Goal: Transaction & Acquisition: Download file/media

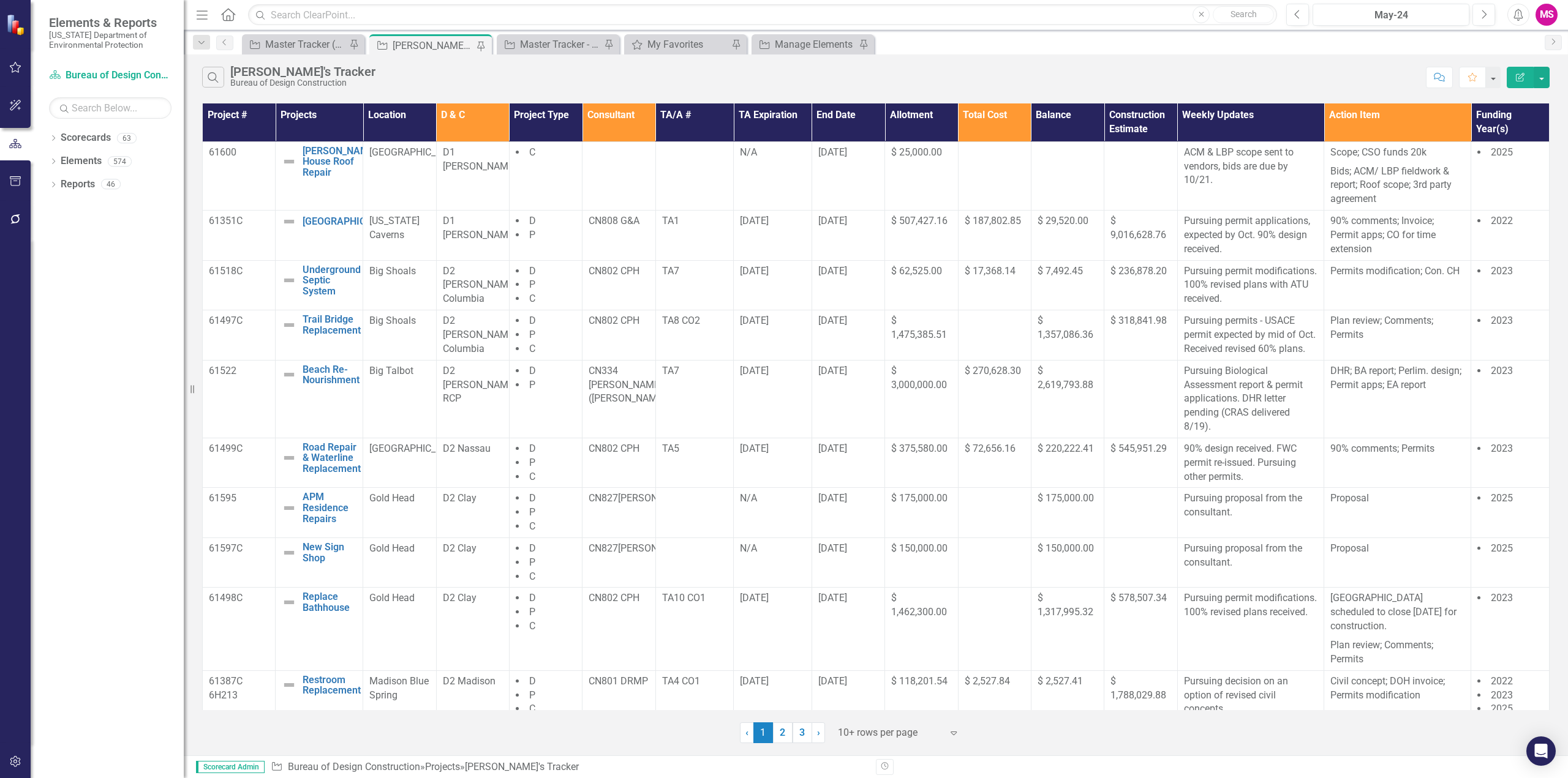
drag, startPoint x: 203, startPoint y: 15, endPoint x: 854, endPoint y: 720, distance: 959.6
click at [203, 15] on icon "button" at bounding box center [202, 14] width 11 height 9
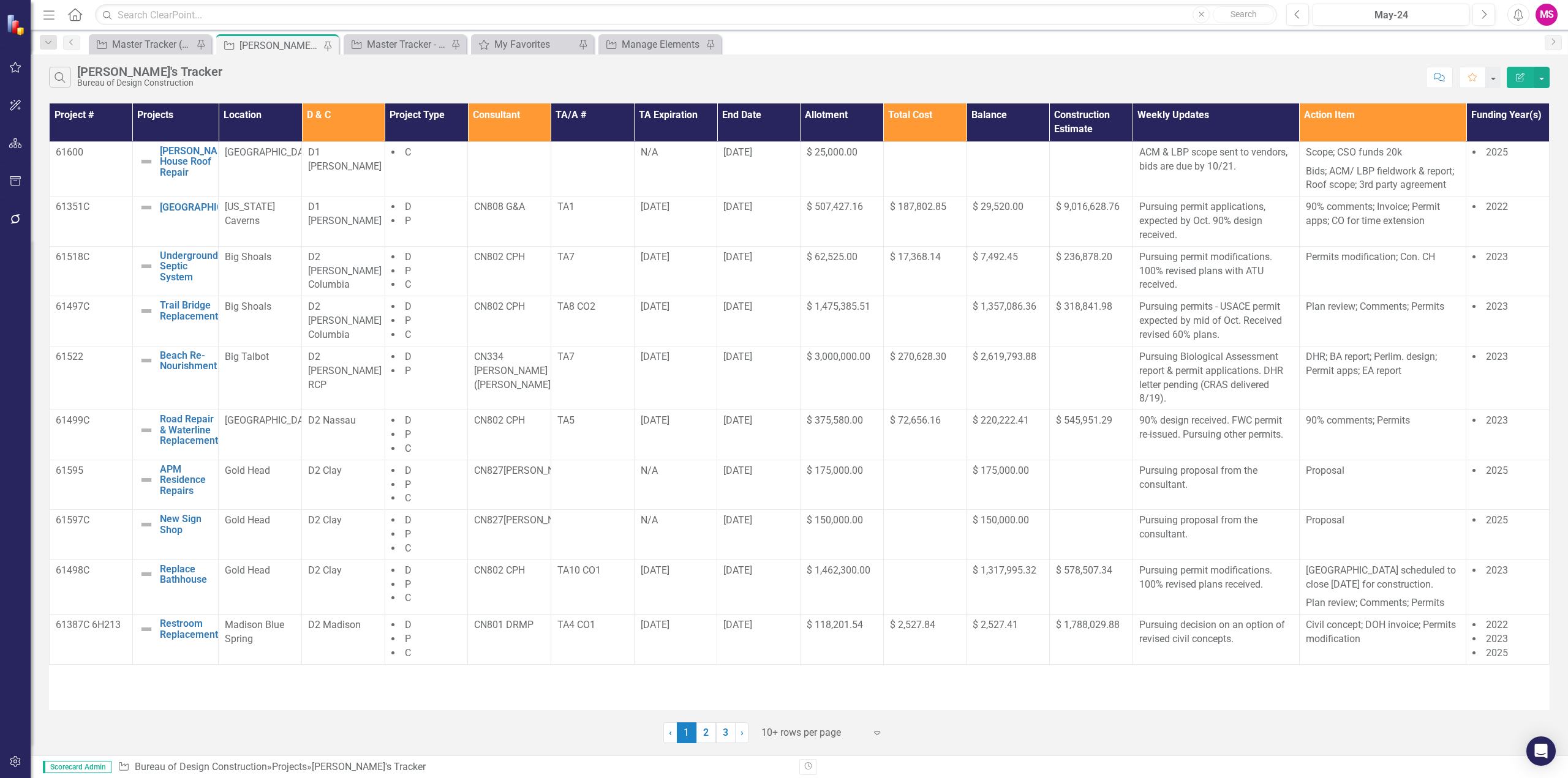
click at [841, 730] on div at bounding box center [813, 733] width 104 height 16
click at [795, 713] on div "Display All Rows" at bounding box center [824, 712] width 115 height 14
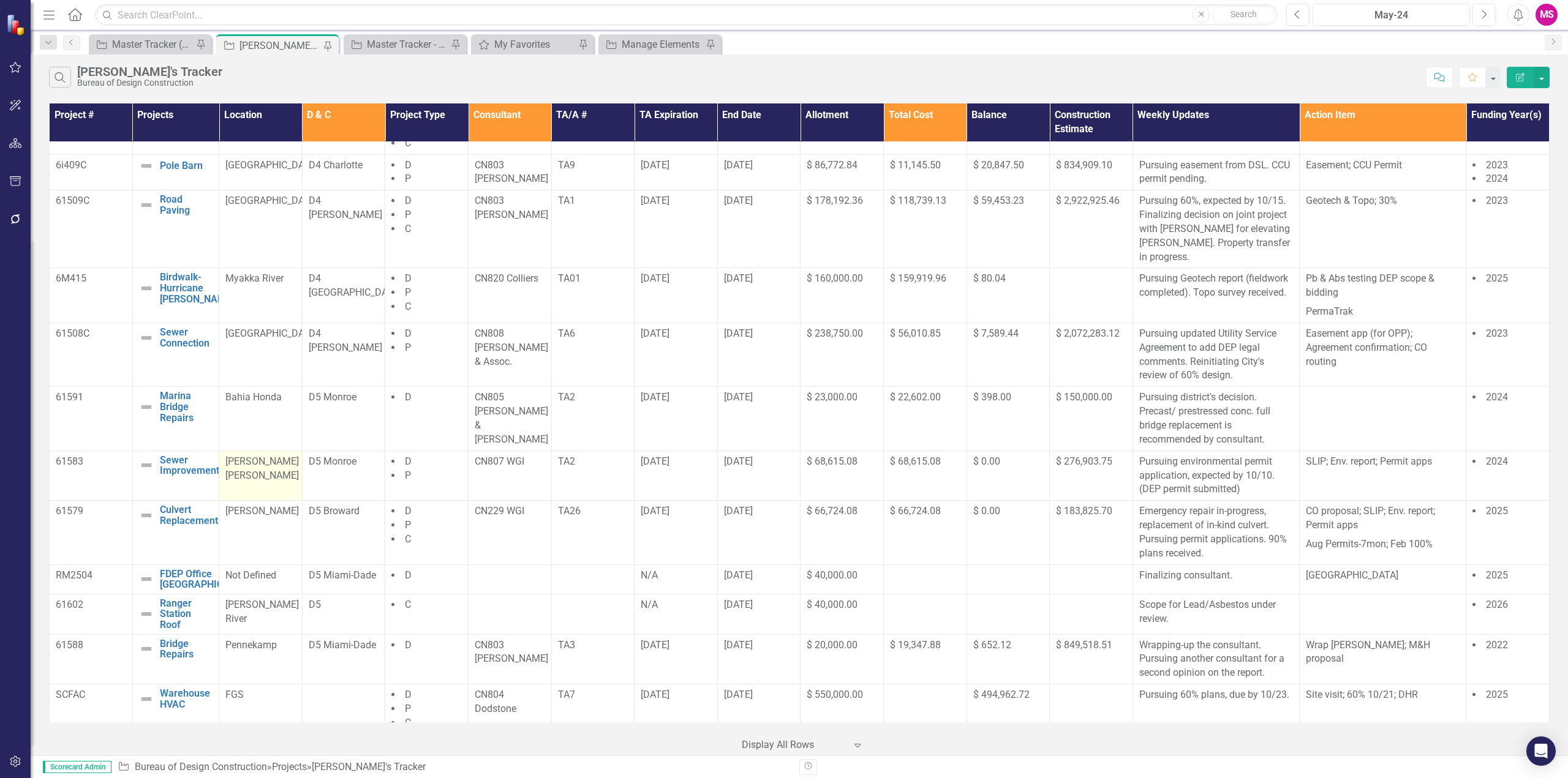
scroll to position [783, 0]
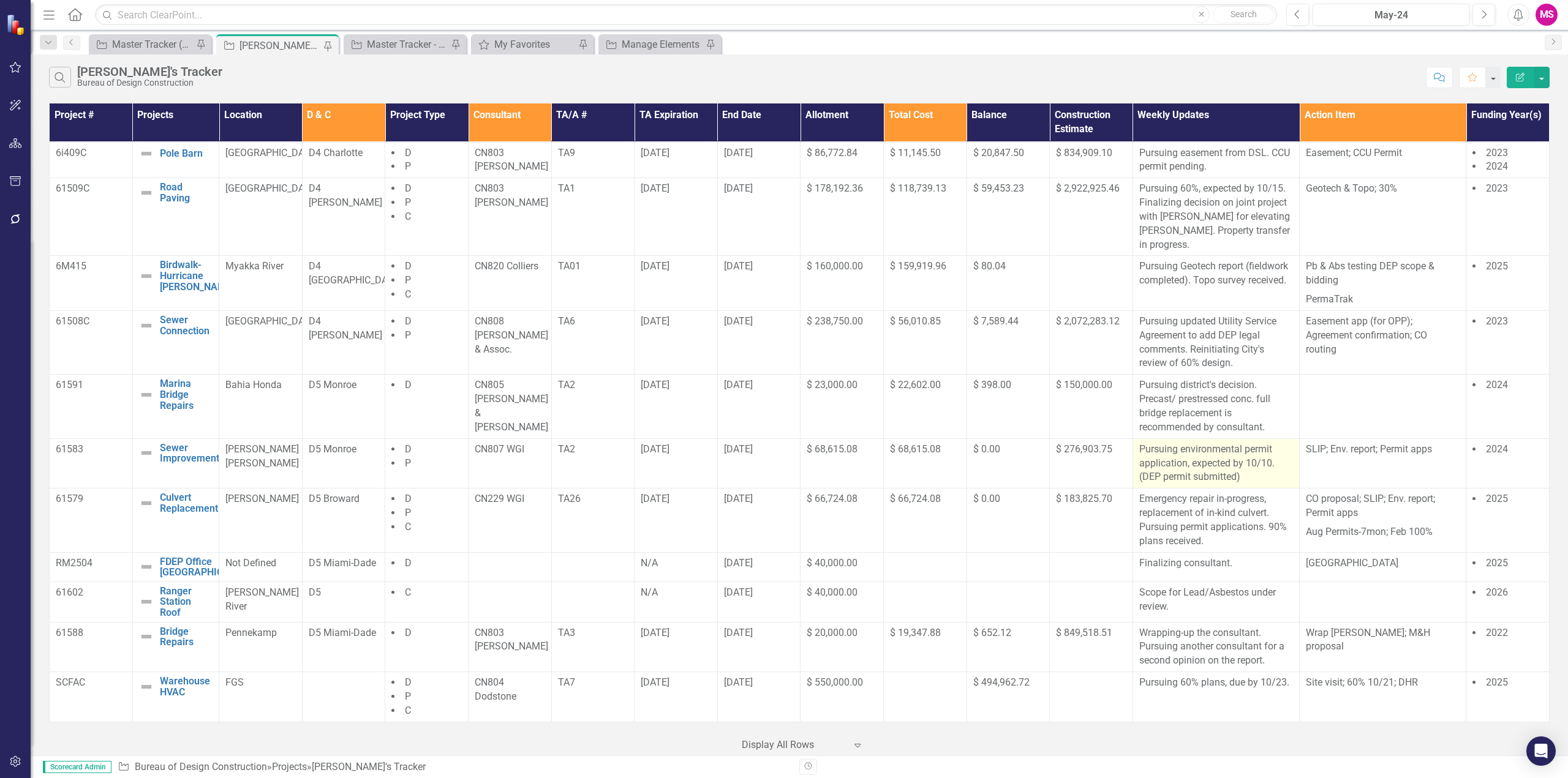
click at [1217, 453] on p "Pursuing environmental permit application, expected by 10/10. (DEP permit submi…" at bounding box center [1215, 464] width 153 height 42
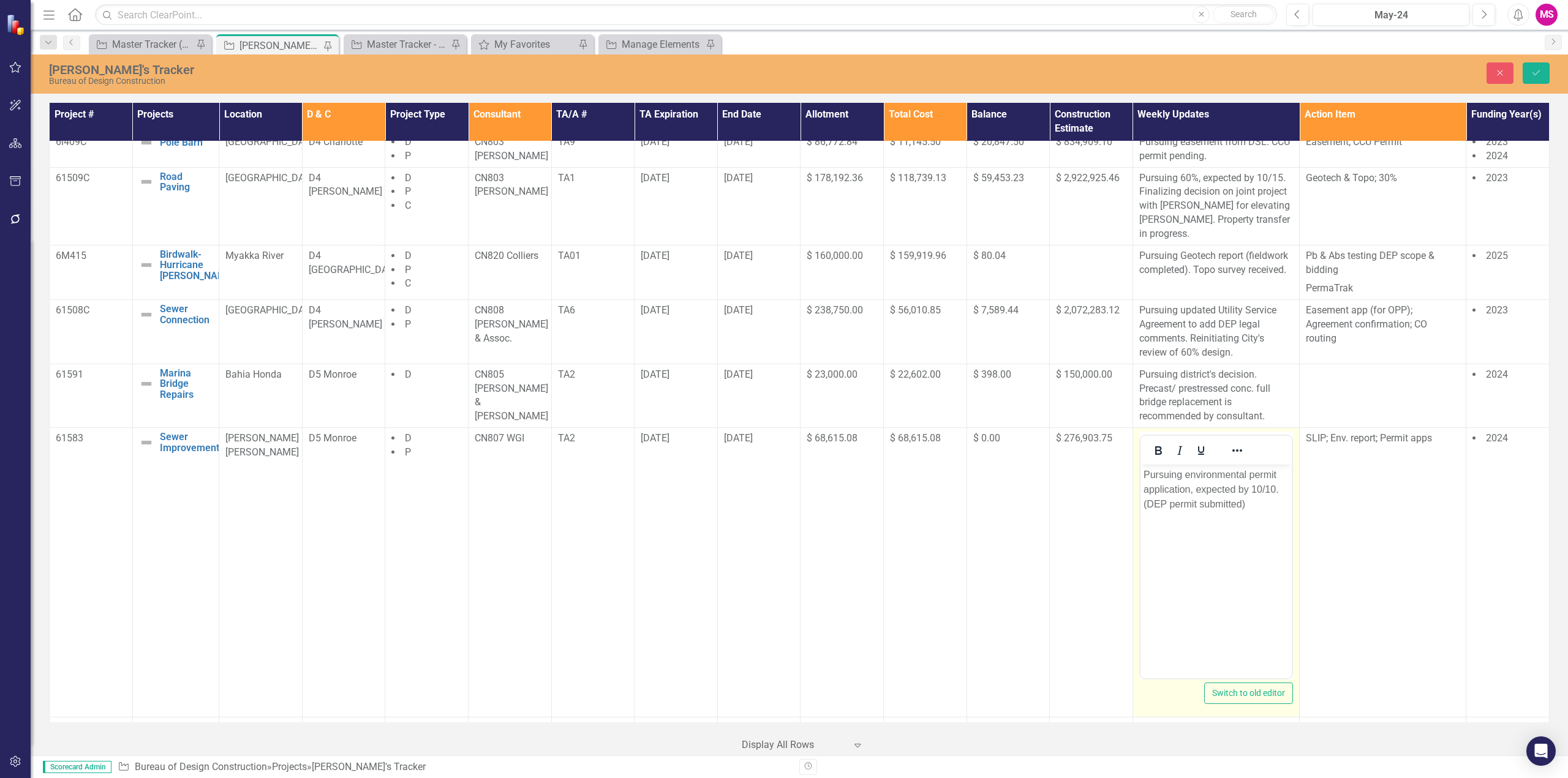
scroll to position [0, 0]
drag, startPoint x: 1188, startPoint y: 488, endPoint x: 1273, endPoint y: 483, distance: 85.1
click at [1273, 483] on p "Pursuing environmental permit application, expected by 10/10. (DEP permit submi…" at bounding box center [1215, 490] width 145 height 44
click at [1196, 475] on p "Pursuing environmental permit application. (DEP permit submitted)" at bounding box center [1215, 490] width 145 height 44
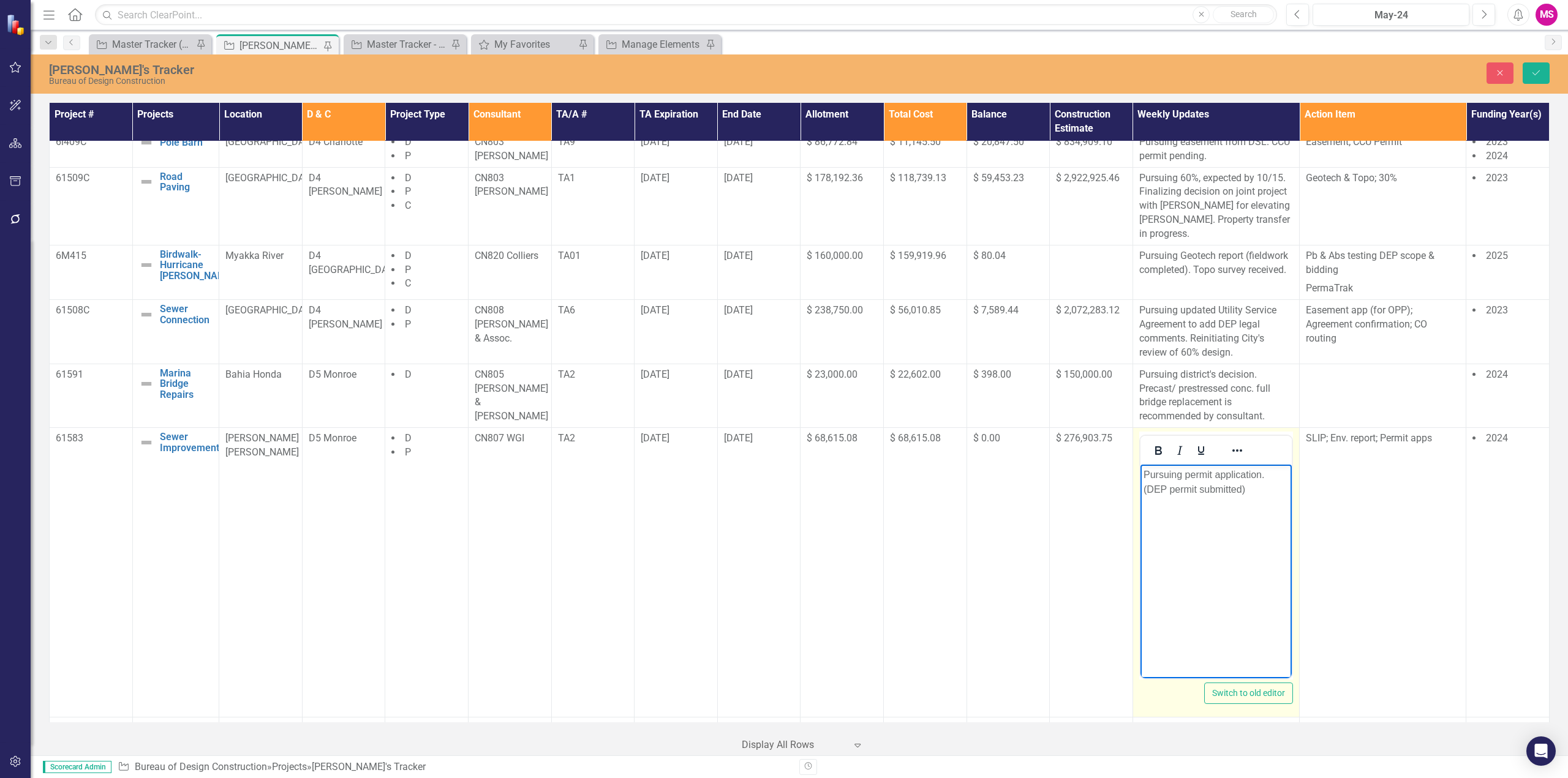
drag, startPoint x: 1255, startPoint y: 490, endPoint x: 2470, endPoint y: 932, distance: 1292.9
click at [1255, 490] on p "Pursuing permit application. (DEP permit submitted)" at bounding box center [1215, 482] width 145 height 29
click at [1270, 489] on p "Pursuing permit application. (DEP permit submitted)" at bounding box center [1215, 482] width 145 height 29
click at [1529, 71] on button "Save" at bounding box center [1536, 73] width 27 height 21
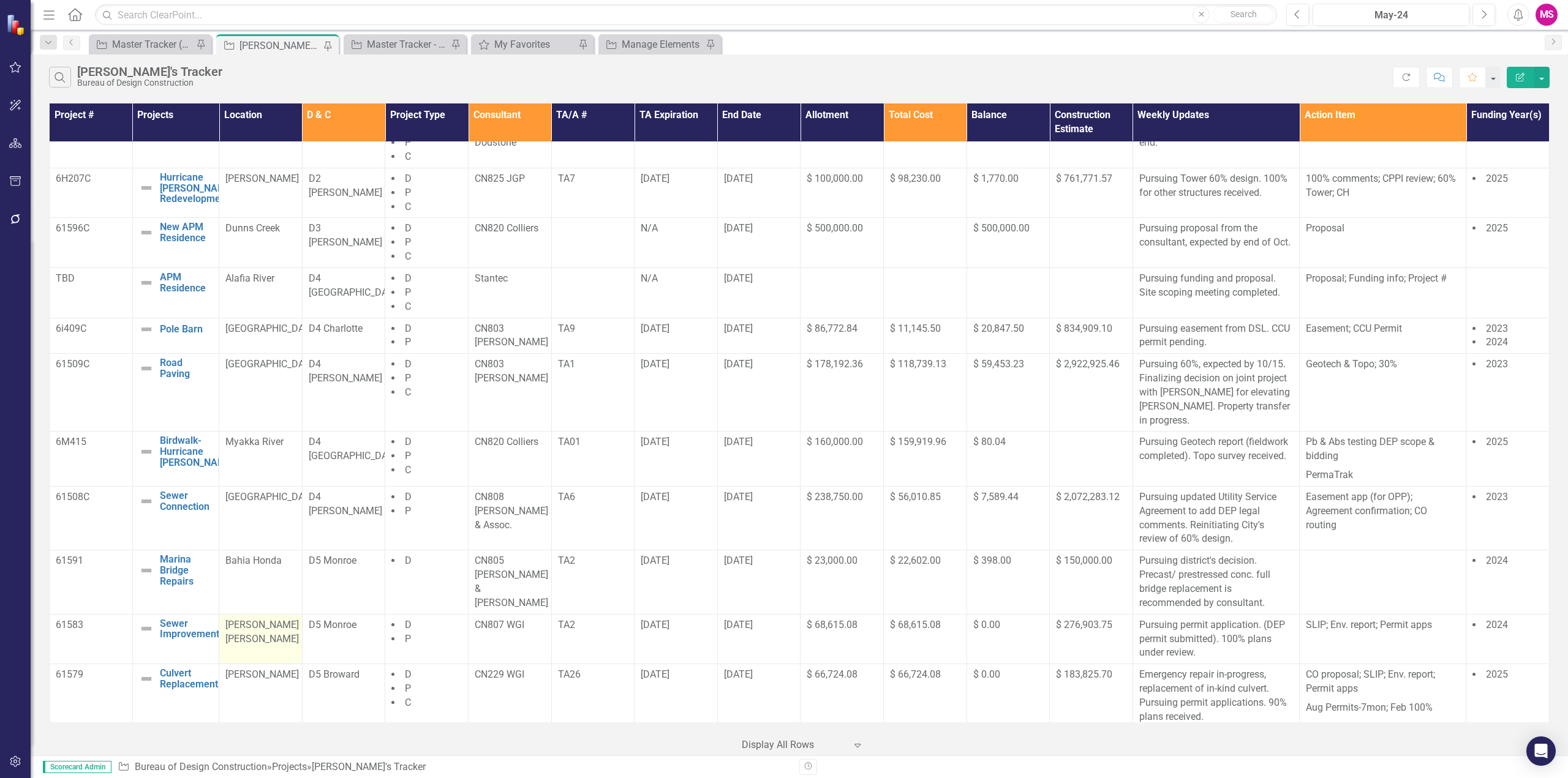
scroll to position [783, 0]
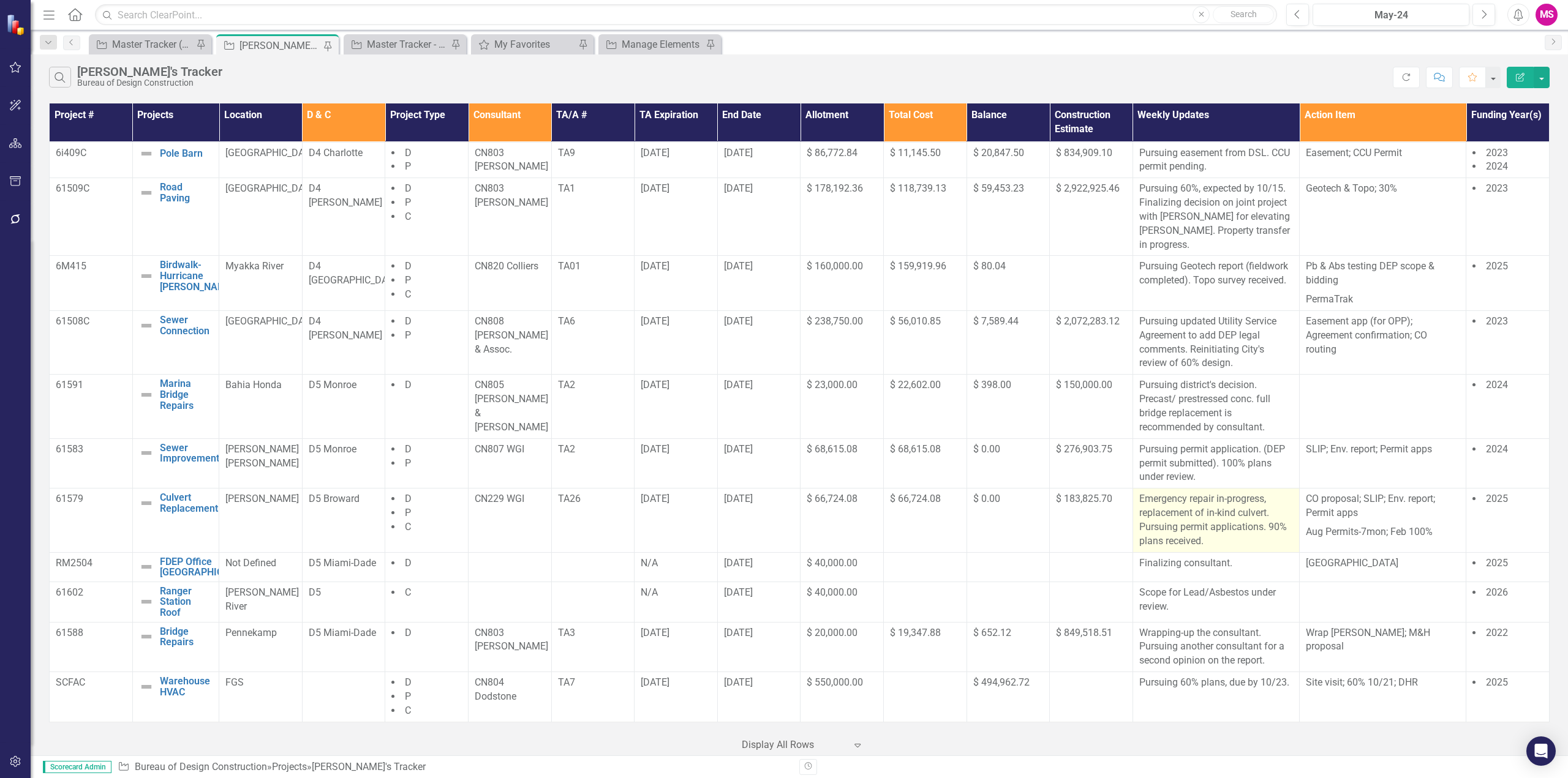
click at [1252, 524] on p "Emergency repair in-progress, replacement of in-kind culvert. Pursuing permit a…" at bounding box center [1215, 520] width 153 height 56
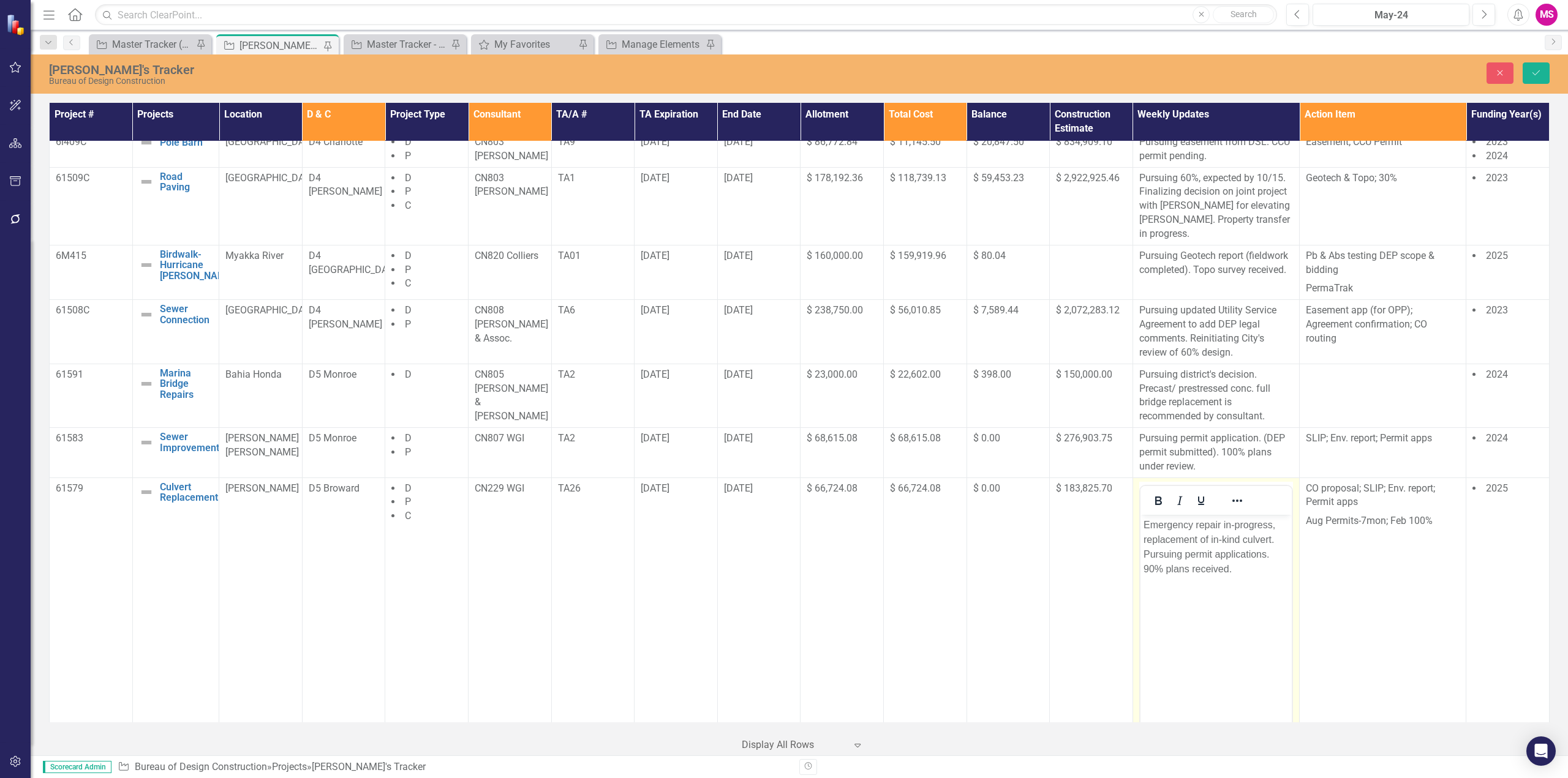
scroll to position [0, 0]
drag, startPoint x: 1279, startPoint y: 550, endPoint x: 1289, endPoint y: 570, distance: 22.4
click at [1289, 570] on body "Emergency repair in-progress, replacement of in-kind culvert. Pursuing permit a…" at bounding box center [1215, 605] width 151 height 183
click at [1533, 75] on icon "Save" at bounding box center [1536, 73] width 11 height 9
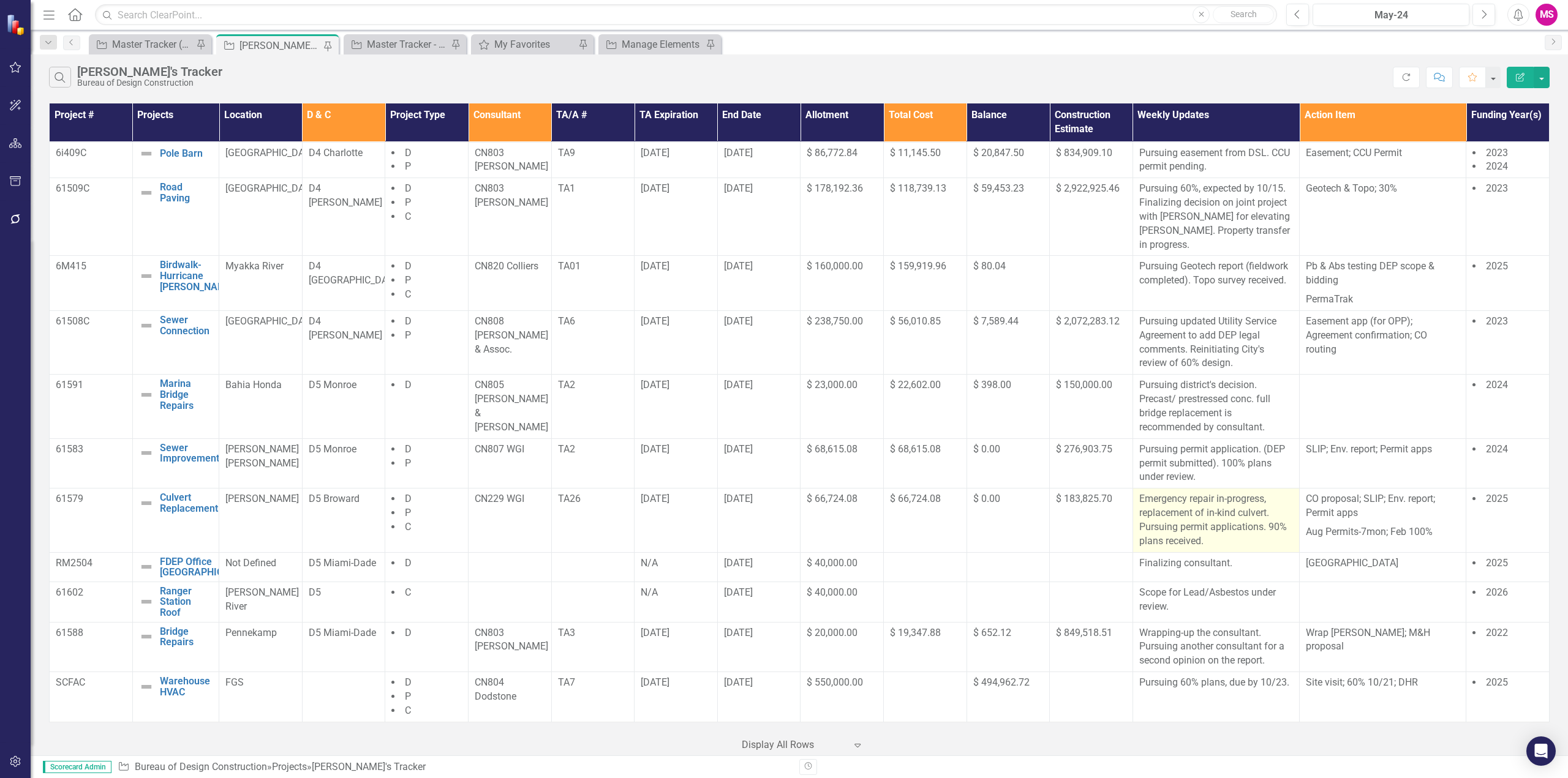
scroll to position [783, 0]
click at [1185, 562] on td "Finalizing consultant." at bounding box center [1215, 567] width 166 height 29
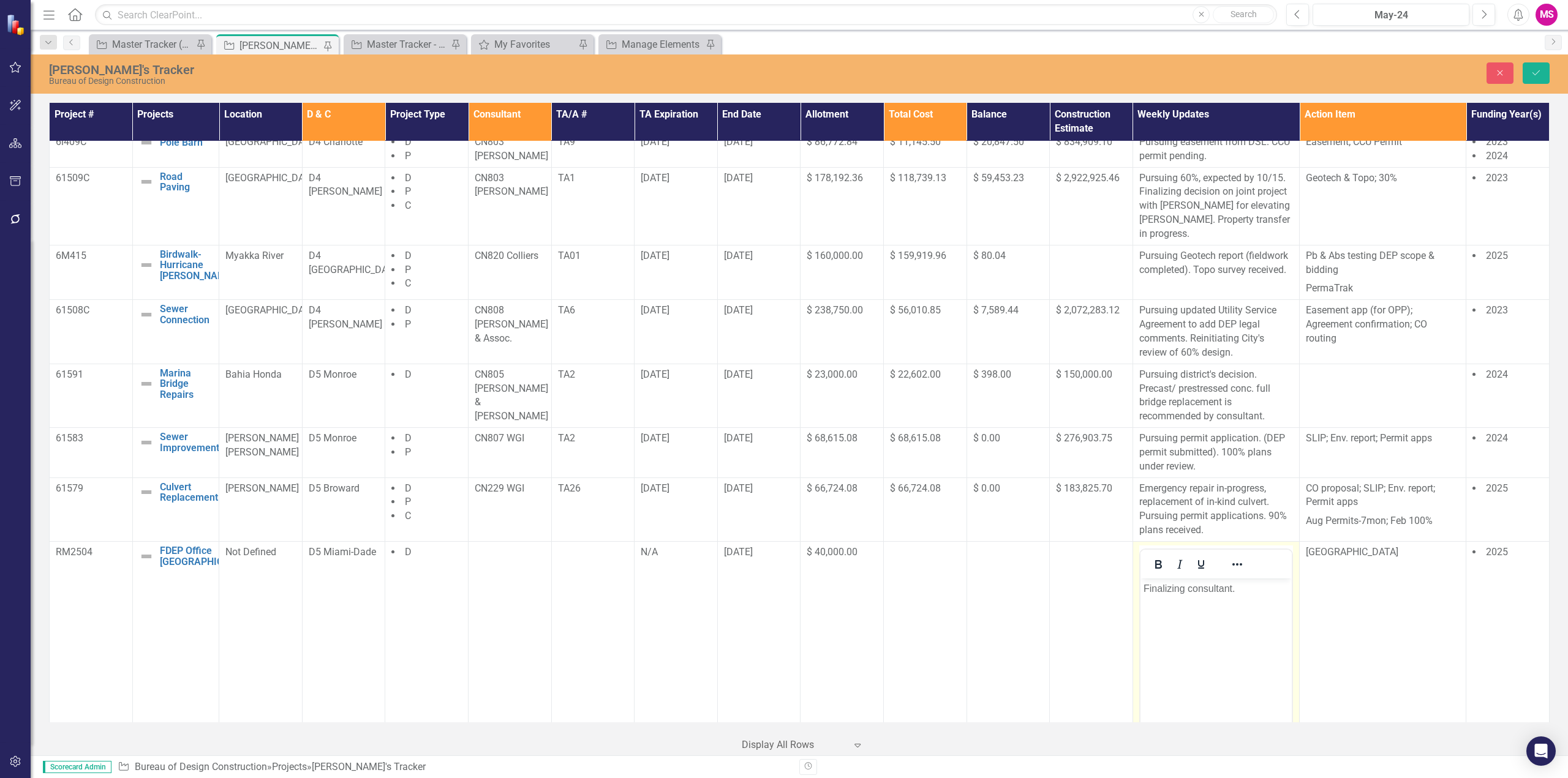
scroll to position [0, 0]
click at [1198, 587] on p "Finalizing consultant." at bounding box center [1215, 588] width 145 height 15
drag, startPoint x: 1189, startPoint y: 602, endPoint x: 2466, endPoint y: 1141, distance: 1386.1
click at [1189, 602] on p "Finalizing scope with the consultant." at bounding box center [1215, 595] width 145 height 29
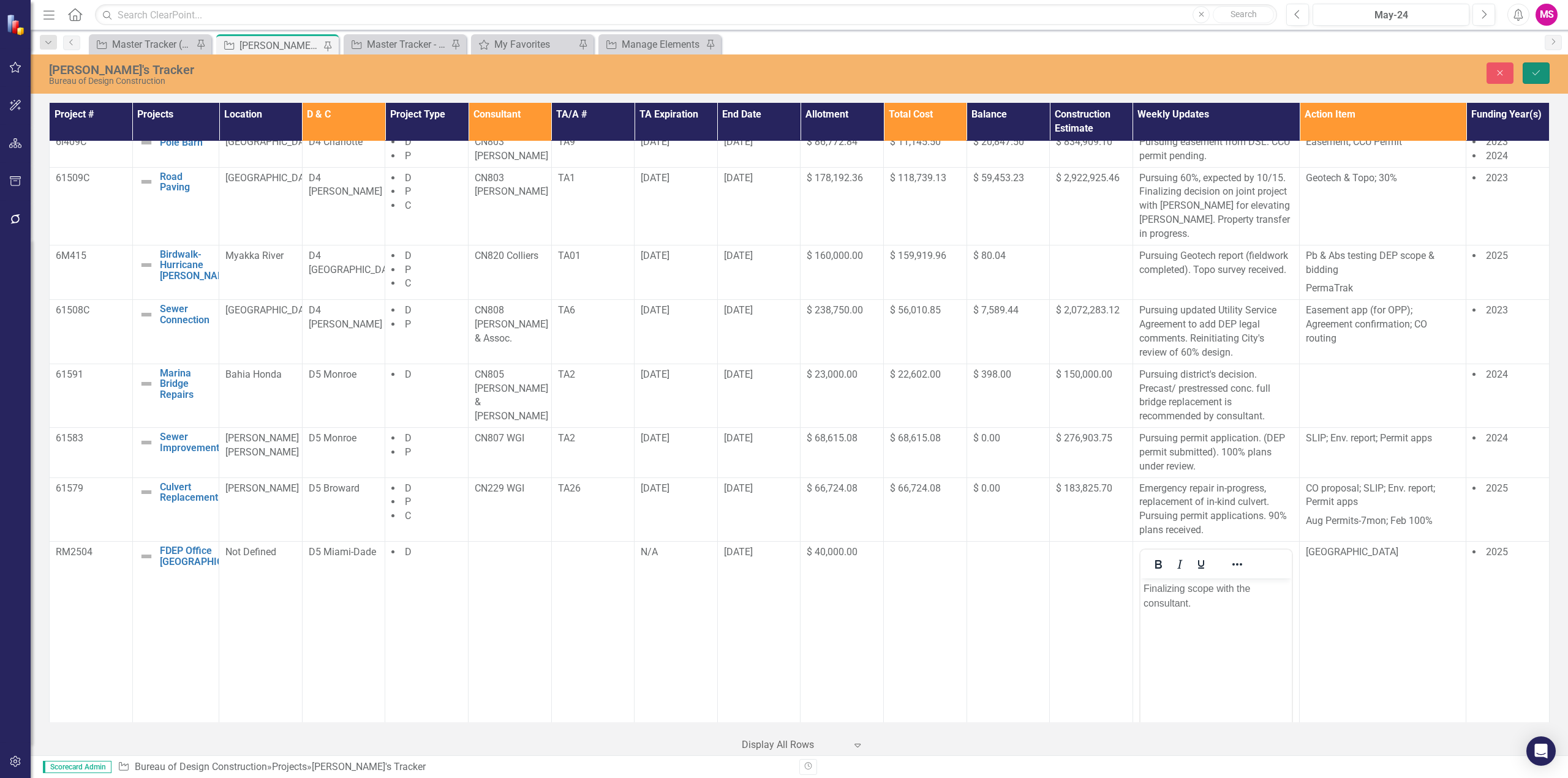
click at [1540, 71] on icon "Save" at bounding box center [1536, 73] width 11 height 9
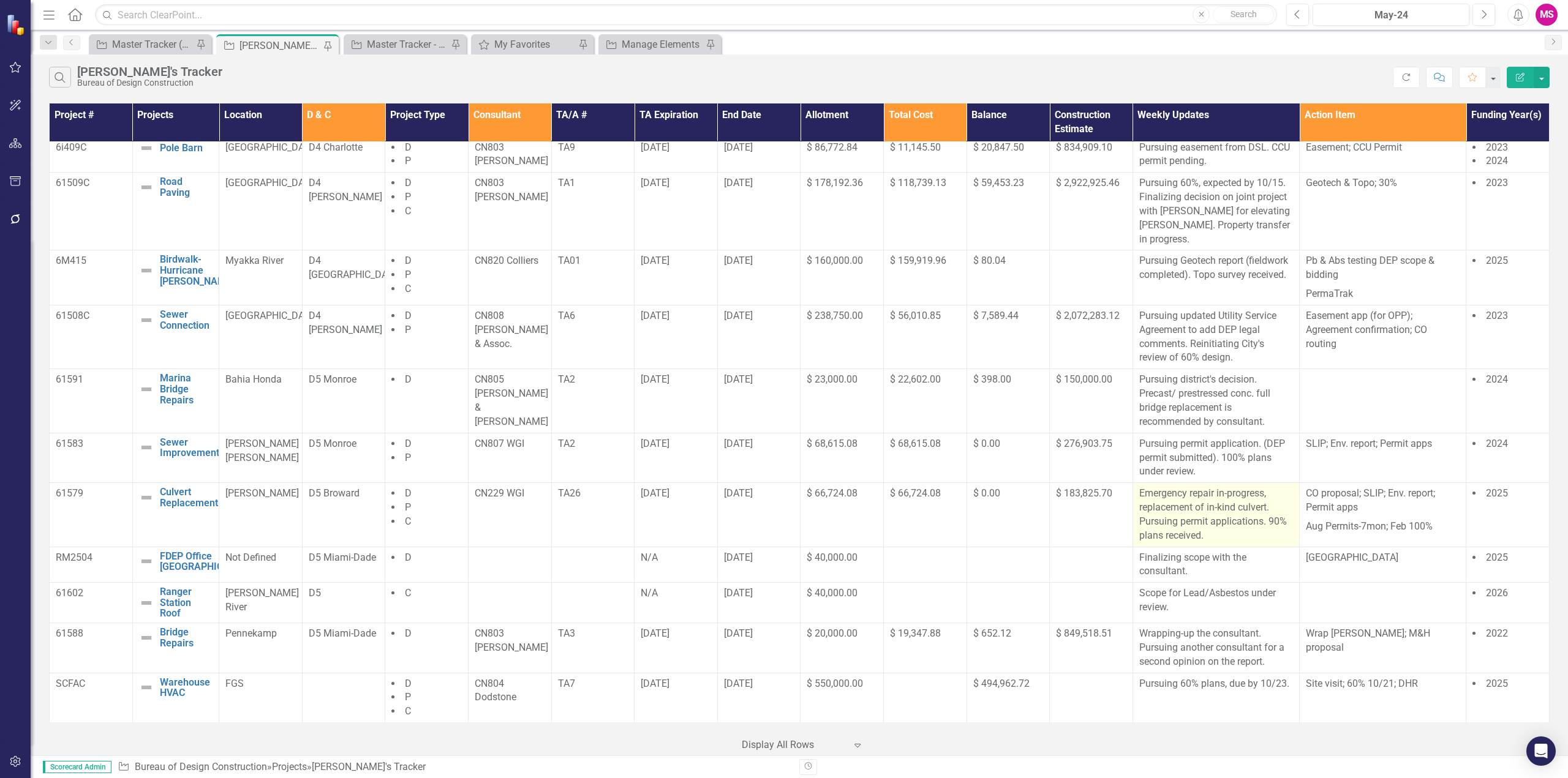
scroll to position [783, 0]
click at [1194, 569] on p "Finalizing scope with the consultant." at bounding box center [1215, 564] width 153 height 28
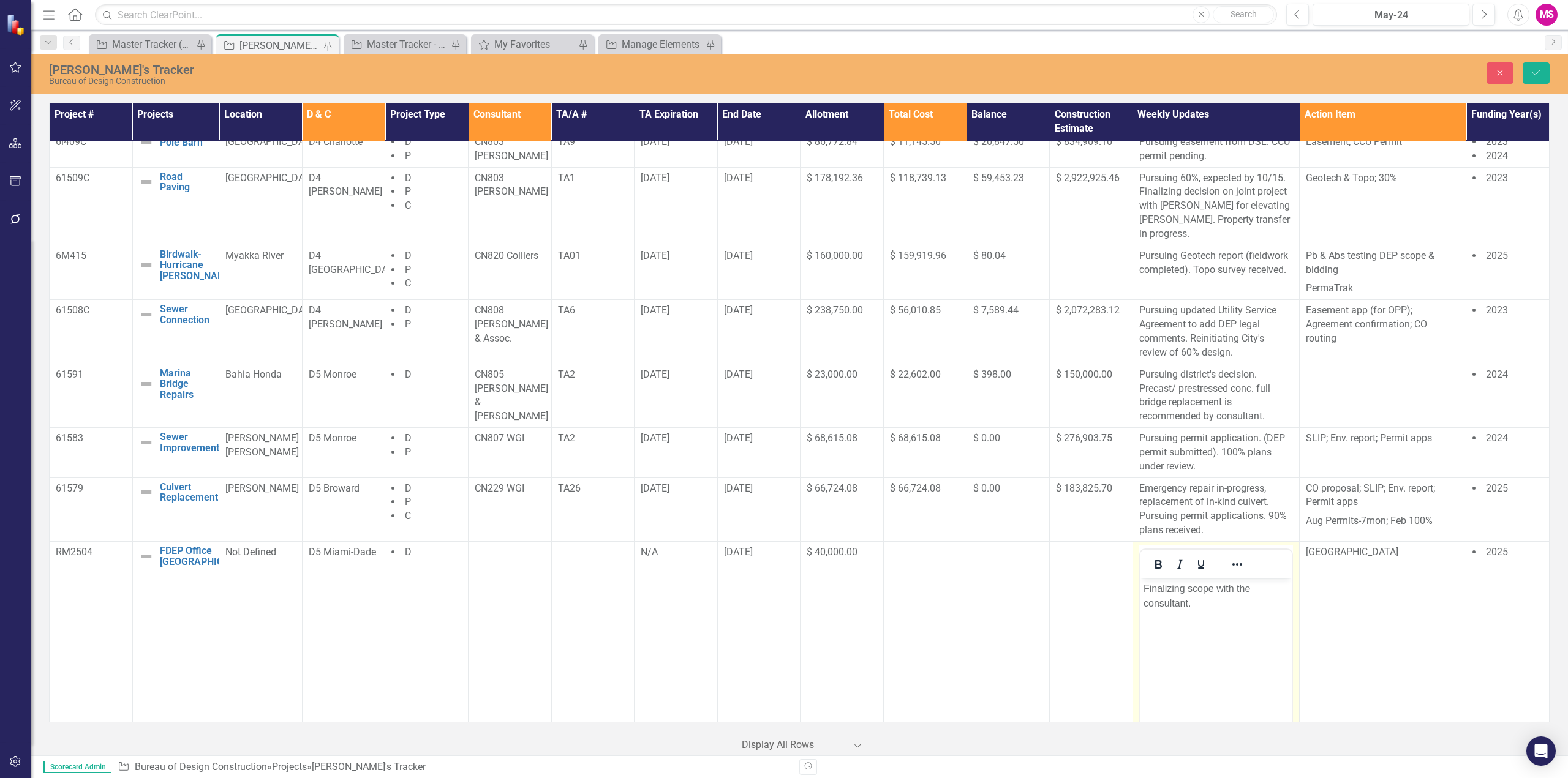
scroll to position [0, 0]
click at [1172, 584] on p "Finalizing scope with the consultant." at bounding box center [1215, 595] width 145 height 29
click at [1189, 605] on p "Scoping meeting with the consultant." at bounding box center [1215, 595] width 145 height 29
drag, startPoint x: 1203, startPoint y: 602, endPoint x: 1212, endPoint y: 599, distance: 9.5
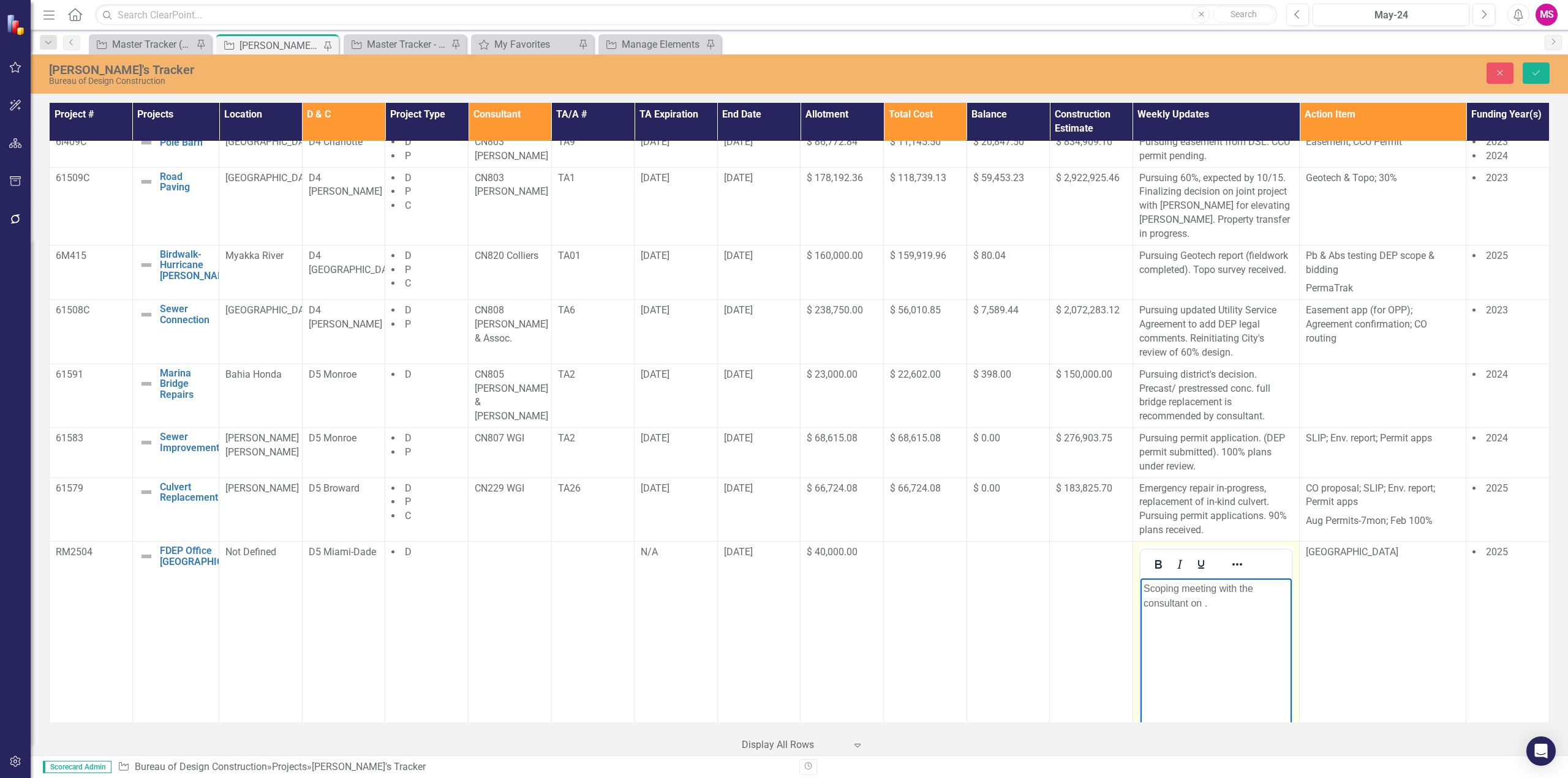
click at [1203, 602] on p "Scoping meeting with the consultant on ." at bounding box center [1215, 595] width 145 height 29
click at [1533, 72] on icon "Save" at bounding box center [1536, 73] width 11 height 9
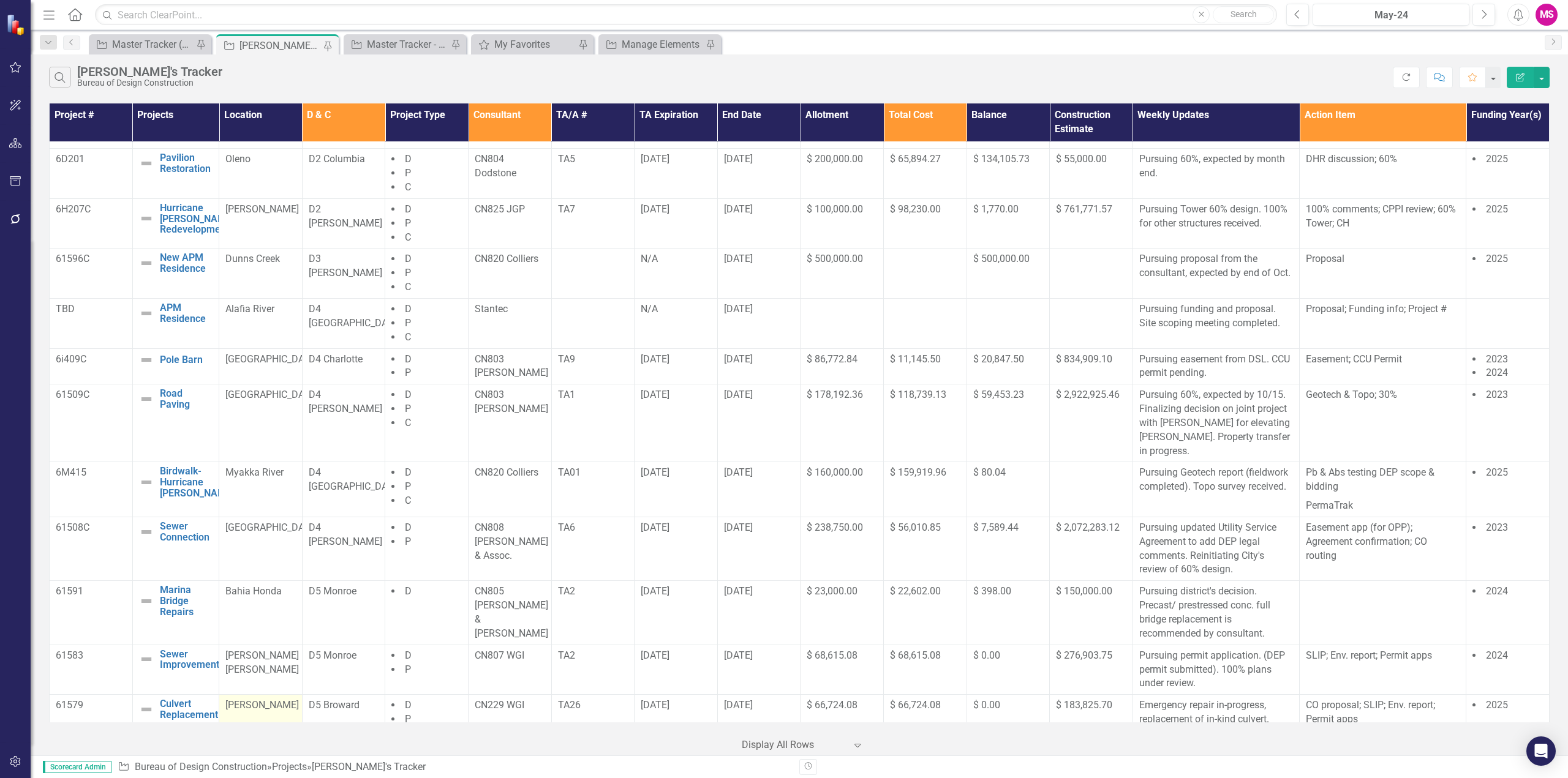
scroll to position [783, 0]
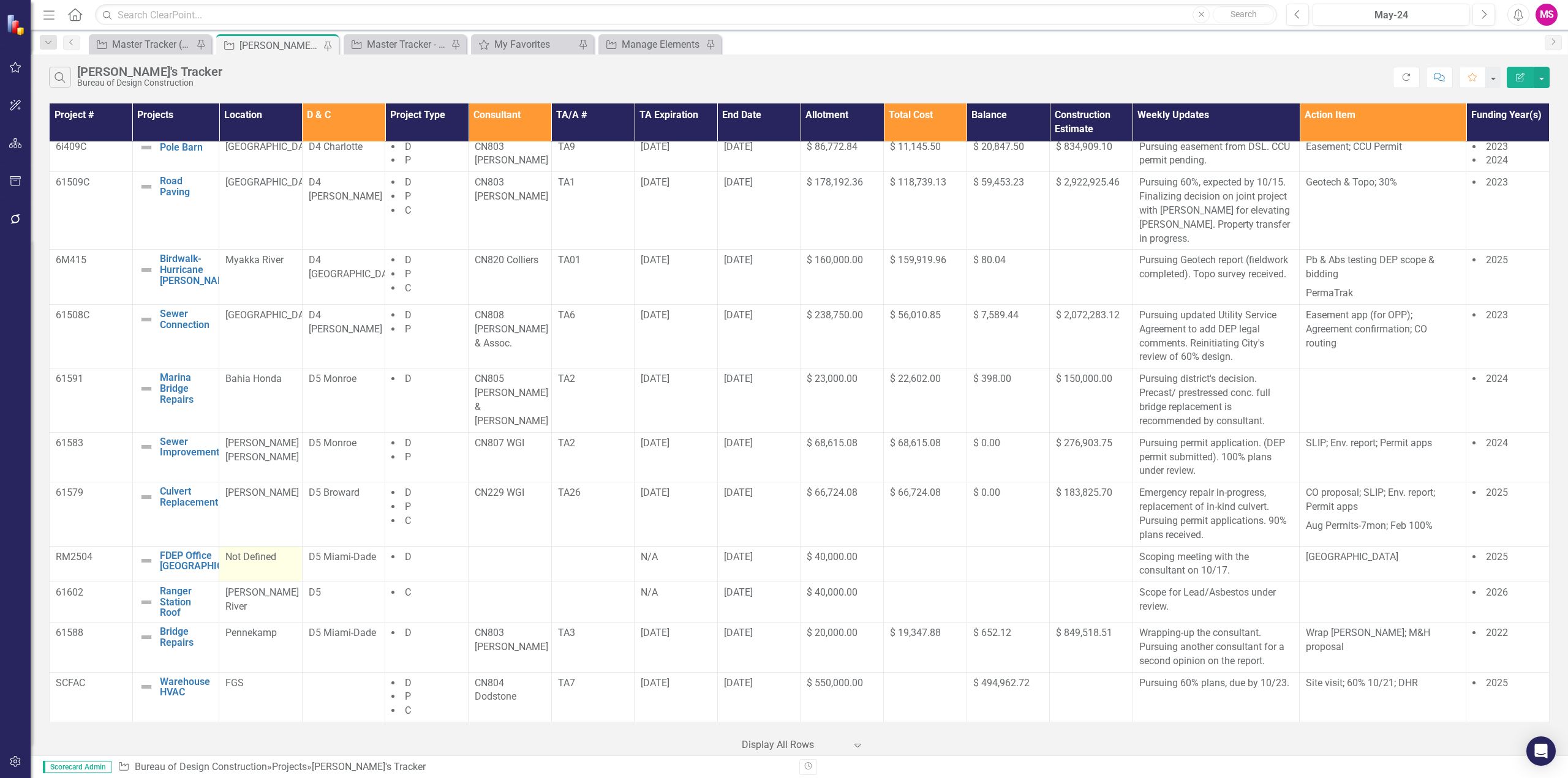
click at [257, 561] on td "Not Defined" at bounding box center [261, 564] width 83 height 36
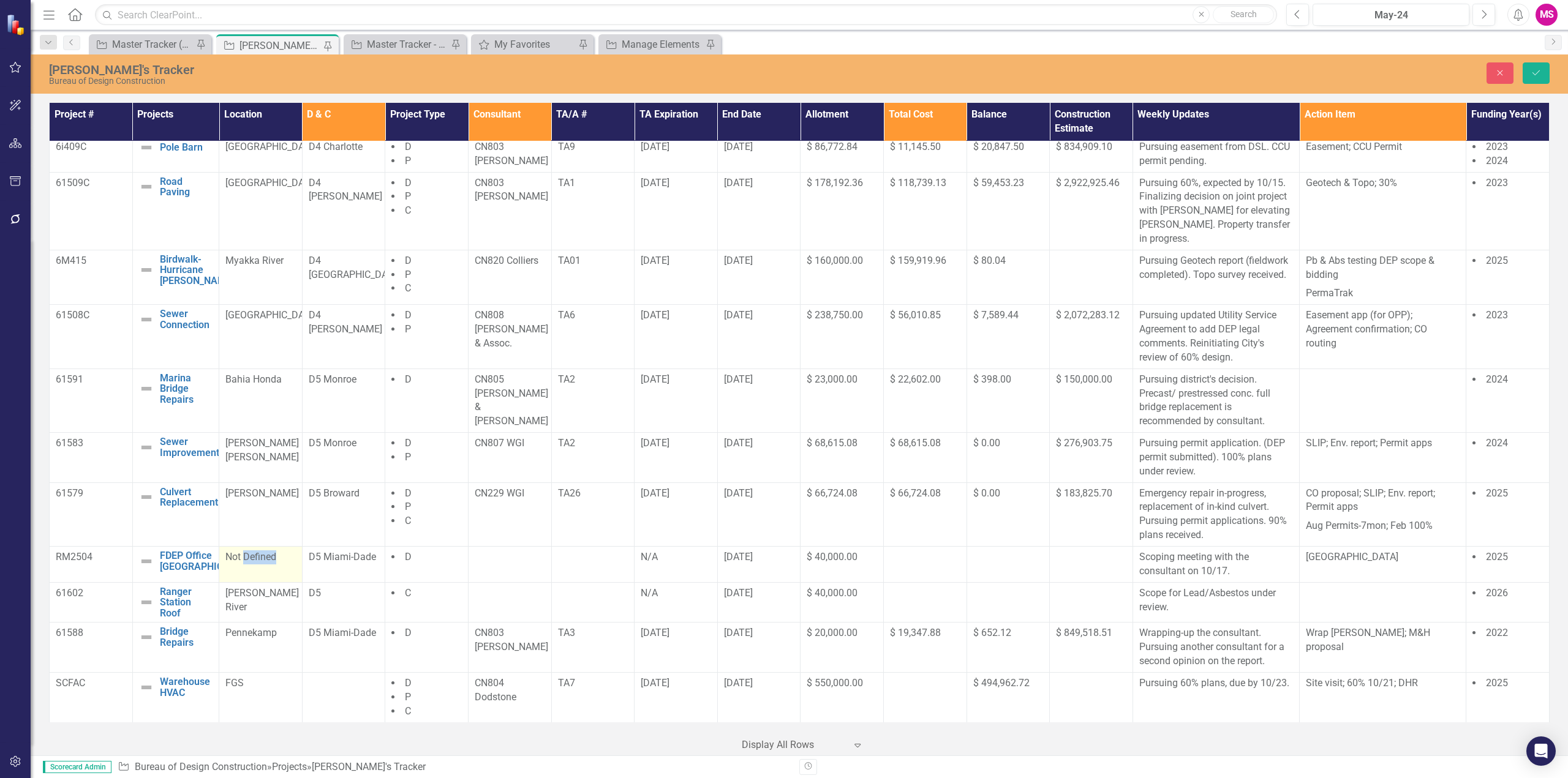
scroll to position [782, 0]
click at [490, 555] on div at bounding box center [509, 558] width 70 height 15
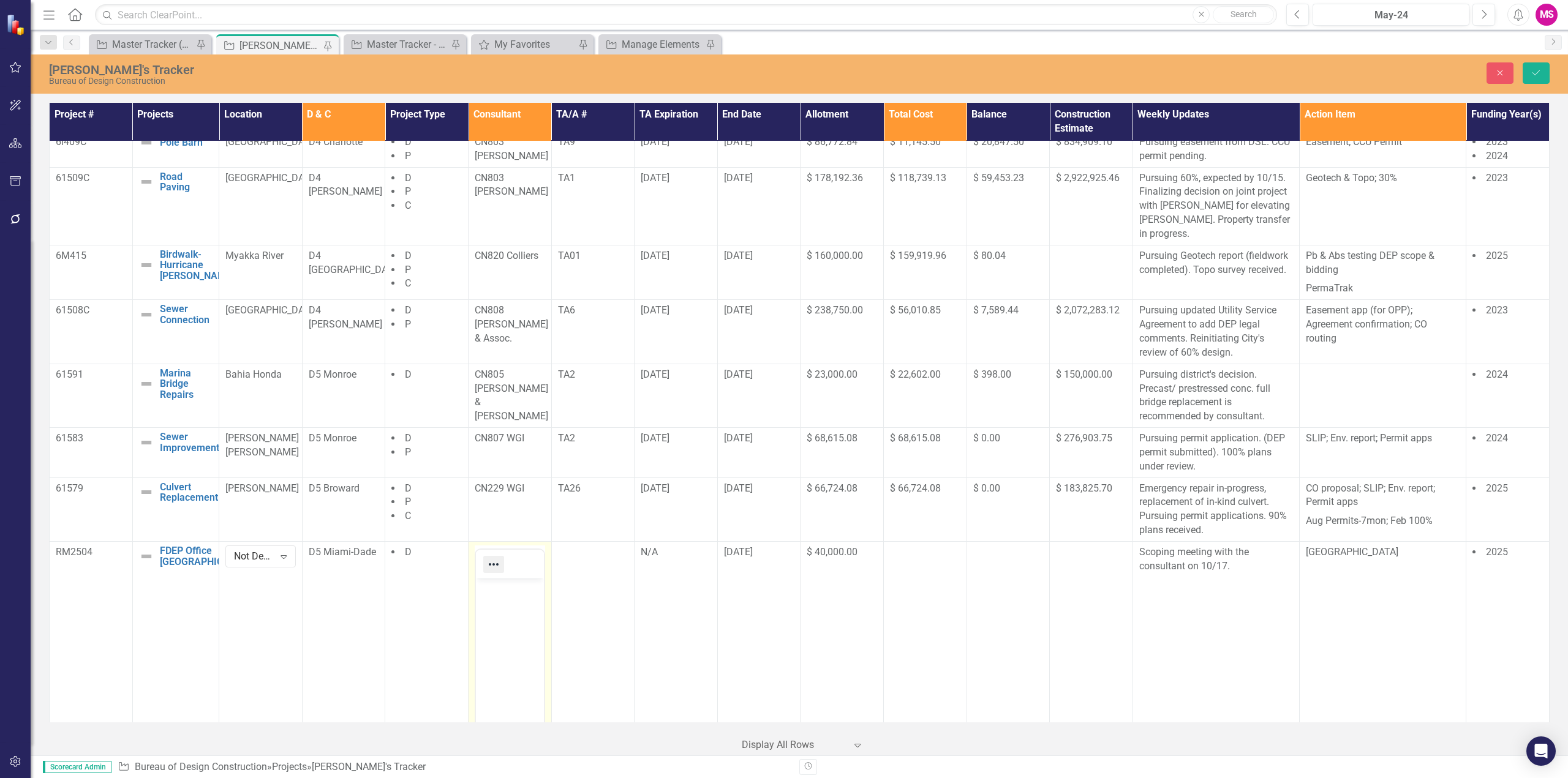
scroll to position [0, 0]
click at [501, 601] on body "Rich Text Area. Press ALT-0 for help." at bounding box center [510, 670] width 68 height 183
drag, startPoint x: 500, startPoint y: 601, endPoint x: 1064, endPoint y: 1172, distance: 802.6
click at [501, 601] on p "Cummins Cedeberg" at bounding box center [509, 595] width 62 height 29
drag, startPoint x: 1531, startPoint y: 70, endPoint x: 1432, endPoint y: 109, distance: 106.4
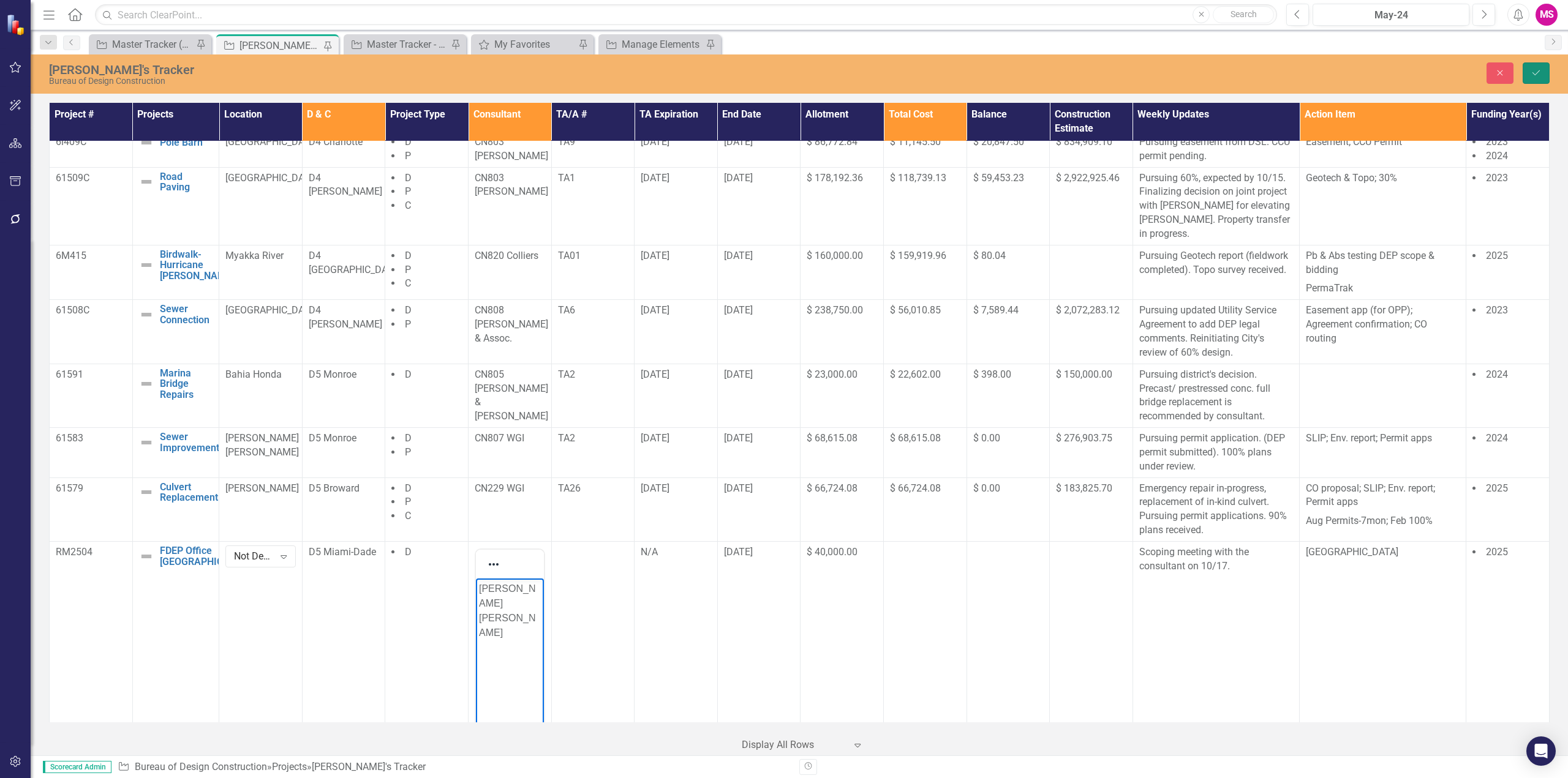
click at [1531, 70] on icon "Save" at bounding box center [1536, 73] width 11 height 9
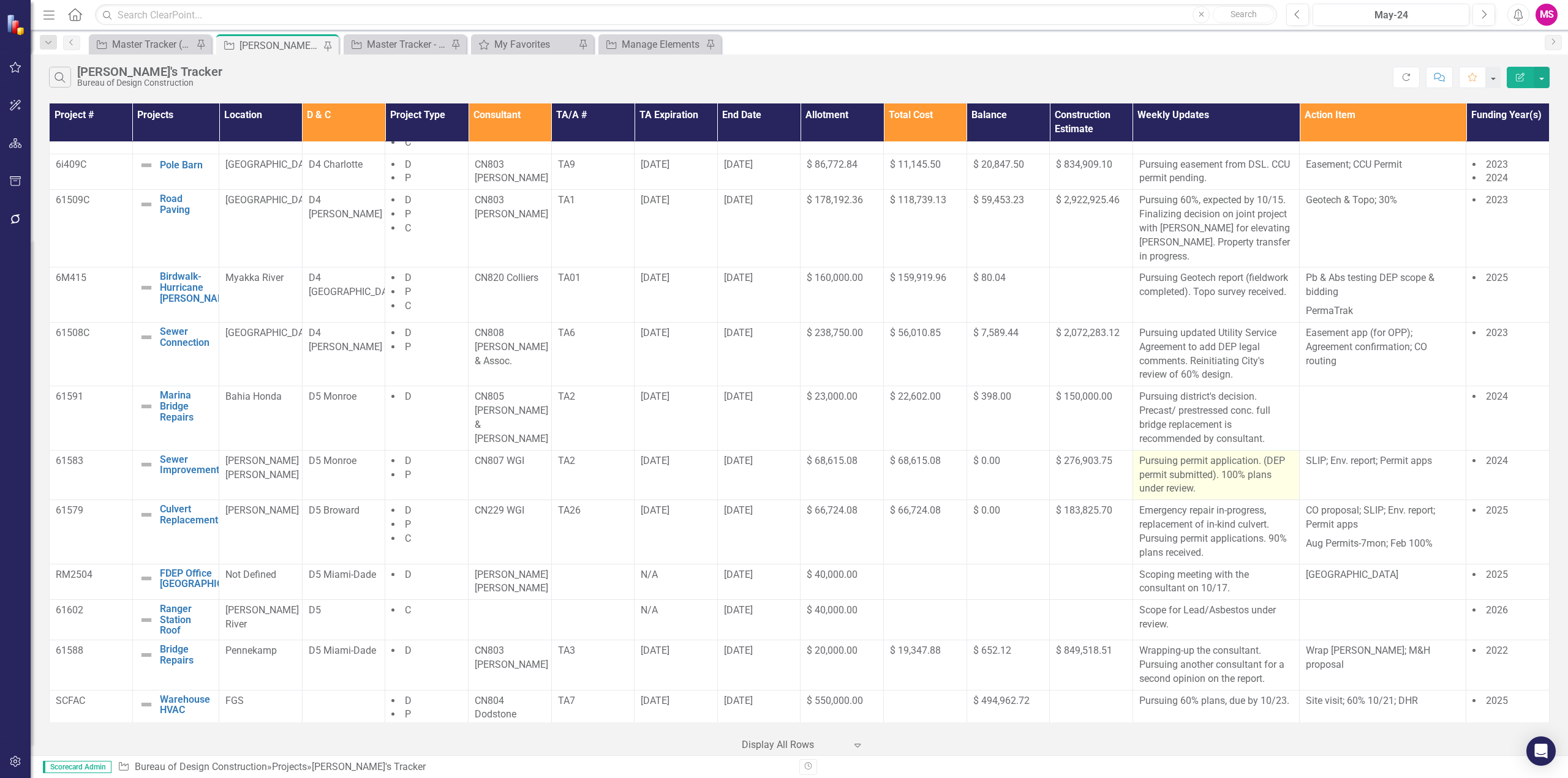
scroll to position [783, 0]
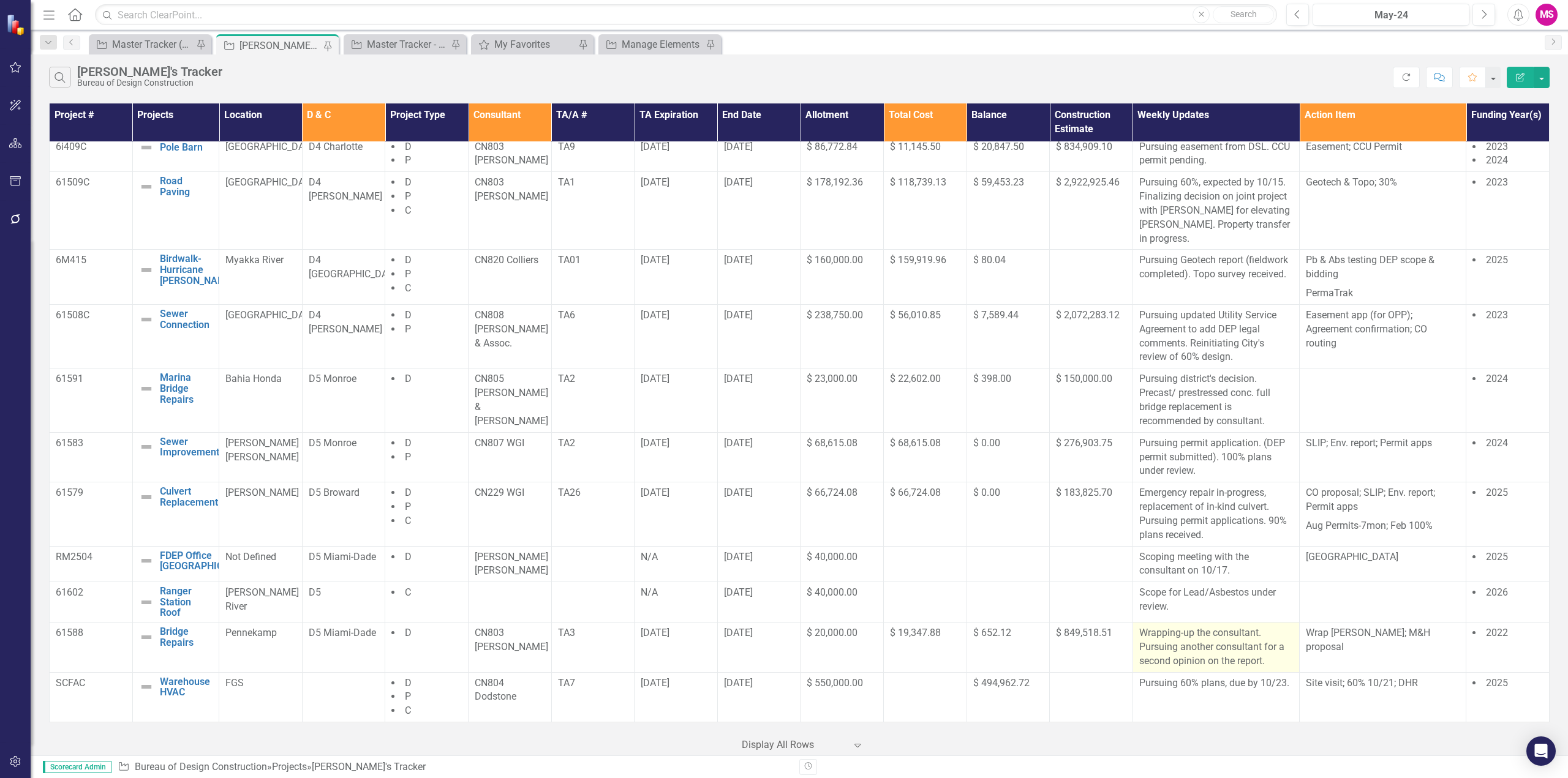
click at [1215, 653] on p "Wrapping-up the consultant. Pursuing another consultant for a second opinion on…" at bounding box center [1215, 648] width 153 height 42
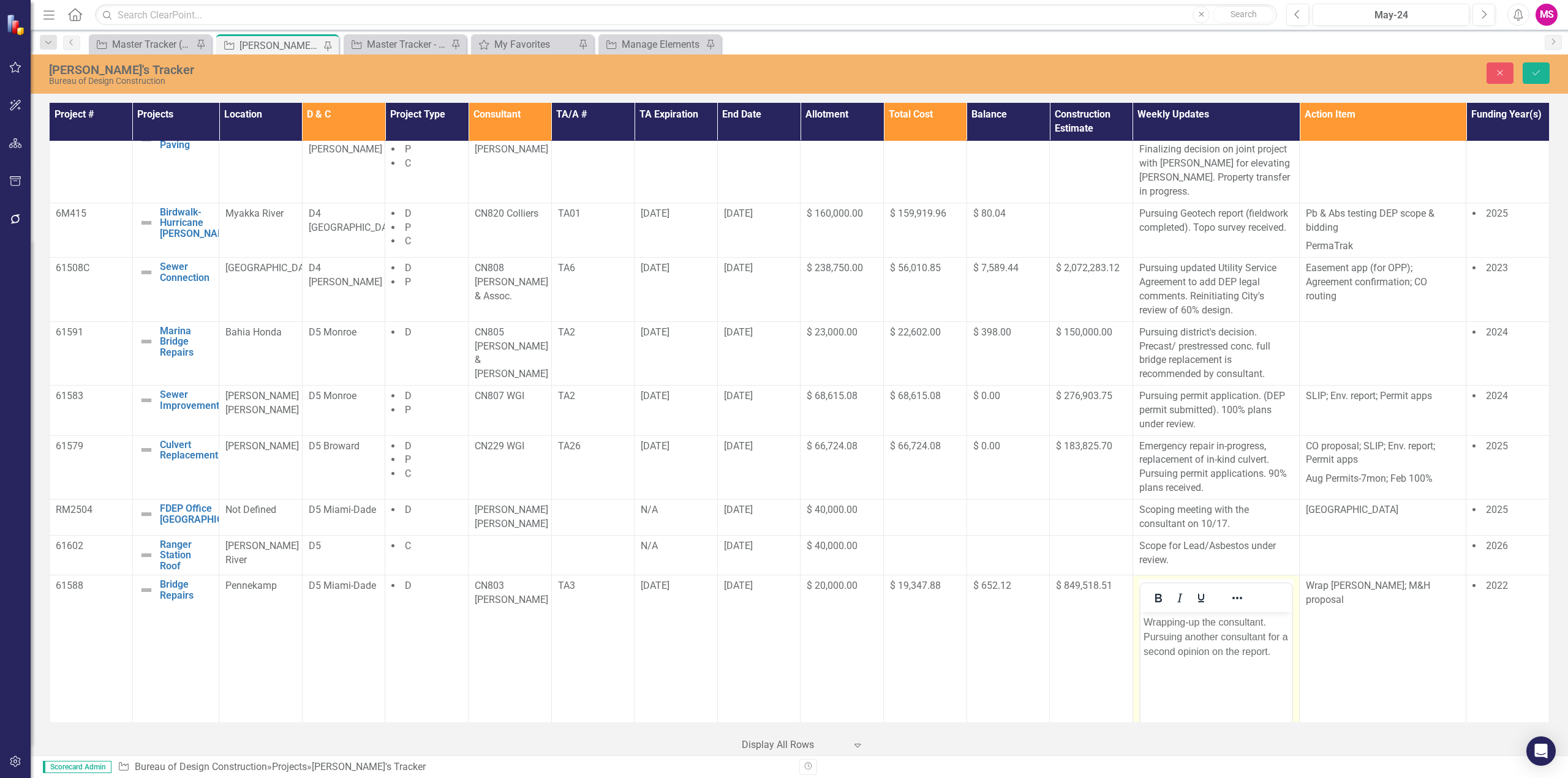
scroll to position [1022, 0]
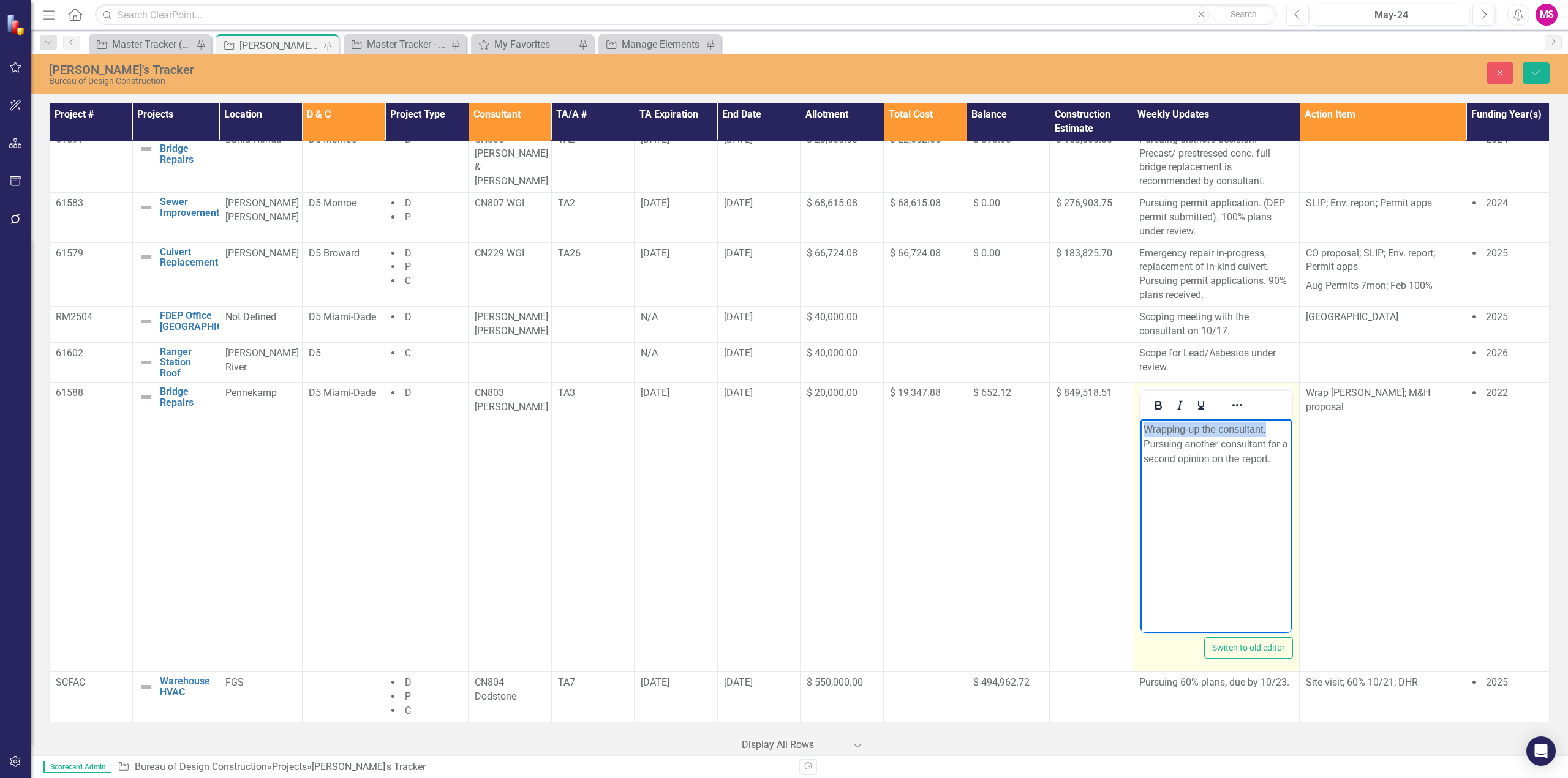
drag, startPoint x: 1142, startPoint y: 426, endPoint x: 1287, endPoint y: 429, distance: 145.0
click at [1287, 429] on p "Wrapping-up the consultant. Pursuing another consultant for a second opinion on…" at bounding box center [1215, 445] width 145 height 44
click at [1192, 429] on p "Pursuing another consultant for a second opinion on the report." at bounding box center [1215, 437] width 145 height 29
click at [1203, 429] on p "Pursuing another consultant for a second opinion on the report." at bounding box center [1215, 437] width 145 height 29
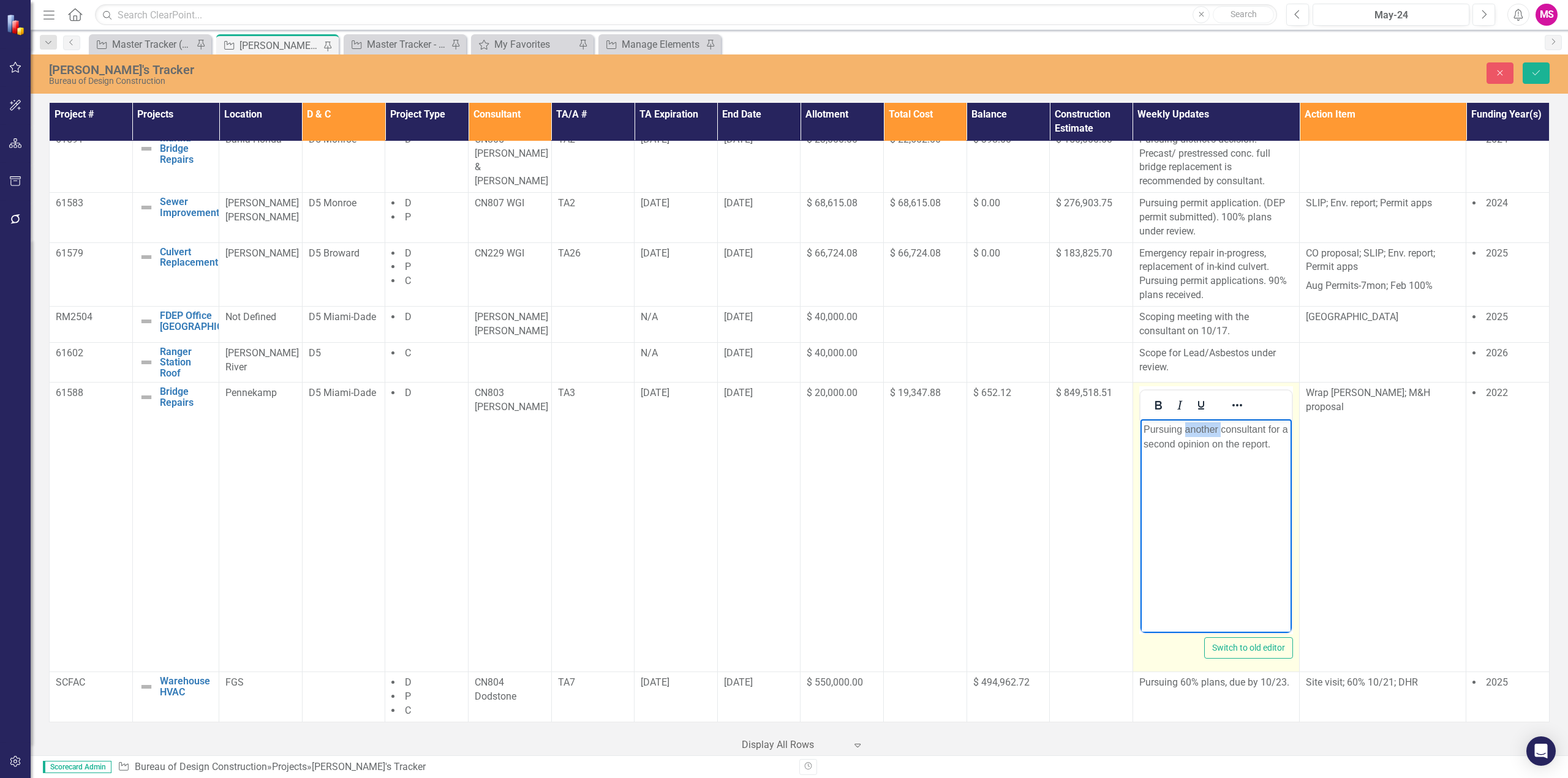
click at [1203, 429] on p "Pursuing another consultant for a second opinion on the report." at bounding box center [1215, 437] width 145 height 29
drag, startPoint x: 1224, startPoint y: 441, endPoint x: 1176, endPoint y: 460, distance: 51.6
click at [1176, 460] on p "Pursuing second opinion with another consultant for a second opinion on the rep…" at bounding box center [1215, 445] width 145 height 44
drag, startPoint x: 1228, startPoint y: 445, endPoint x: 1282, endPoint y: 444, distance: 54.0
click at [1282, 444] on p "Pursuing second opinion with another consultant on the report." at bounding box center [1215, 437] width 145 height 29
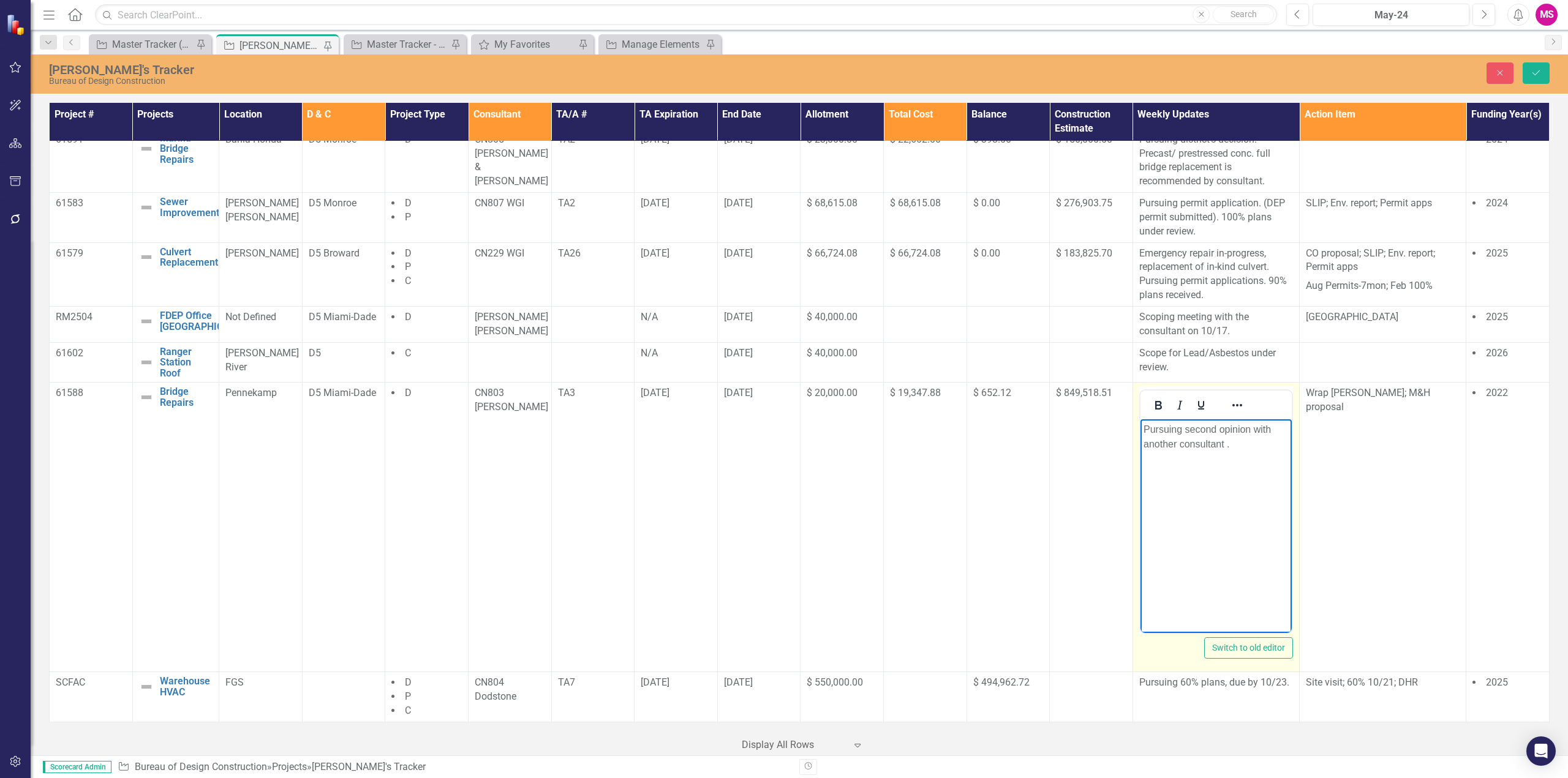
click at [1251, 430] on p "Pursuing second opinion with another consultant ." at bounding box center [1215, 437] width 145 height 29
drag, startPoint x: 1188, startPoint y: 457, endPoint x: 1266, endPoint y: 447, distance: 78.6
click at [1188, 455] on p "Pursuing second opinion of design & cost with another consultant ." at bounding box center [1215, 445] width 145 height 44
click at [1536, 76] on icon "Save" at bounding box center [1536, 73] width 11 height 9
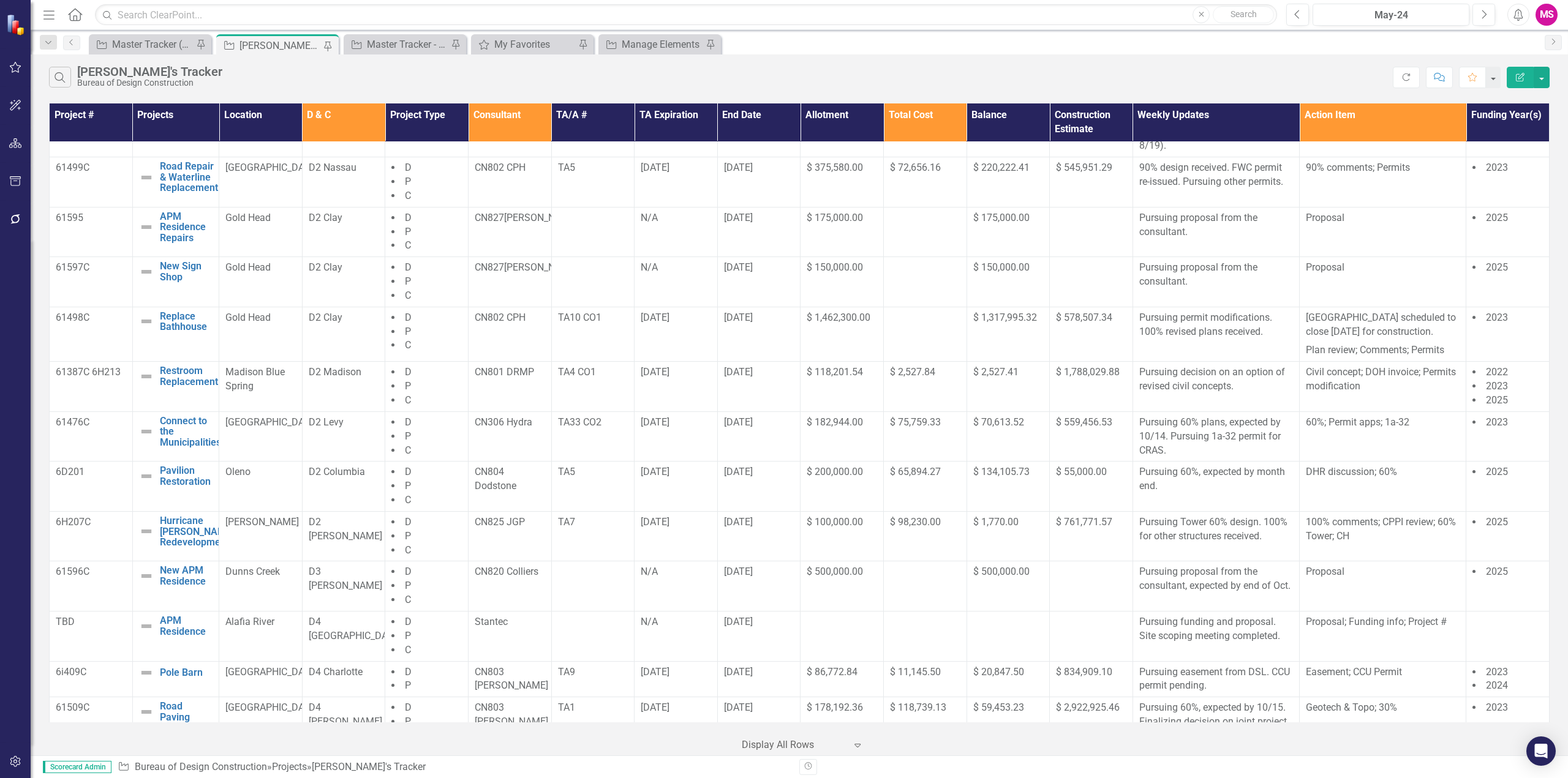
scroll to position [768, 0]
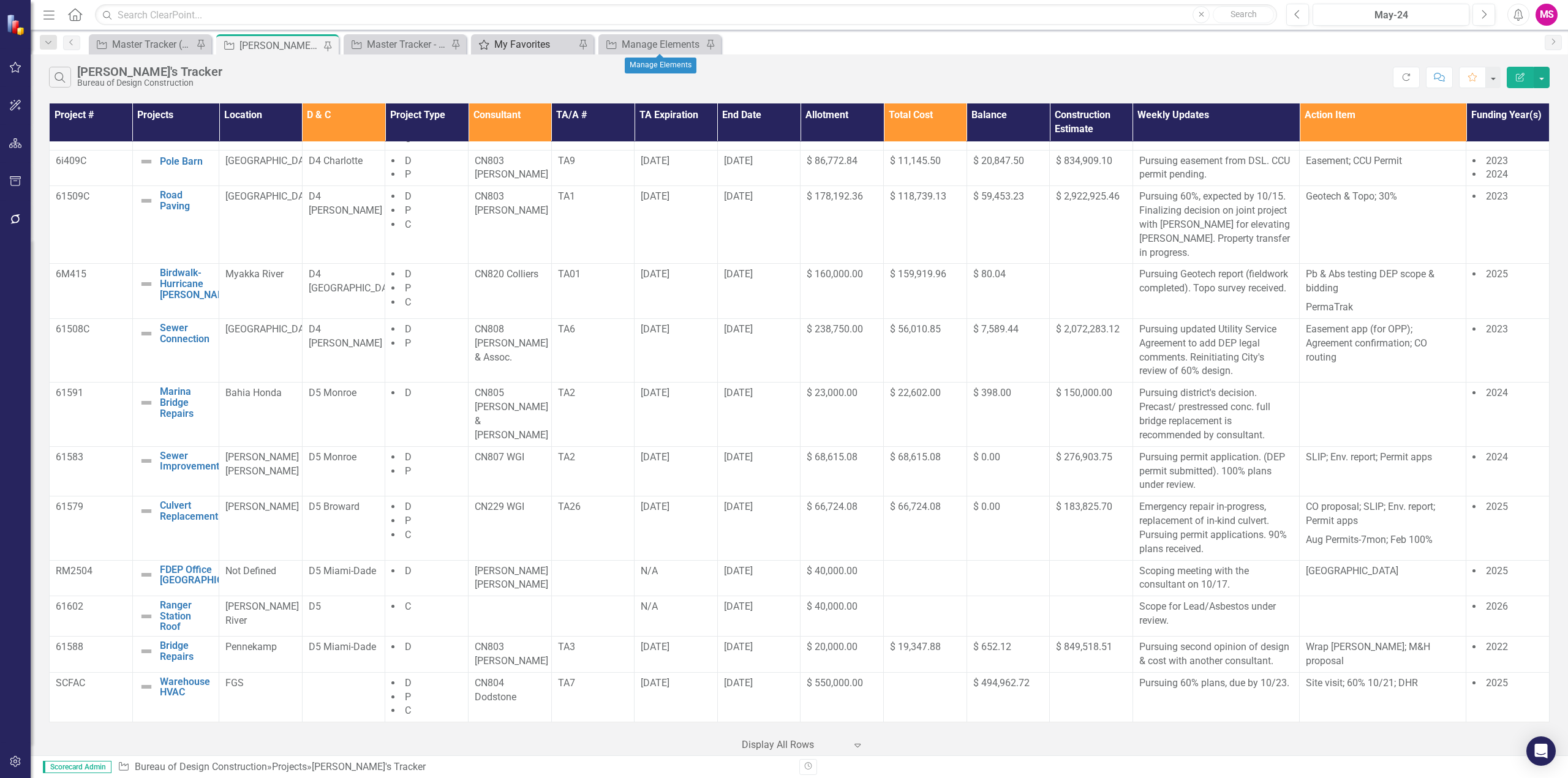
click at [524, 41] on div "My Favorites" at bounding box center [535, 44] width 81 height 15
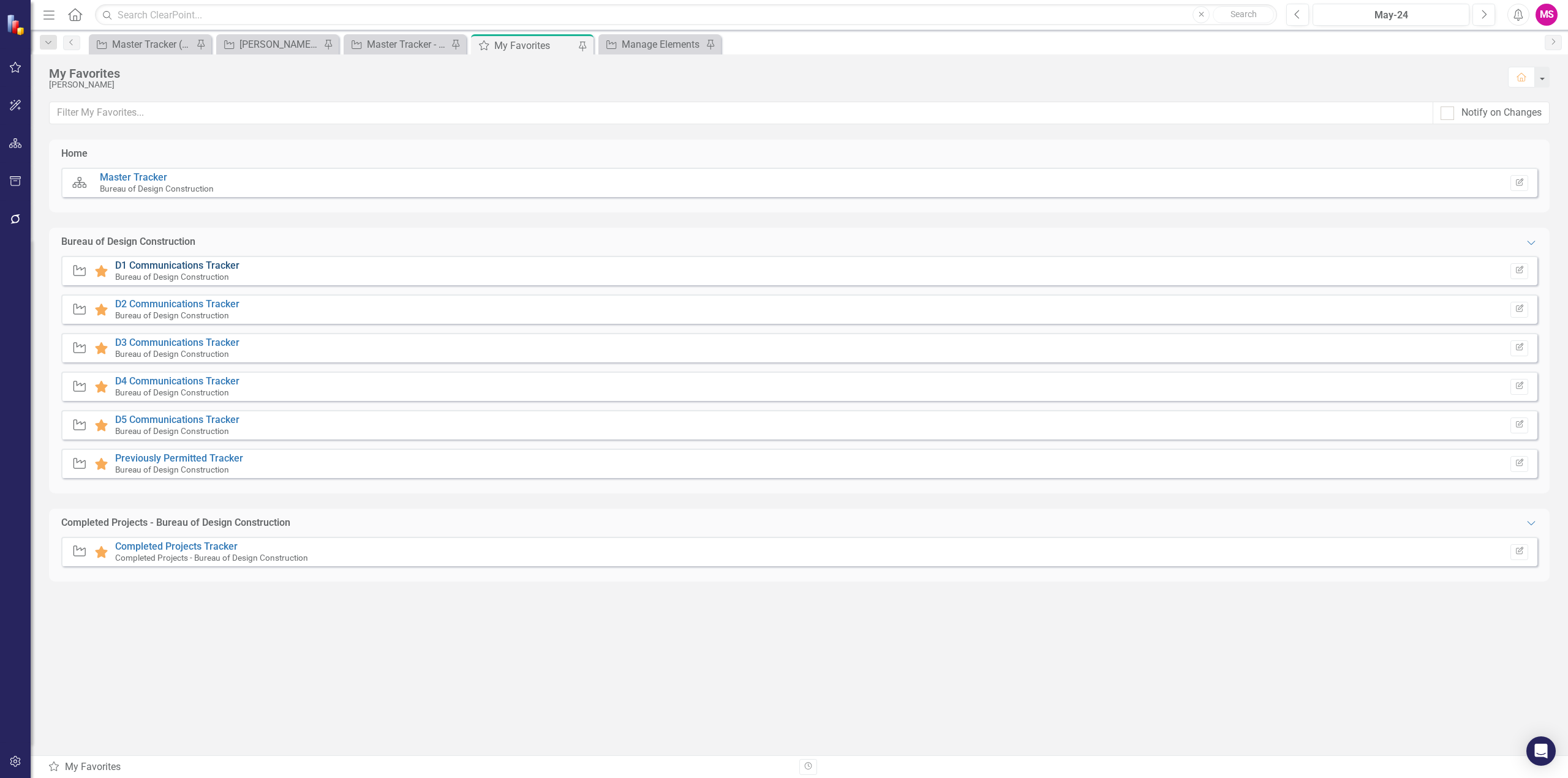
click at [195, 265] on link "D1 Communications Tracker" at bounding box center [177, 265] width 124 height 12
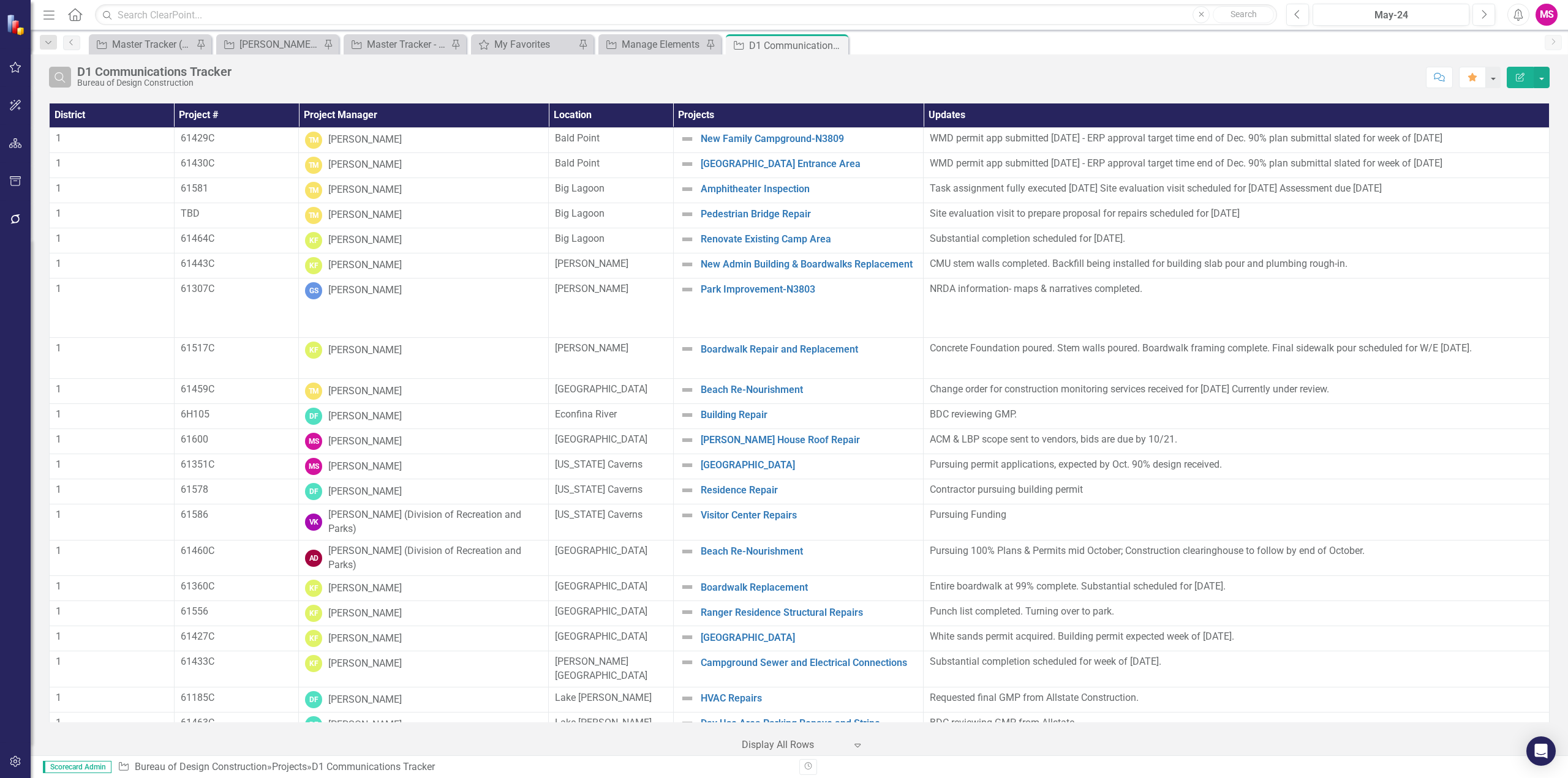
click at [61, 78] on icon "Search" at bounding box center [60, 77] width 14 height 11
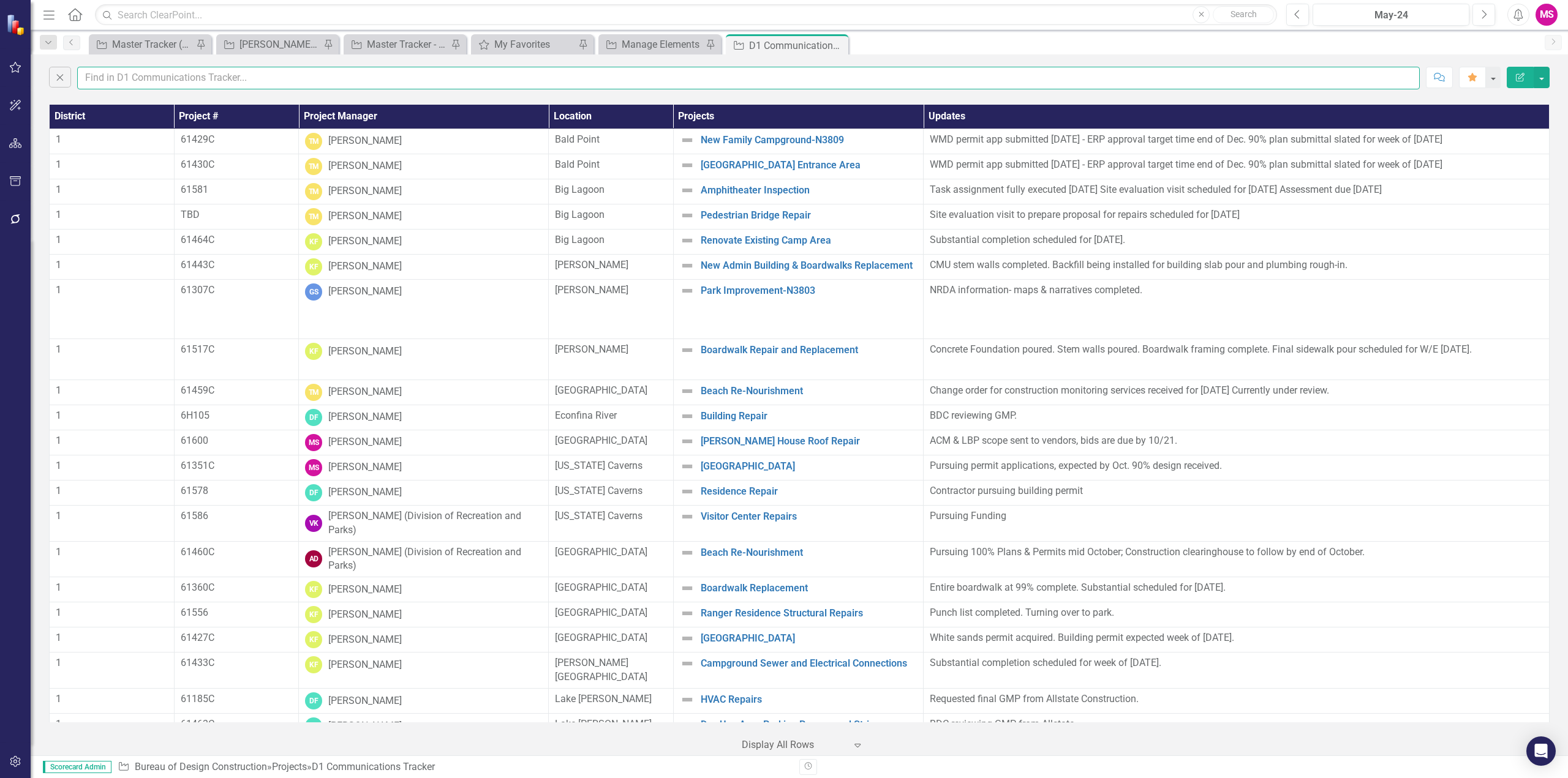
click at [133, 74] on input "text" at bounding box center [748, 78] width 1342 height 23
type input "meena"
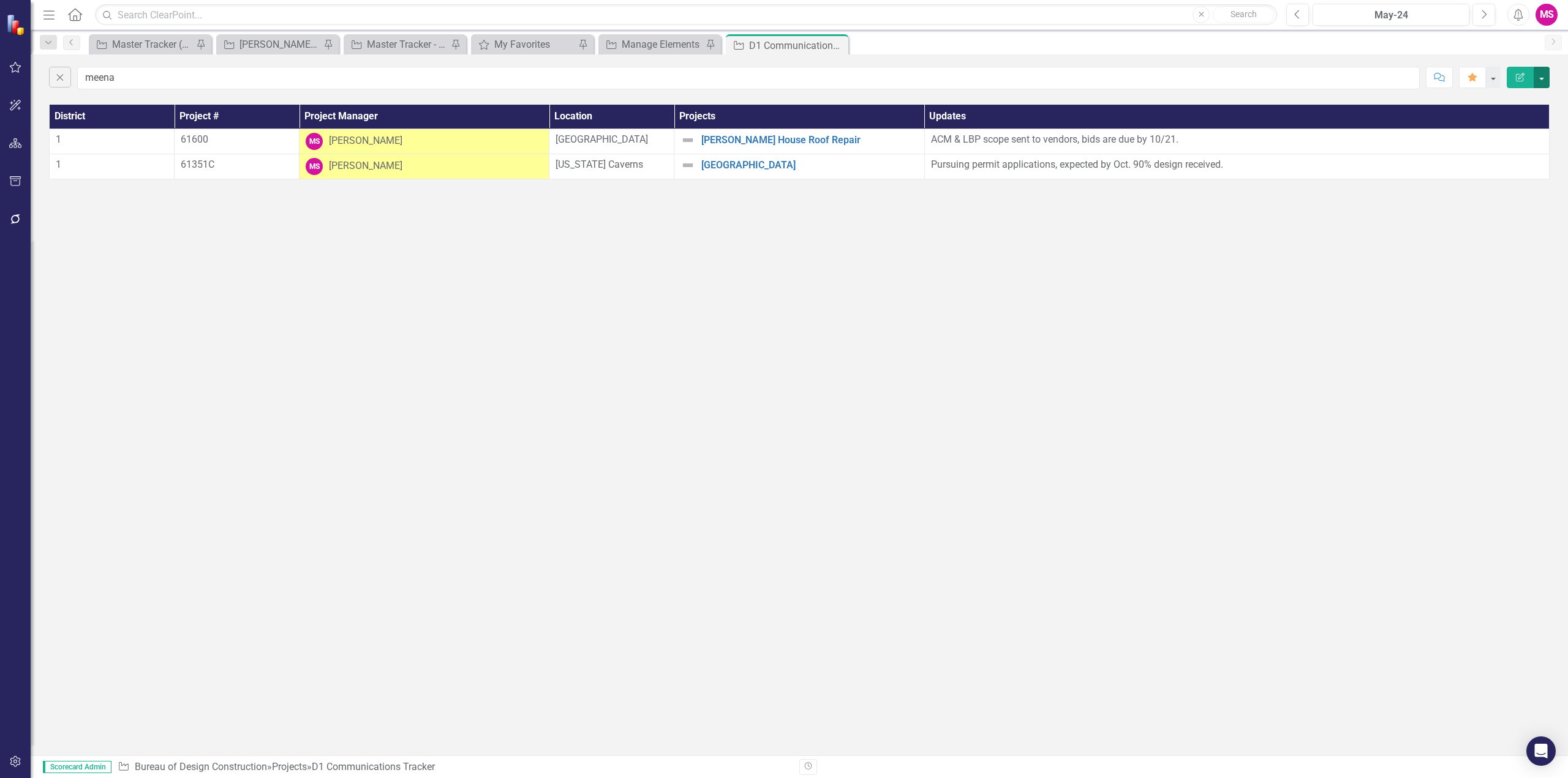
click at [1545, 76] on button "button" at bounding box center [1541, 77] width 16 height 21
click at [1509, 130] on link "PDF Export to PDF" at bounding box center [1500, 124] width 97 height 23
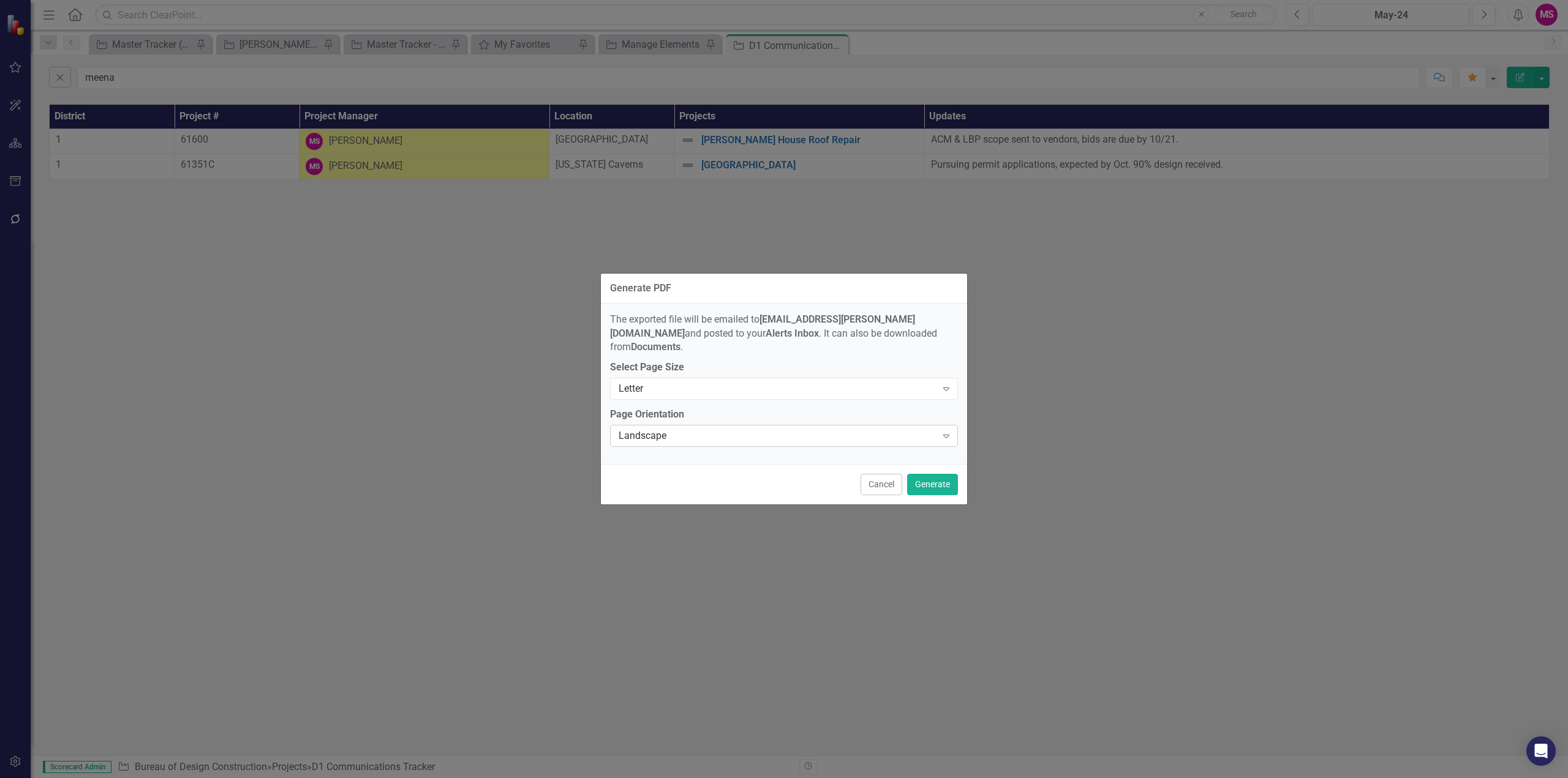
click at [850, 430] on div "Landscape" at bounding box center [778, 436] width 318 height 14
click at [709, 466] on div "Portrait" at bounding box center [786, 470] width 328 height 14
click at [926, 479] on button "Generate" at bounding box center [932, 484] width 51 height 21
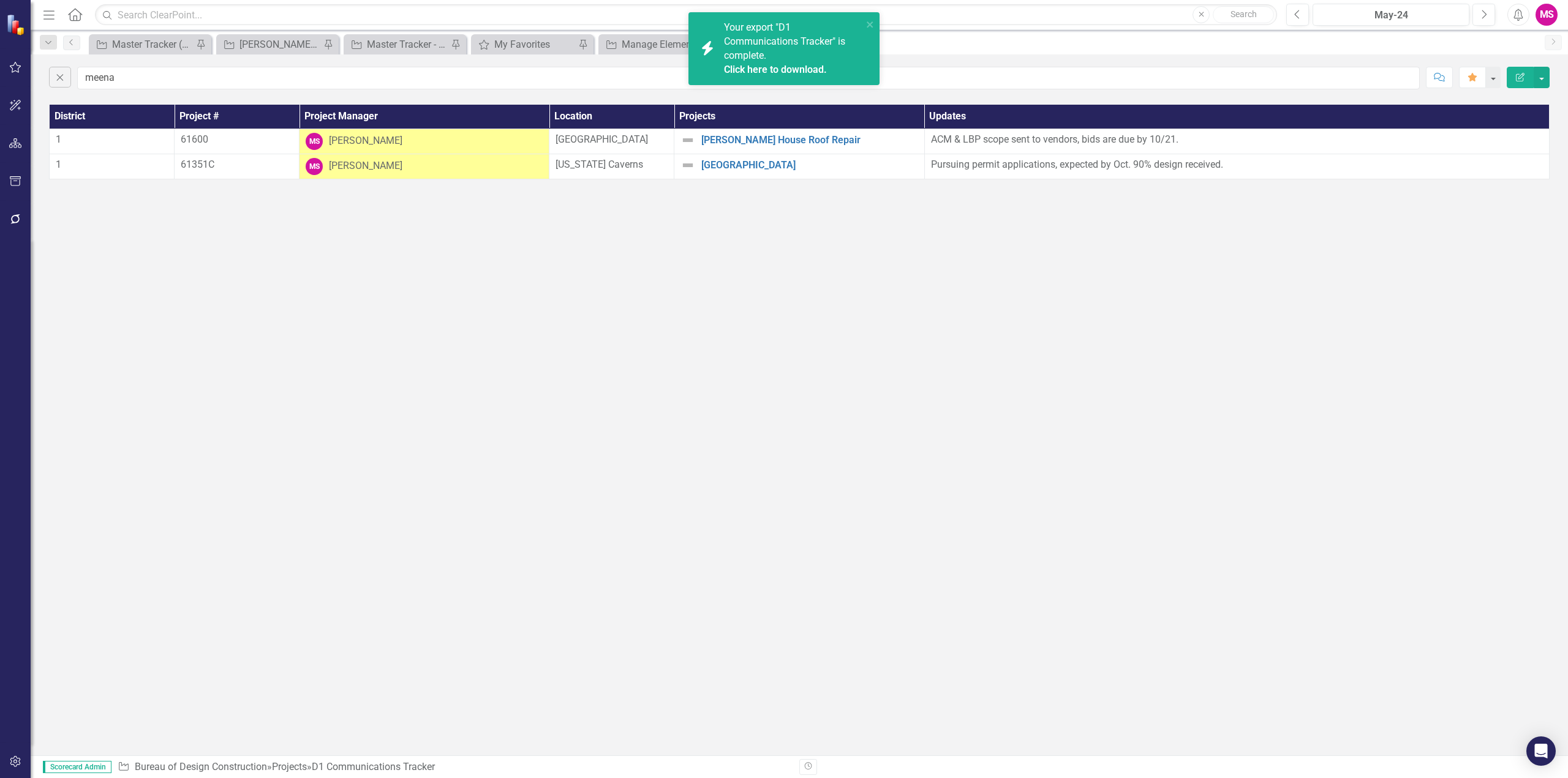
click at [773, 72] on link "Click here to download." at bounding box center [775, 69] width 103 height 12
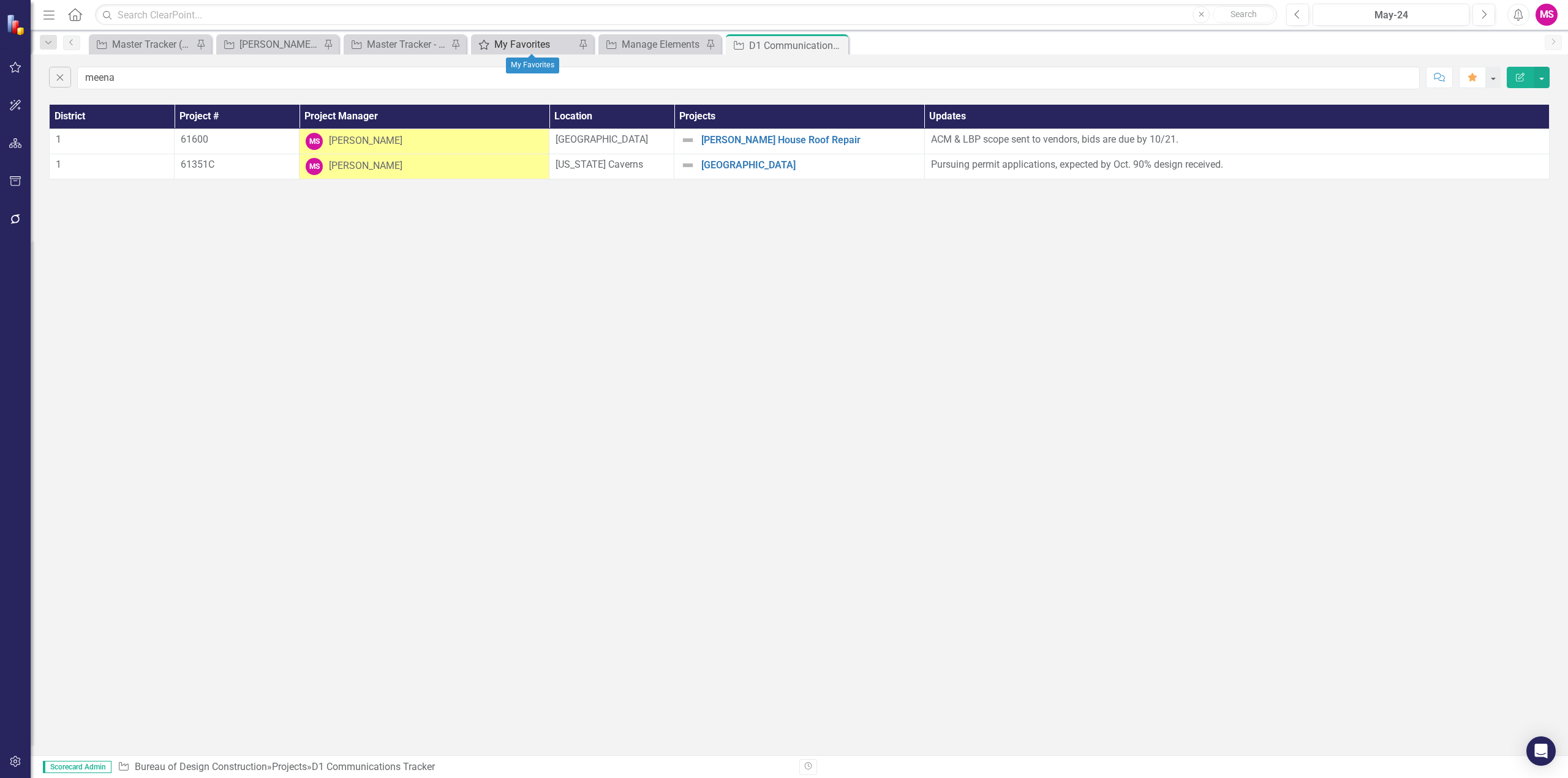
click at [508, 43] on div "My Favorites" at bounding box center [535, 44] width 81 height 15
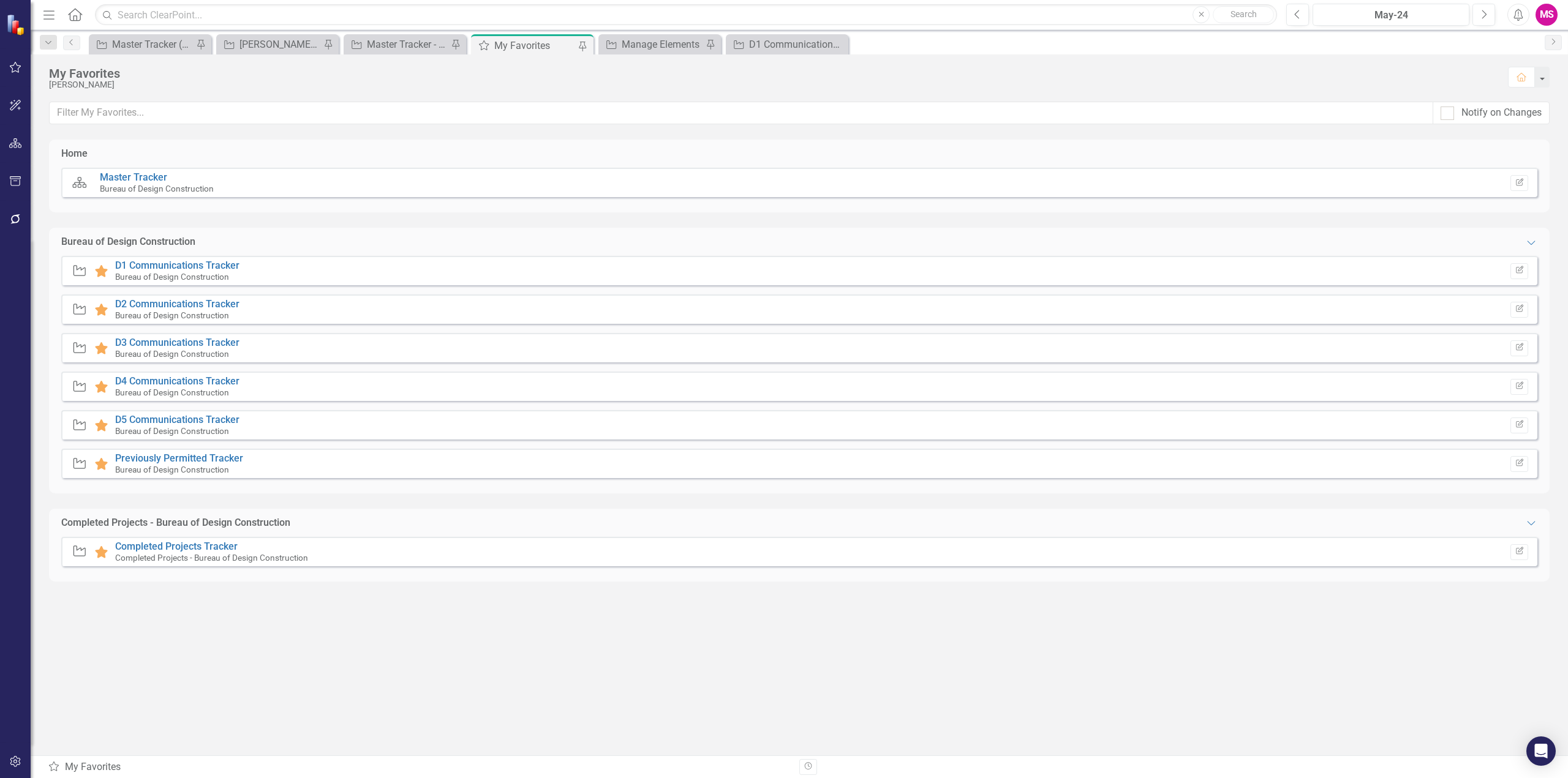
click at [141, 314] on small "Bureau of Design Construction" at bounding box center [172, 315] width 114 height 10
click at [150, 299] on link "D2 Communications Tracker" at bounding box center [177, 303] width 124 height 12
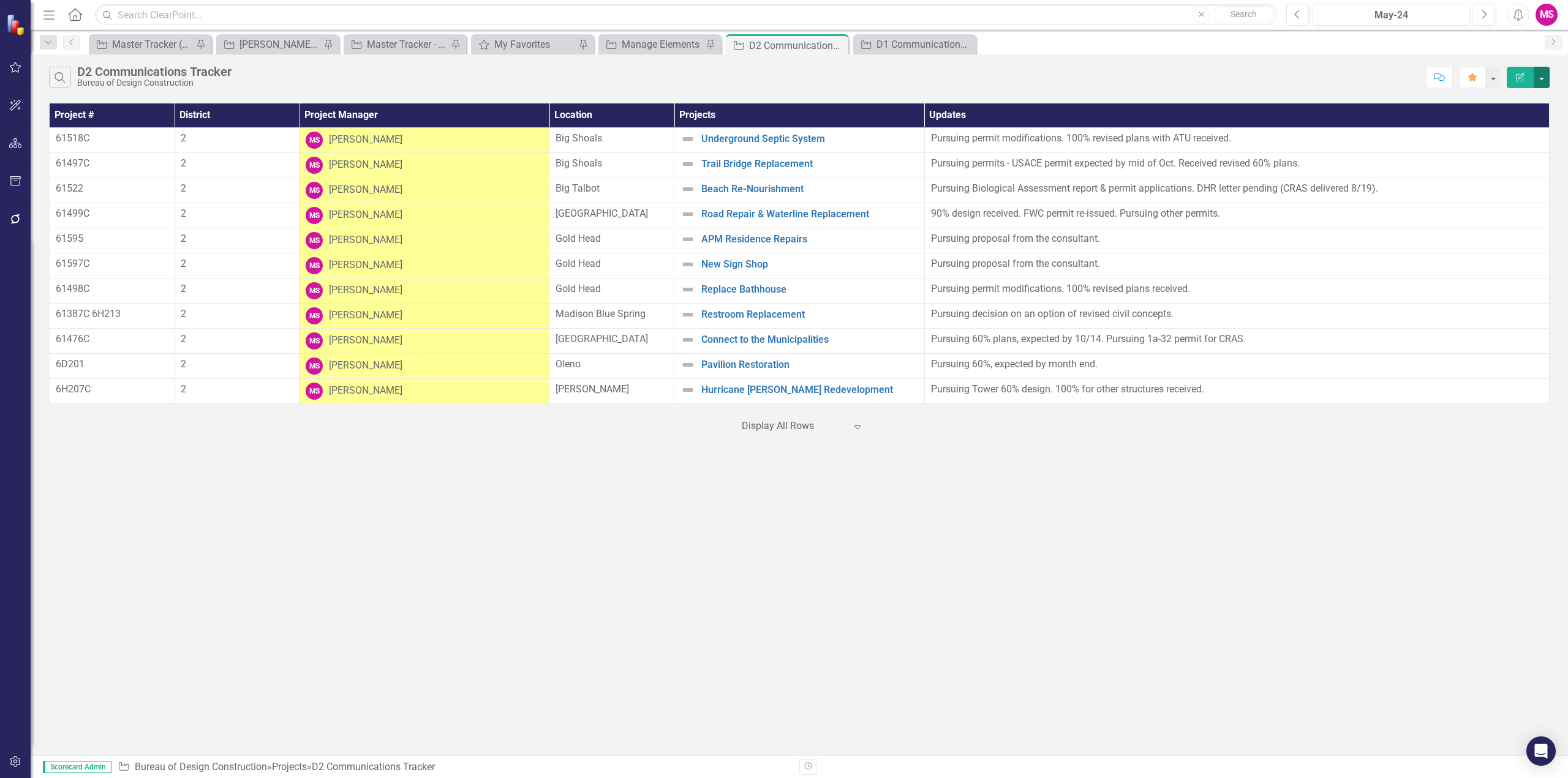
click at [1546, 75] on button "button" at bounding box center [1541, 77] width 16 height 21
click at [1485, 129] on link "PDF Export to PDF" at bounding box center [1500, 124] width 97 height 23
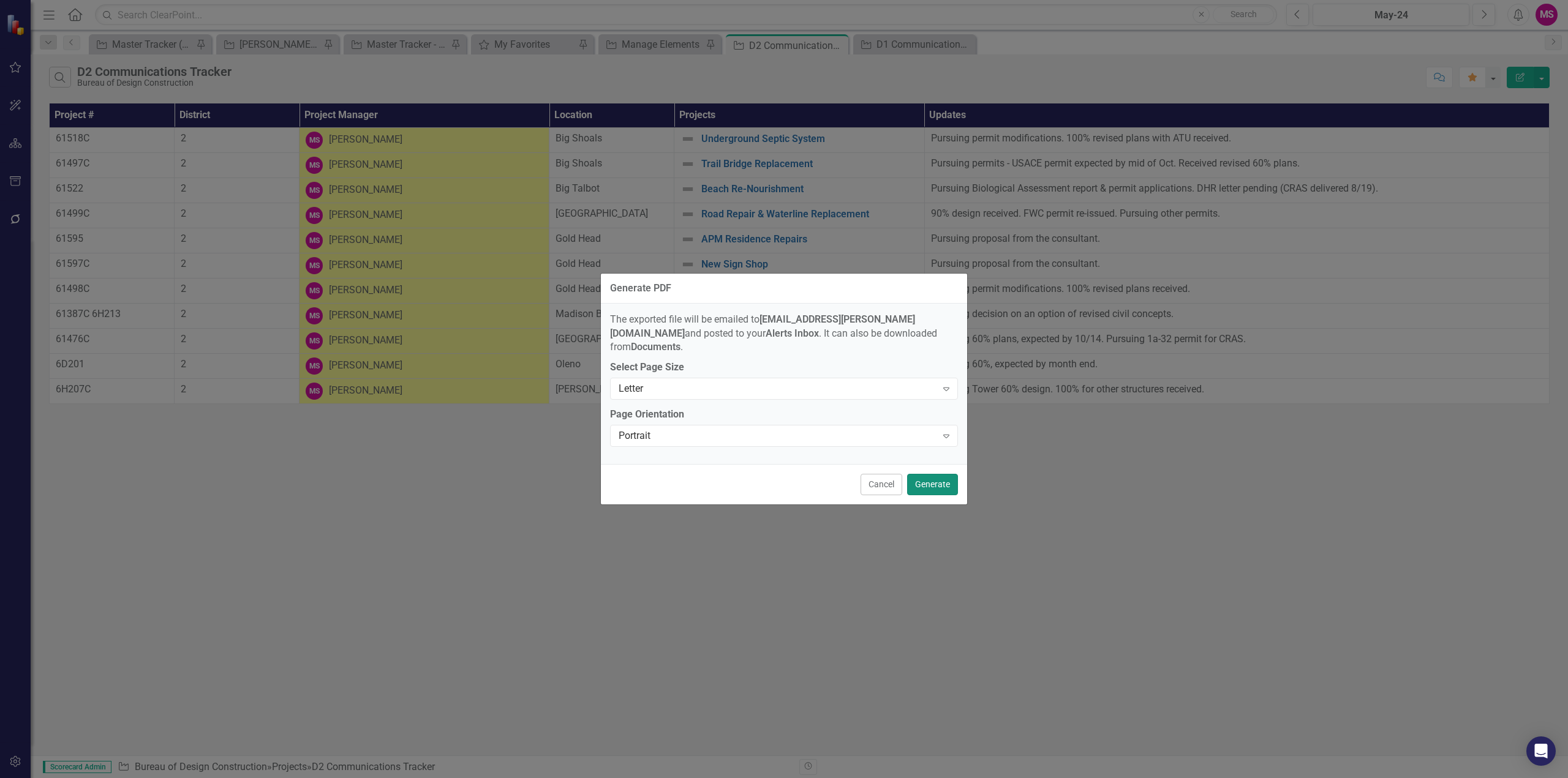
click at [927, 477] on button "Generate" at bounding box center [932, 484] width 51 height 21
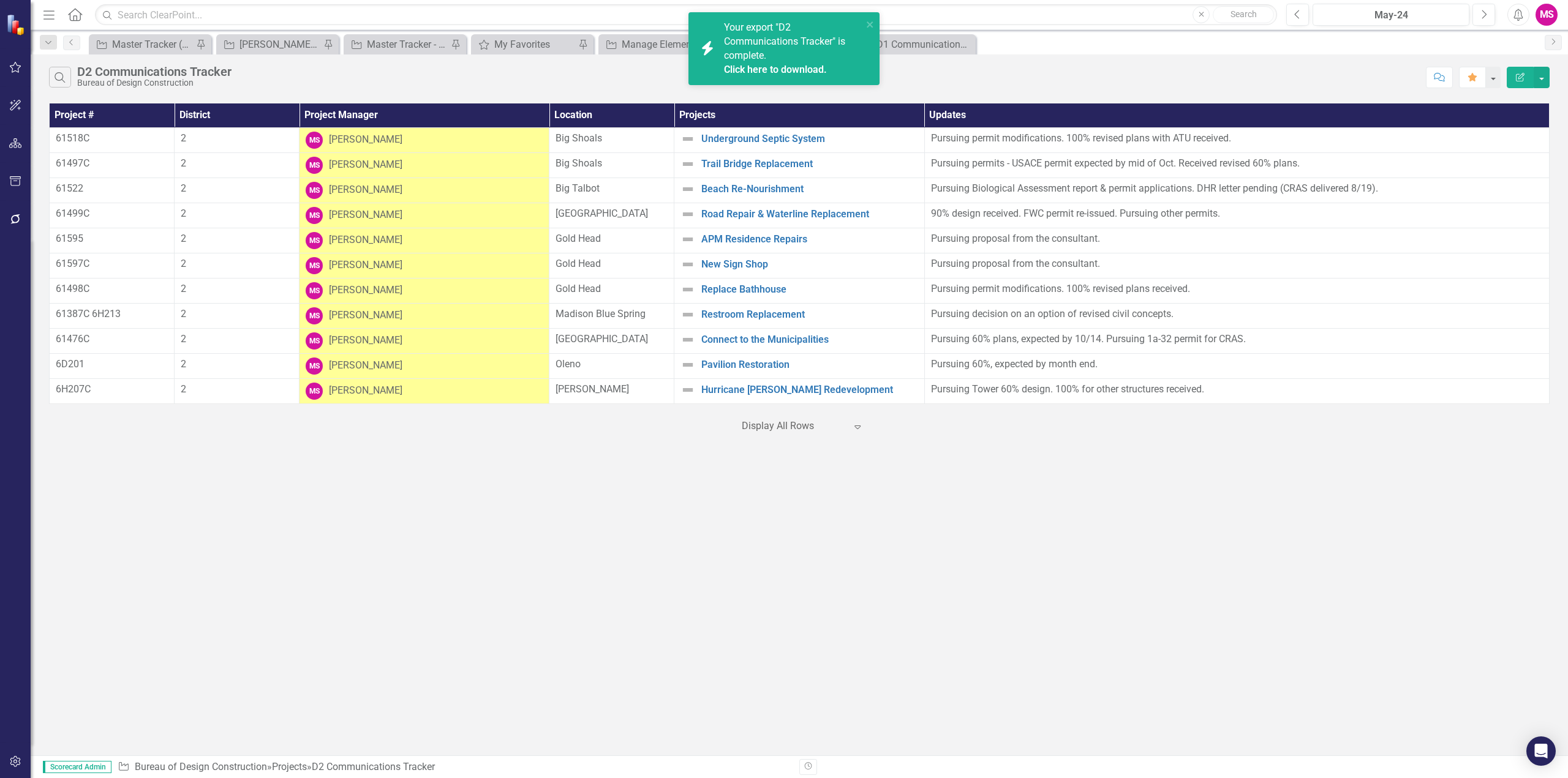
click at [788, 63] on link "Click here to download." at bounding box center [775, 69] width 103 height 12
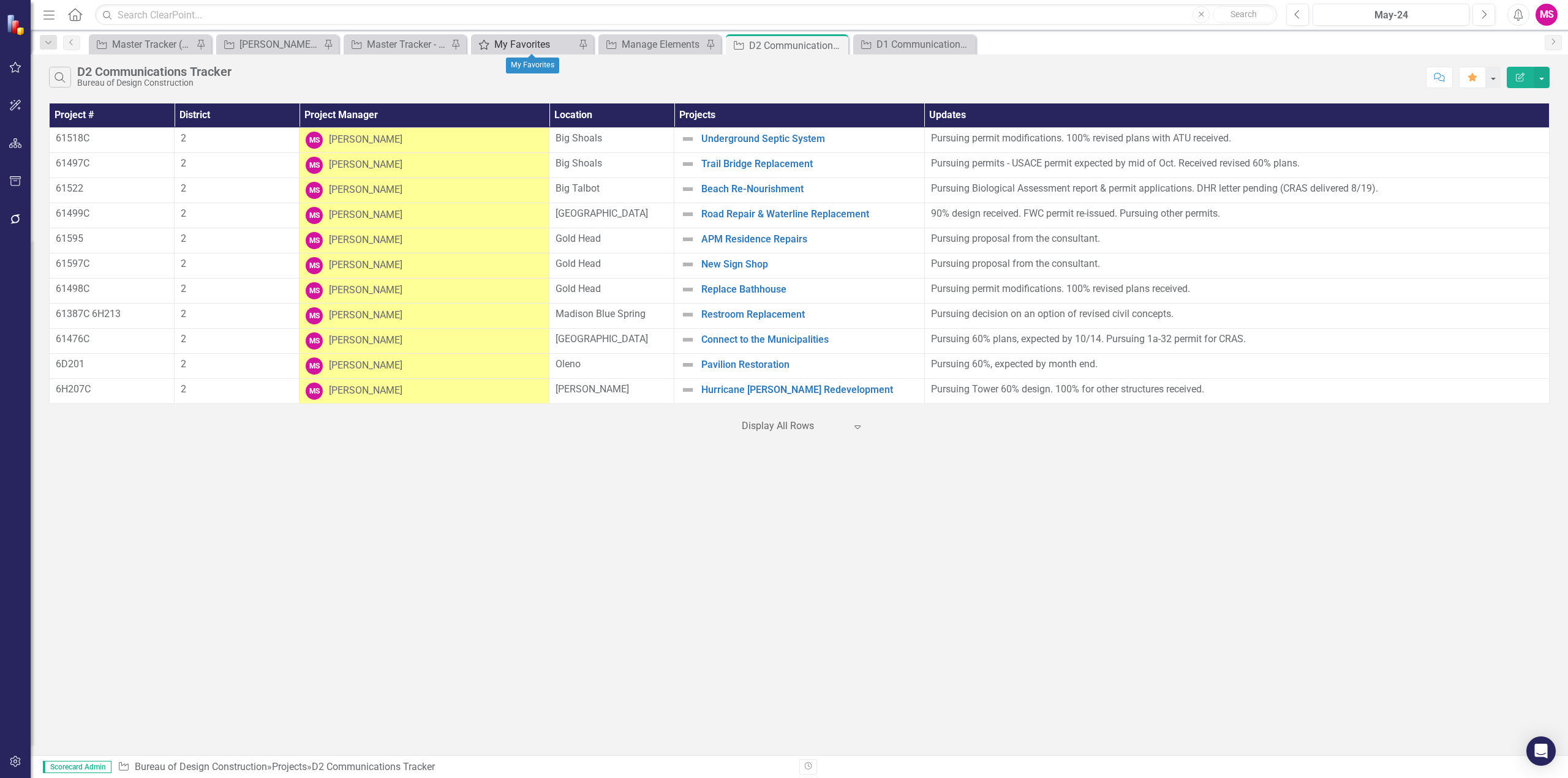
click at [533, 41] on div "My Favorites" at bounding box center [535, 44] width 81 height 15
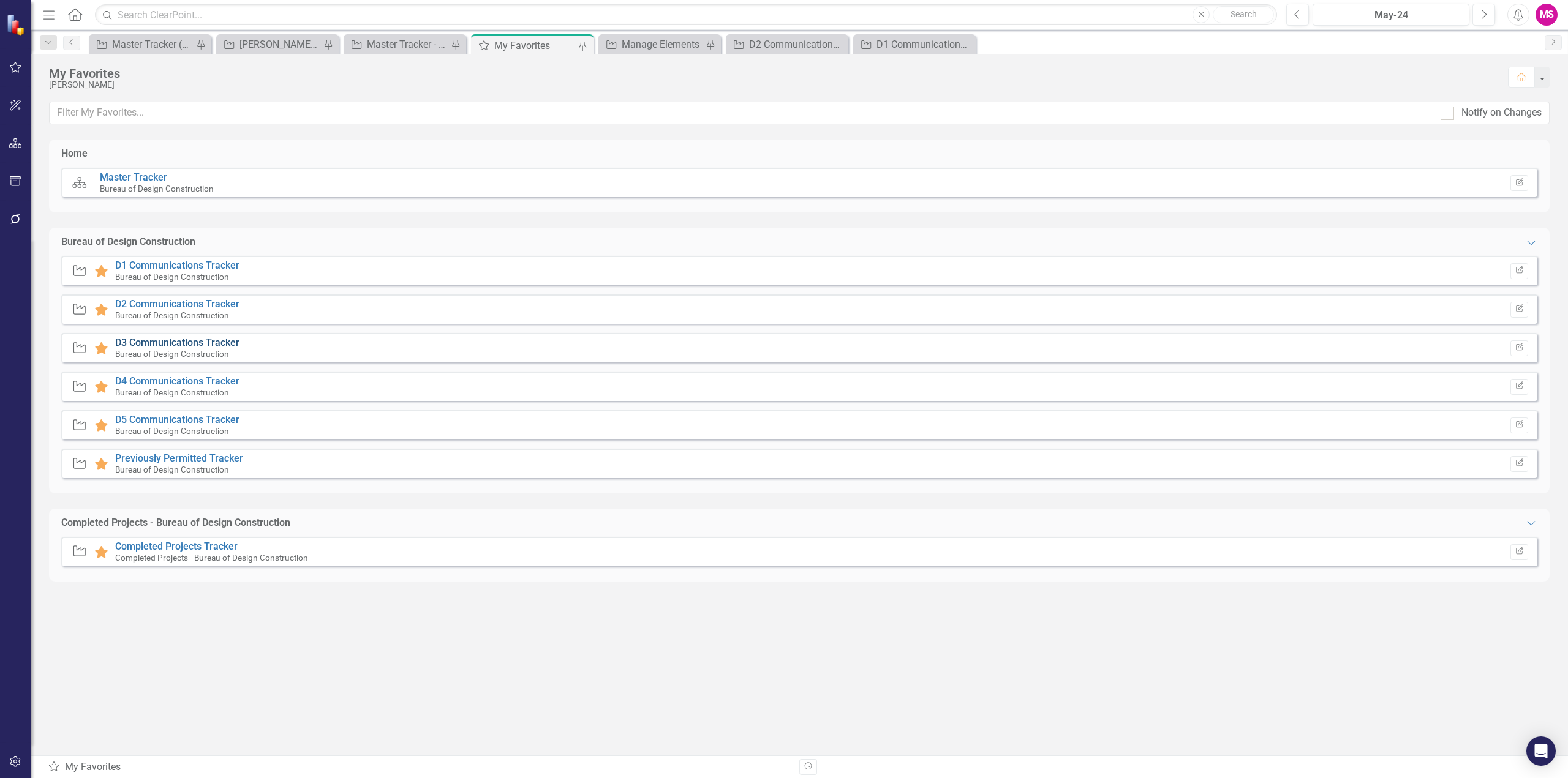
click at [129, 344] on link "D3 Communications Tracker" at bounding box center [177, 342] width 124 height 12
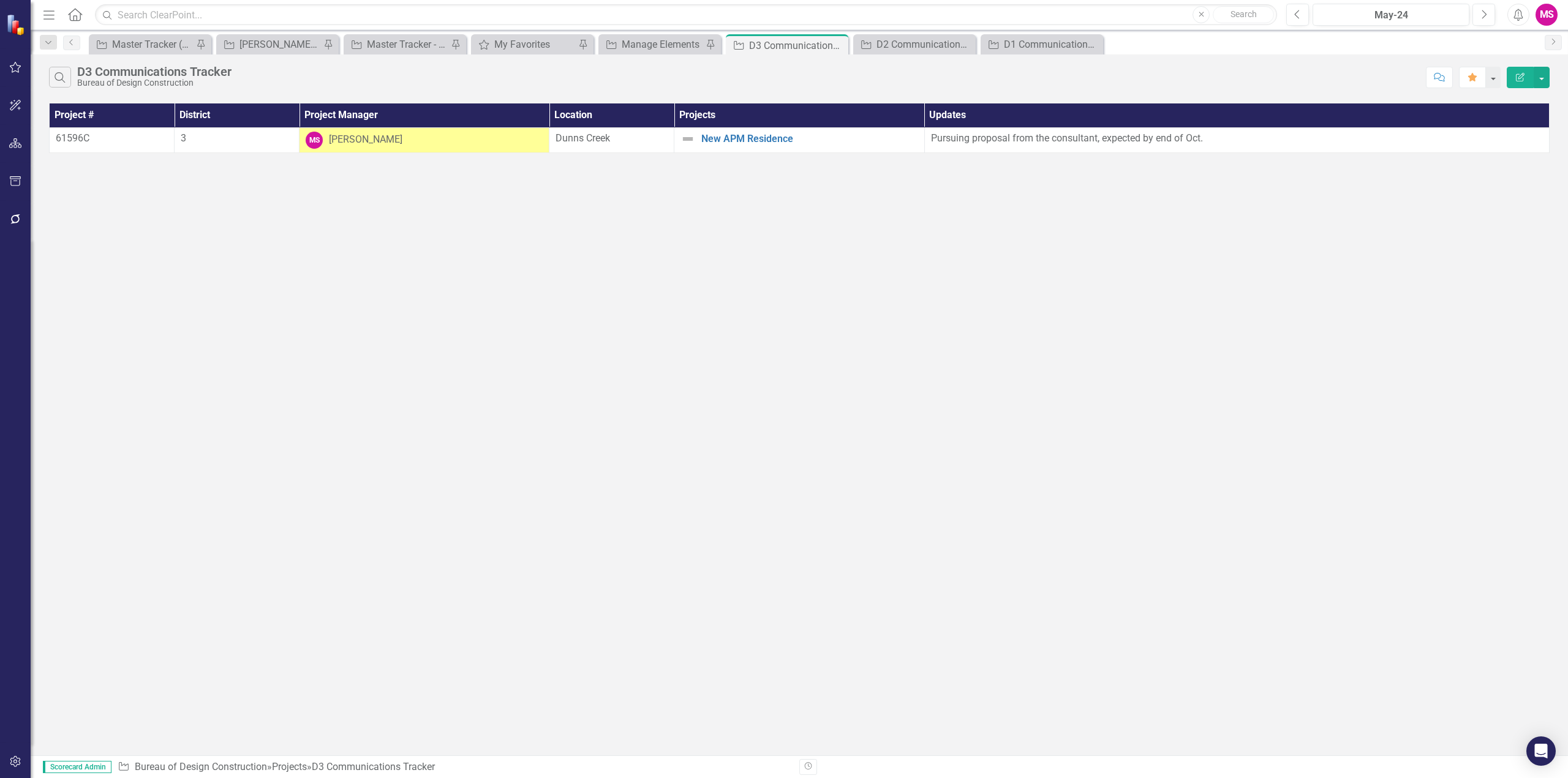
click at [1533, 82] on button "Edit Report" at bounding box center [1520, 77] width 27 height 21
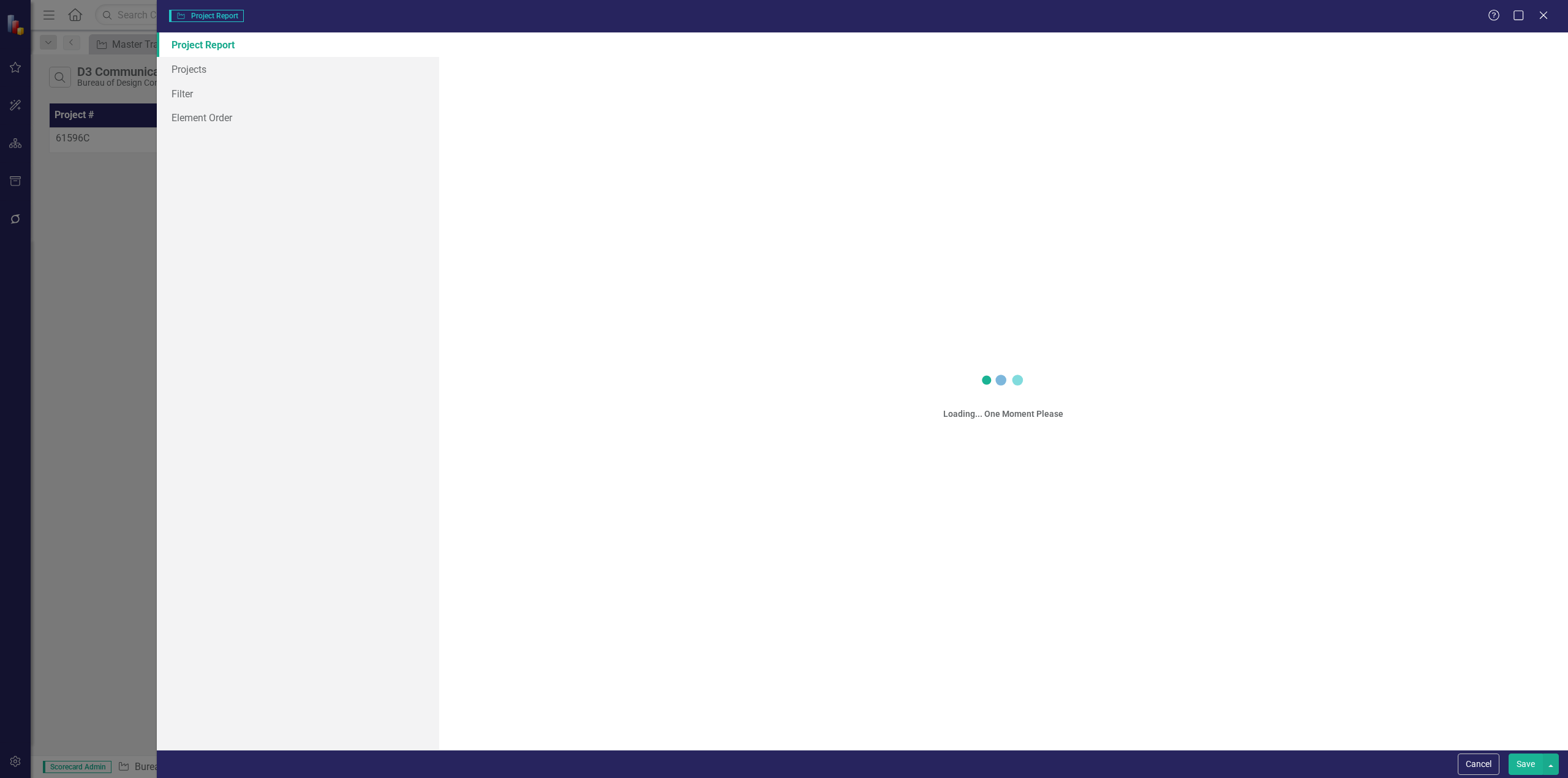
click at [1542, 80] on div "Project Project Report Help Maximize Close Project Report Projects Filter Eleme…" at bounding box center [784, 389] width 1568 height 778
type input "D3 Communications Tracker"
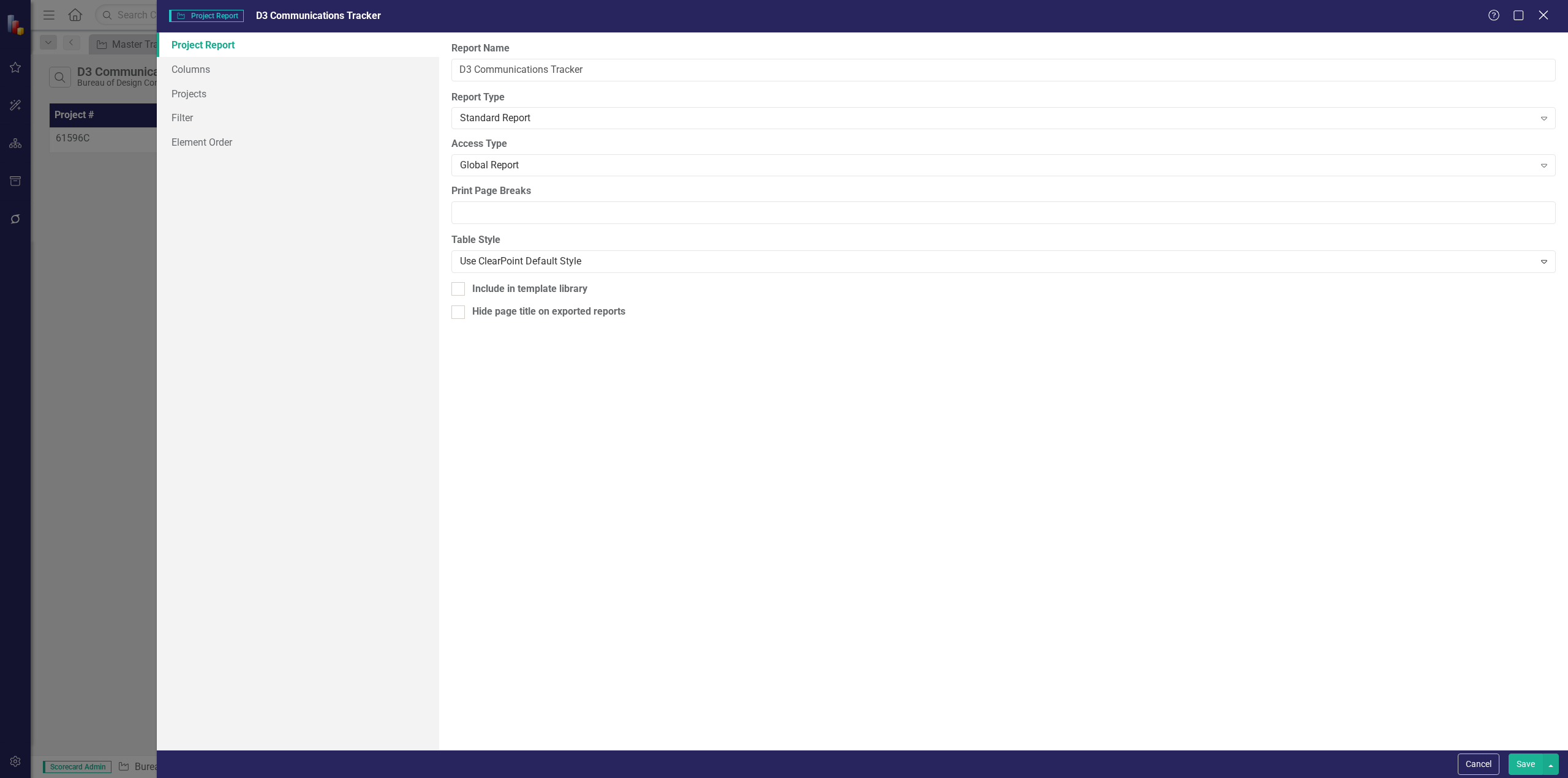
click at [1539, 14] on icon "Close" at bounding box center [1543, 14] width 15 height 12
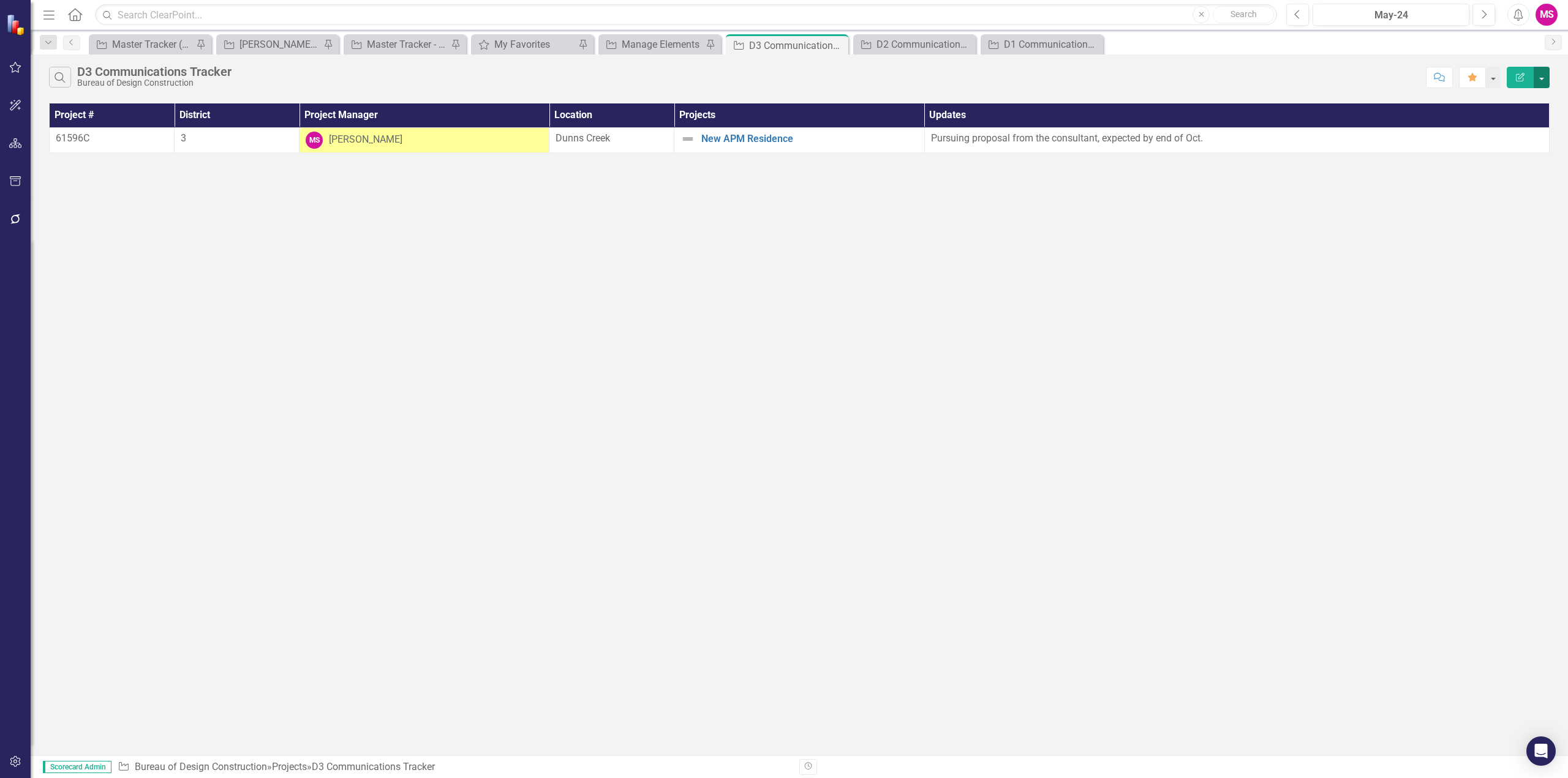
click at [1545, 75] on button "button" at bounding box center [1541, 77] width 16 height 21
click at [1490, 128] on link "PDF Export to PDF" at bounding box center [1500, 124] width 97 height 23
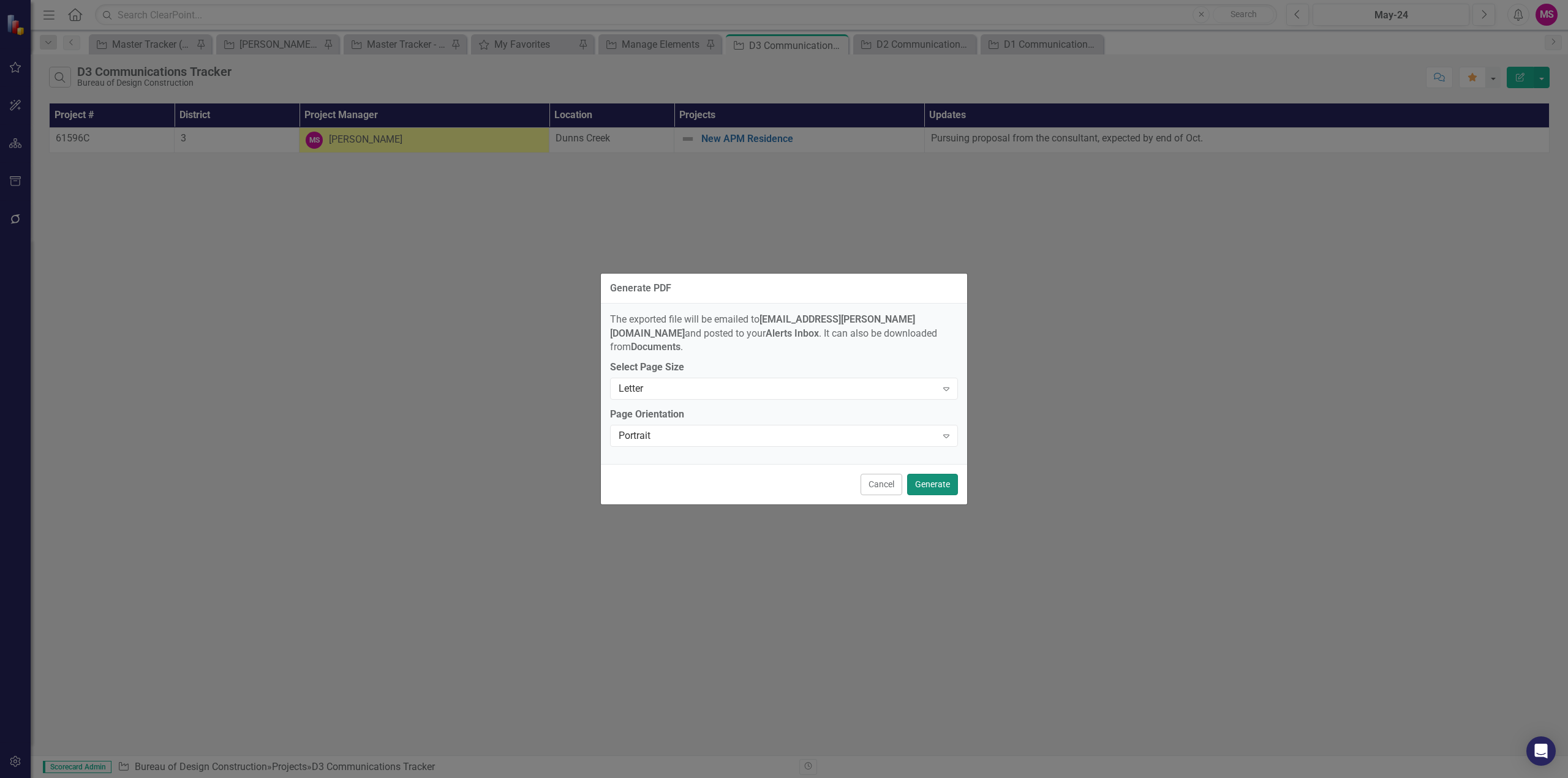
click at [930, 477] on button "Generate" at bounding box center [932, 484] width 51 height 21
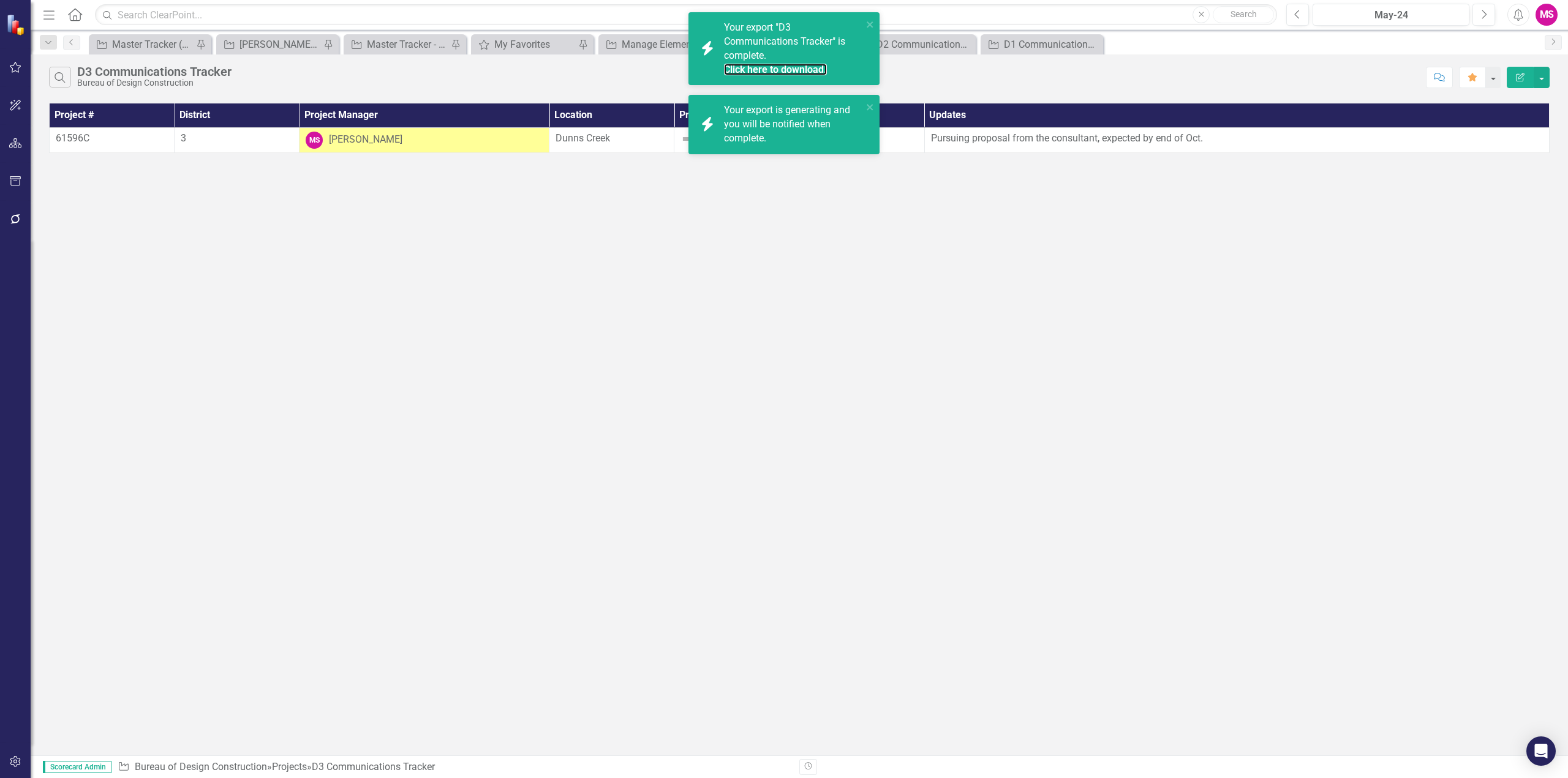
drag, startPoint x: 779, startPoint y: 67, endPoint x: 1007, endPoint y: 213, distance: 270.7
click at [779, 67] on link "Click here to download." at bounding box center [775, 69] width 103 height 12
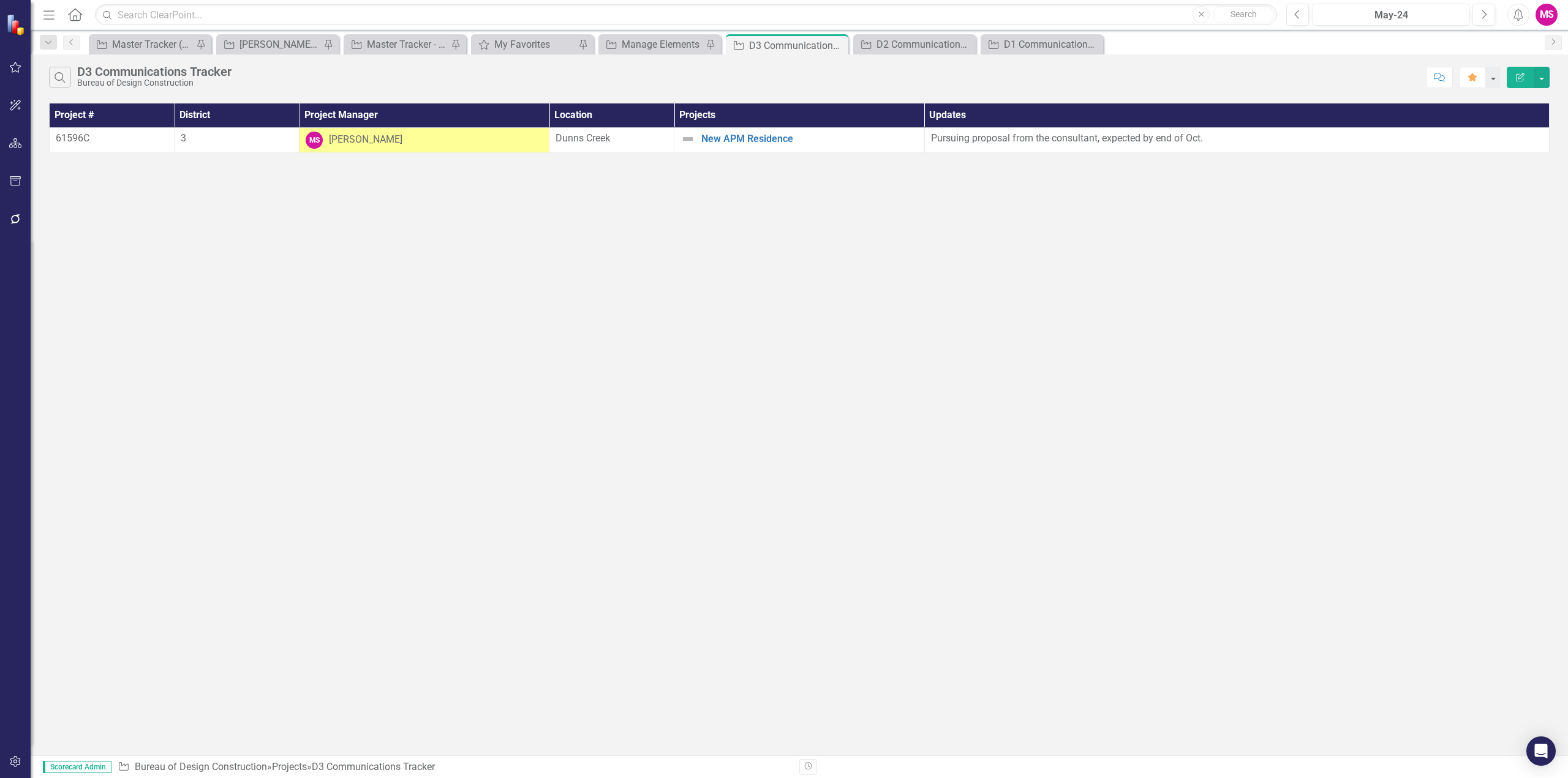
click at [557, 312] on div "Search D3 Communications Tracker Bureau of Design Construction Comment Favorite…" at bounding box center [799, 405] width 1537 height 701
click at [543, 45] on div "My Favorites" at bounding box center [535, 44] width 81 height 15
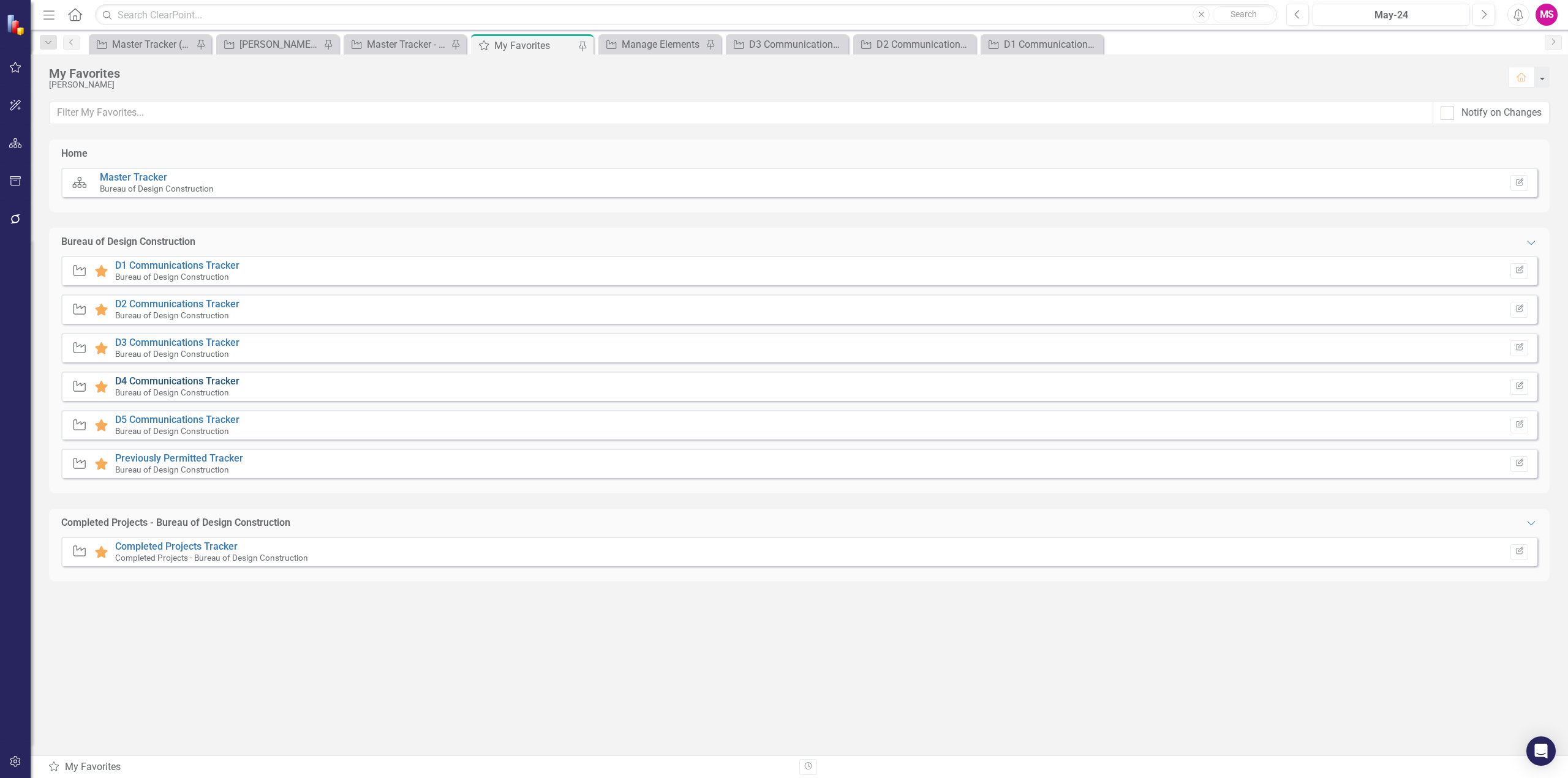
click at [171, 381] on link "D4 Communications Tracker" at bounding box center [177, 380] width 124 height 12
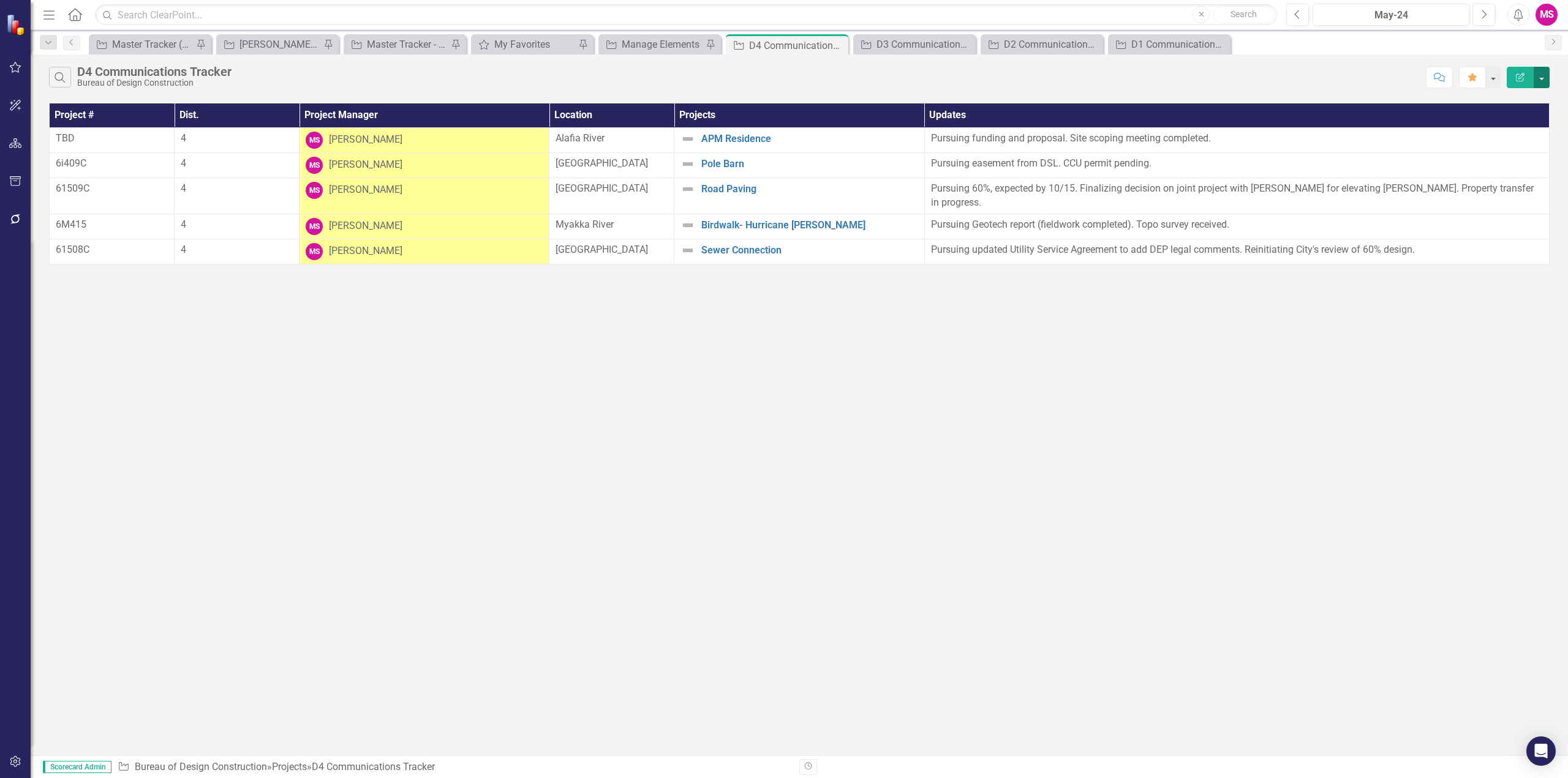
click at [1535, 74] on button "button" at bounding box center [1541, 77] width 16 height 21
click at [1492, 120] on link "PDF Export to PDF" at bounding box center [1500, 124] width 97 height 23
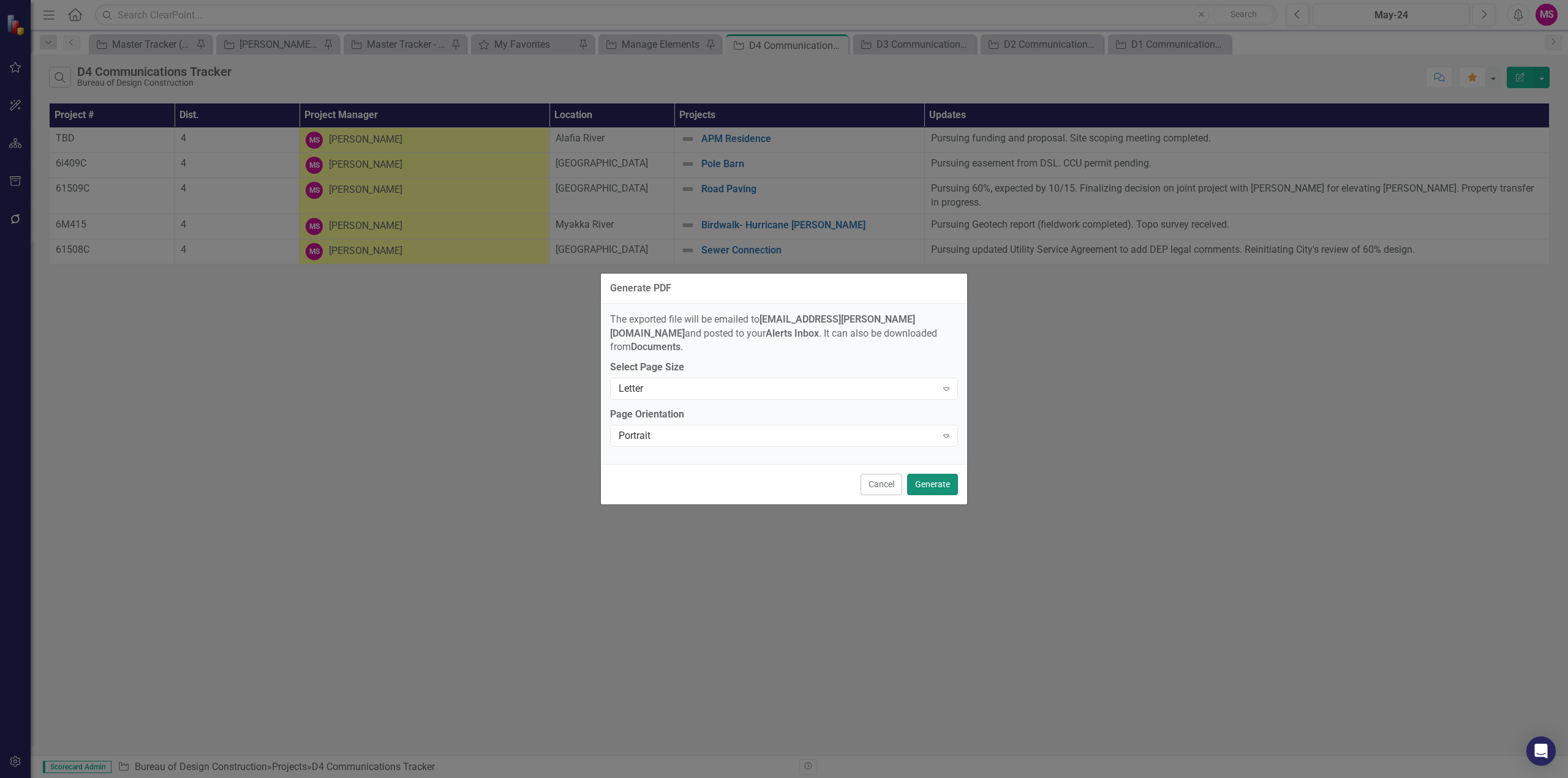
click at [938, 481] on button "Generate" at bounding box center [932, 484] width 51 height 21
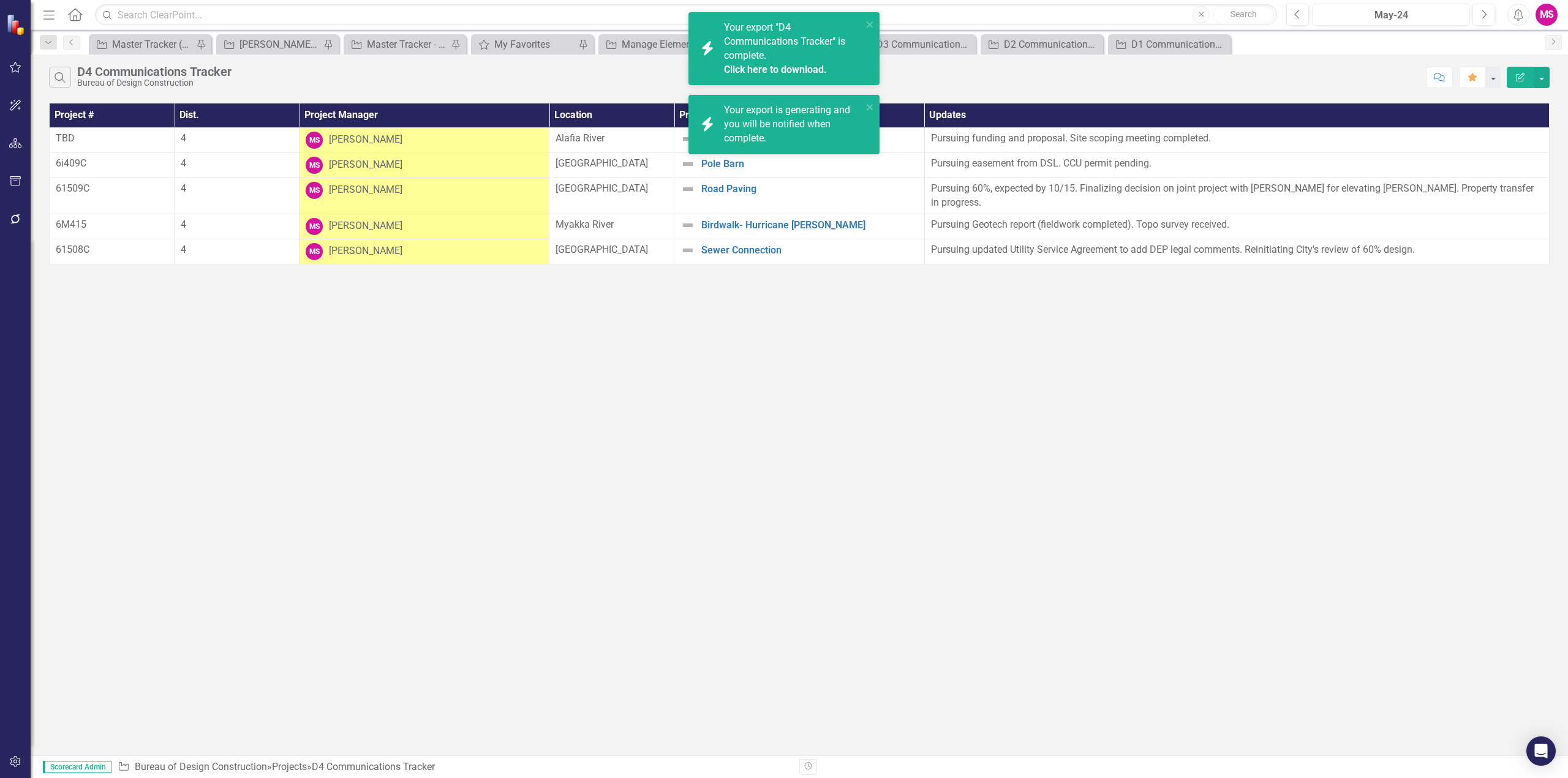
click at [778, 70] on link "Click here to download." at bounding box center [775, 69] width 103 height 12
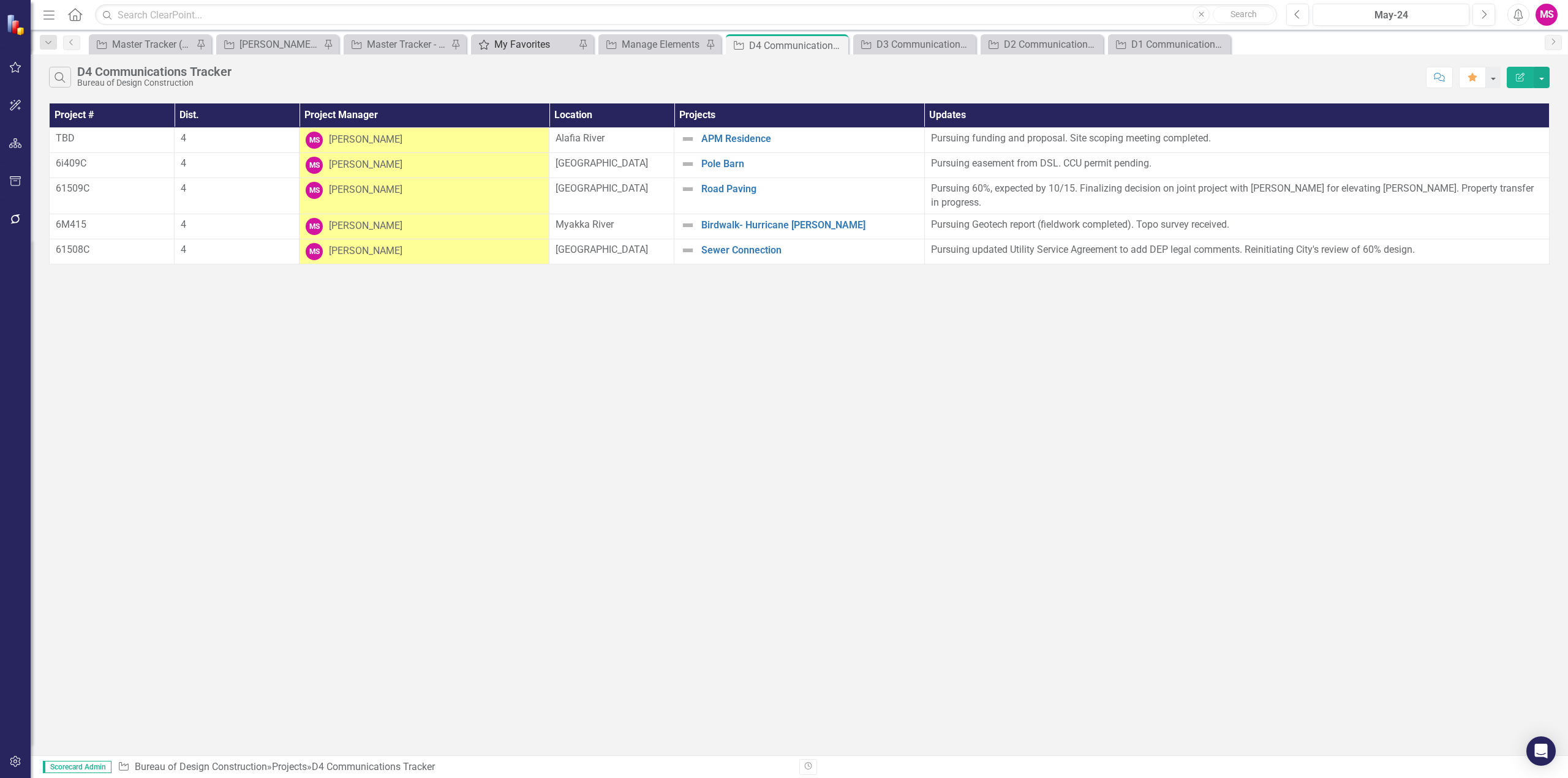
click at [540, 44] on div "My Favorites" at bounding box center [535, 44] width 81 height 15
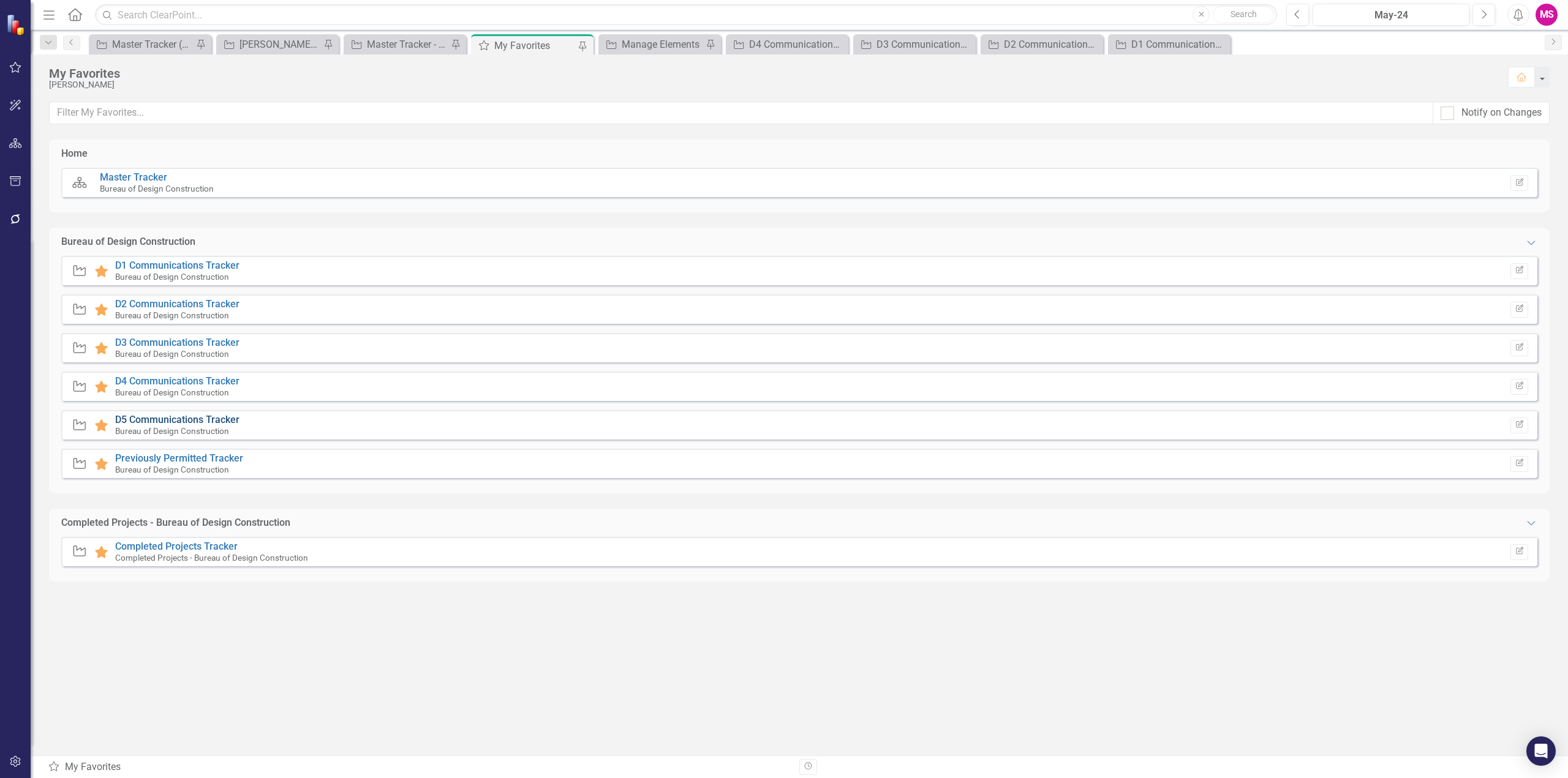
click at [148, 421] on link "D5 Communications Tracker" at bounding box center [177, 419] width 124 height 12
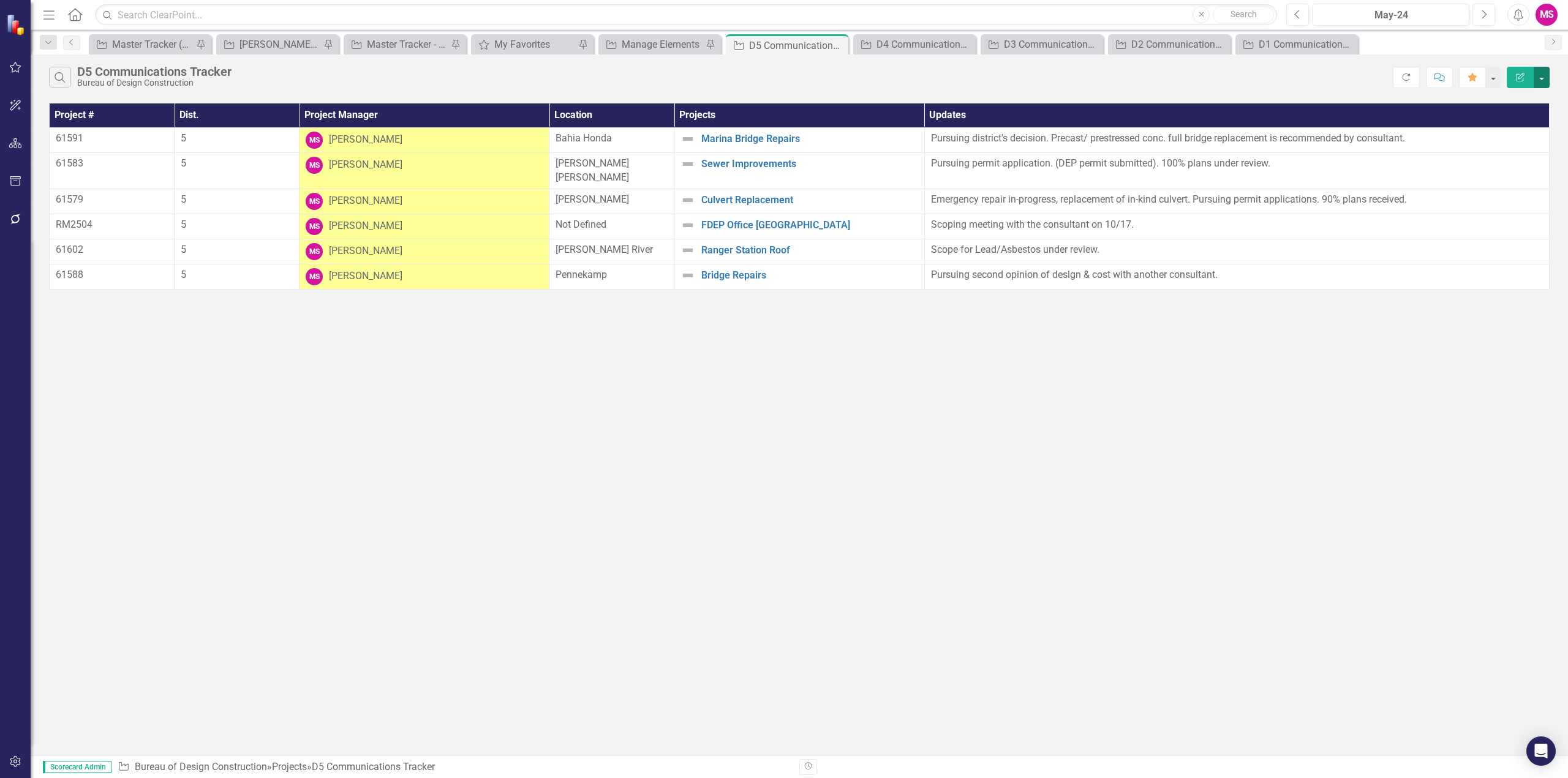
click at [1540, 76] on button "button" at bounding box center [1541, 77] width 16 height 21
click at [1481, 123] on link "PDF Export to PDF" at bounding box center [1500, 124] width 97 height 23
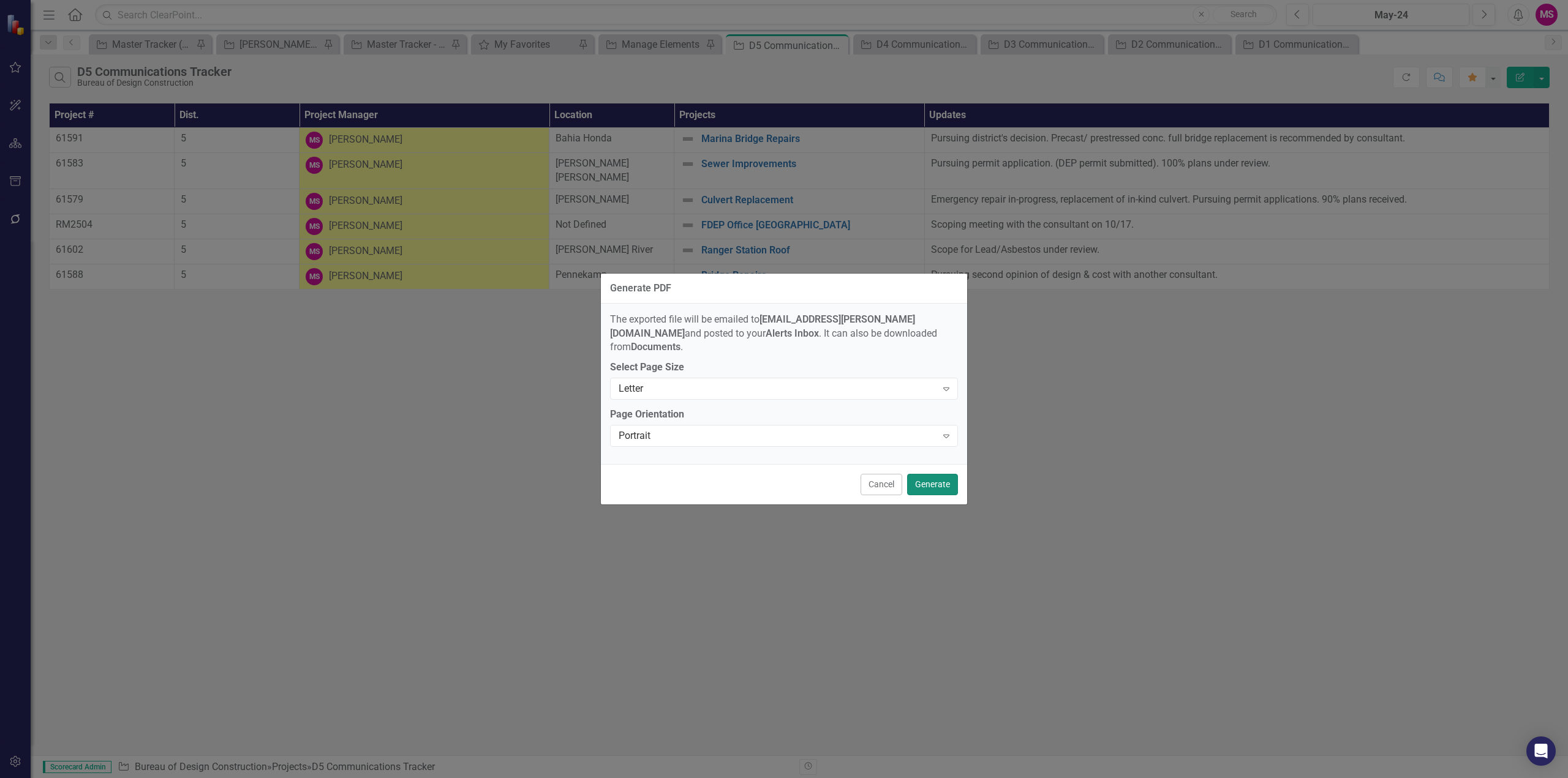
click at [937, 475] on button "Generate" at bounding box center [932, 484] width 51 height 21
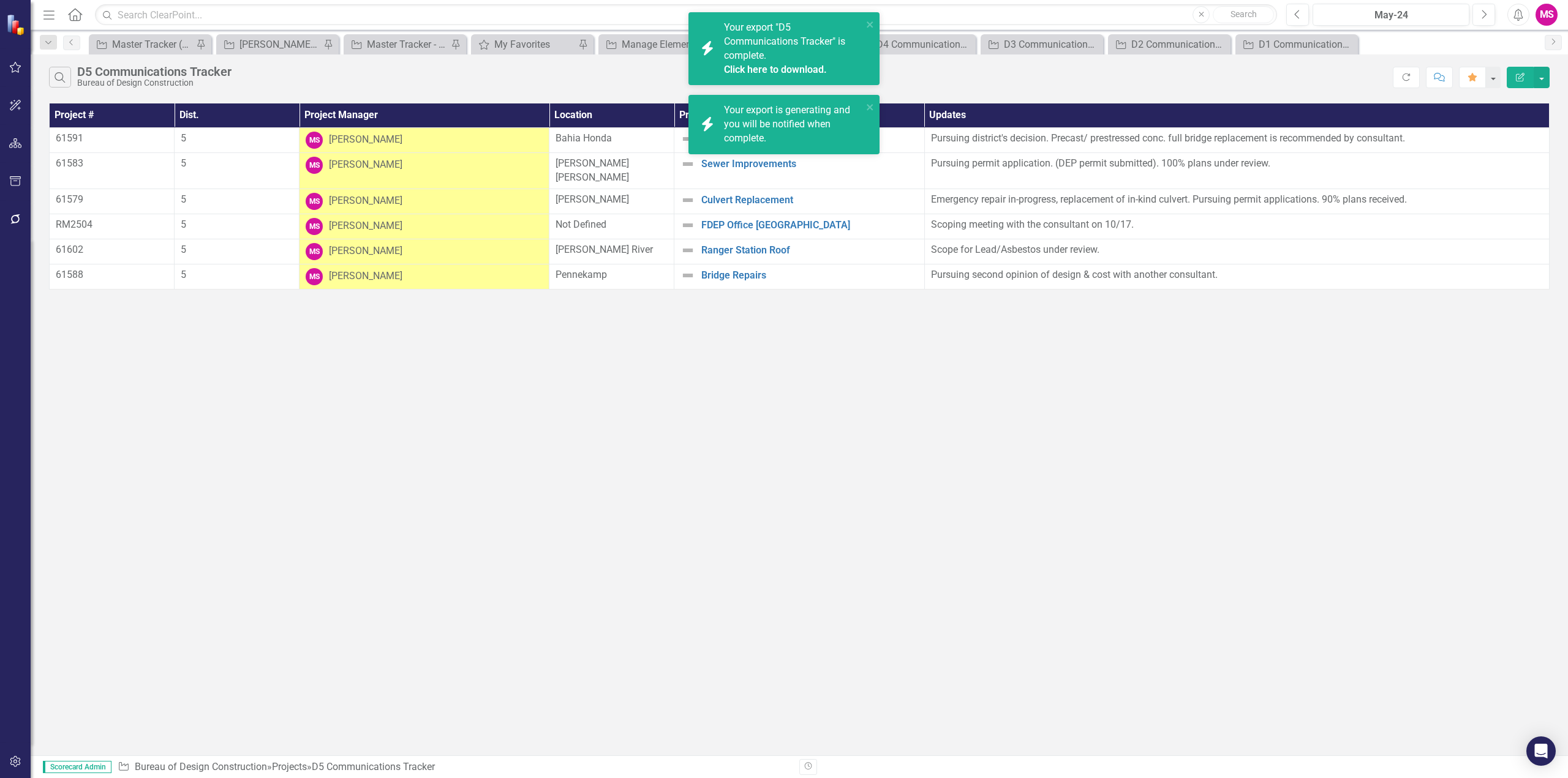
click at [814, 72] on link "Click here to download." at bounding box center [775, 69] width 103 height 12
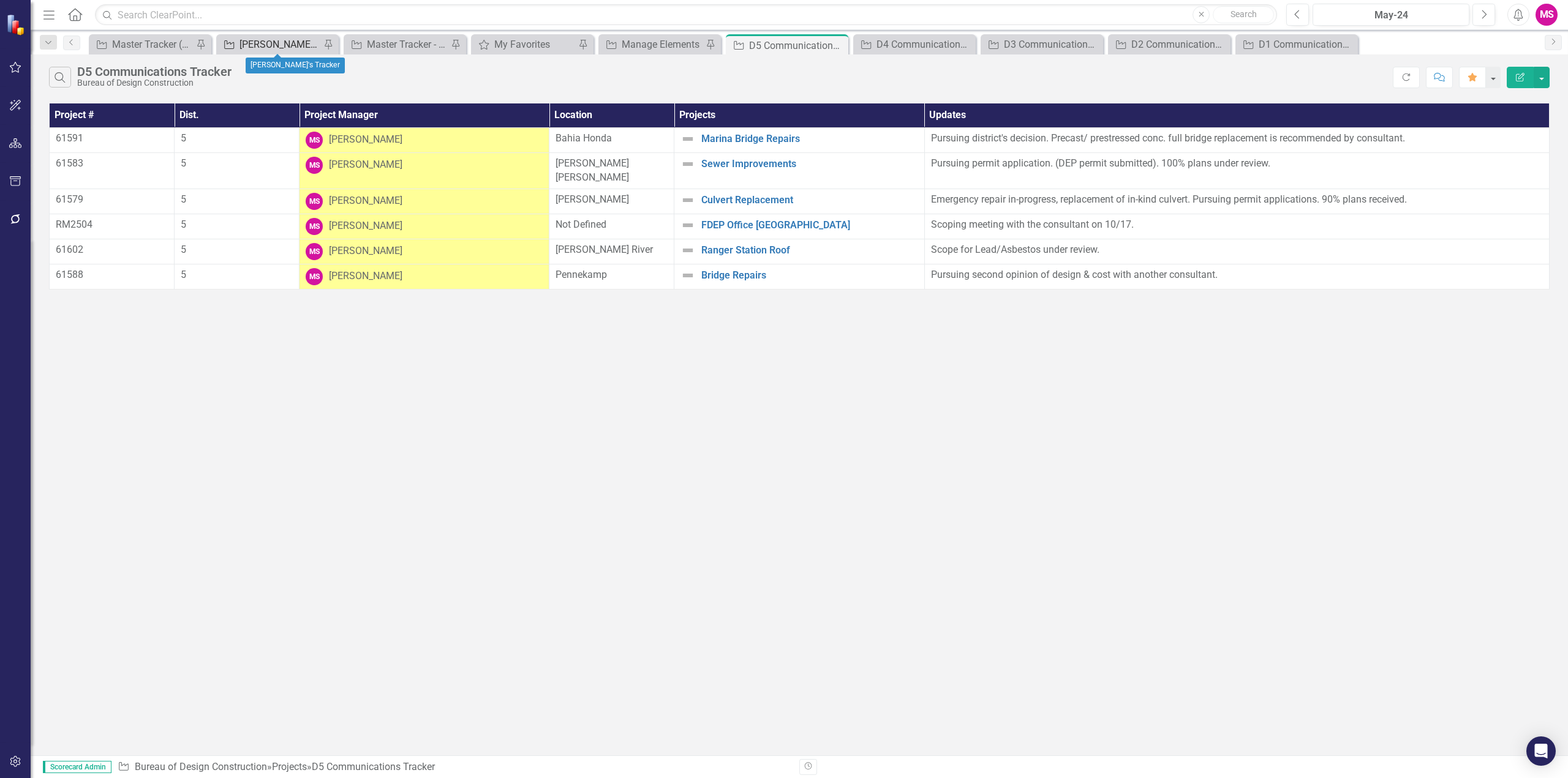
click at [285, 42] on div "[PERSON_NAME]'s Tracker" at bounding box center [280, 44] width 81 height 15
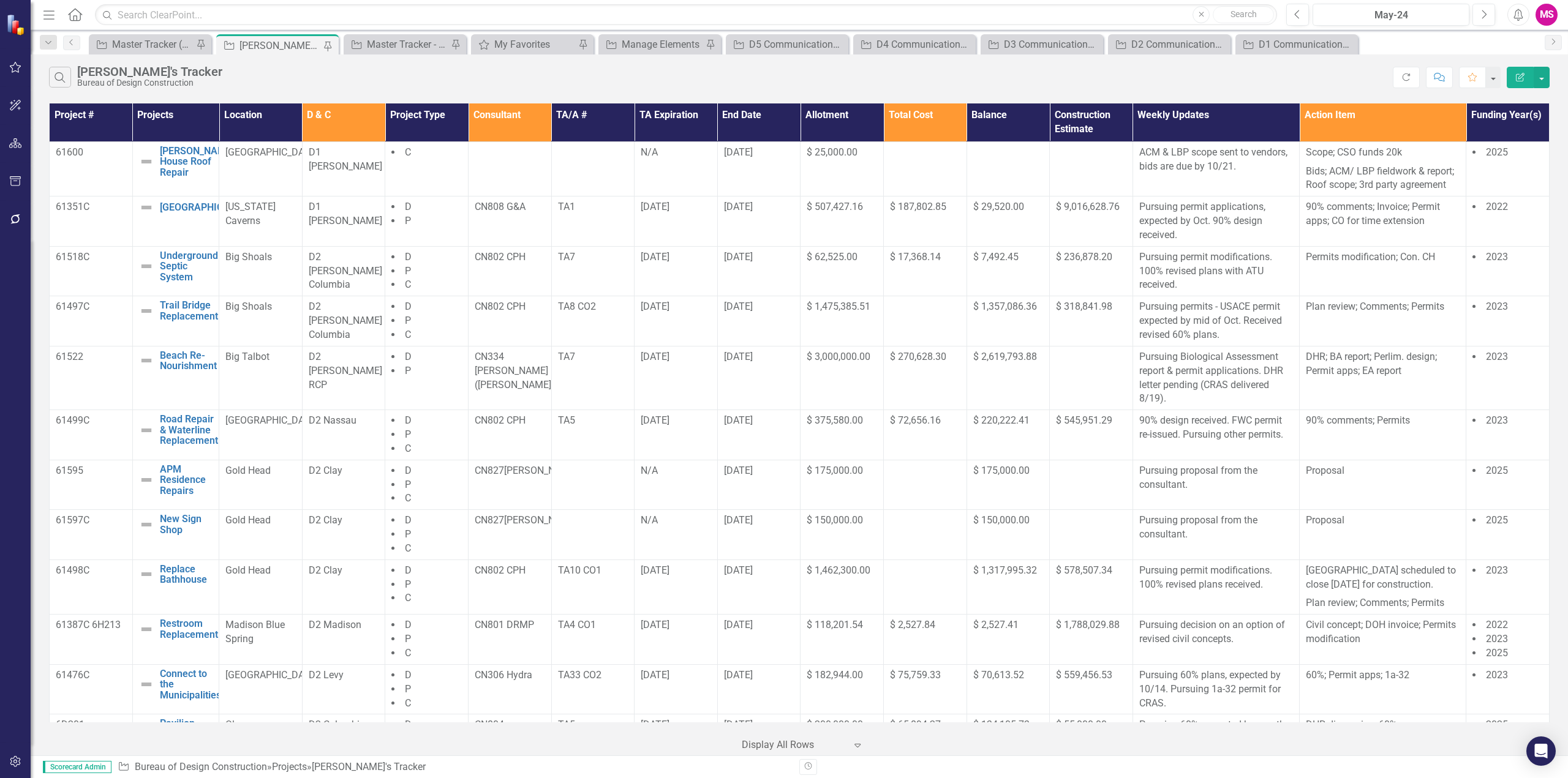
click at [330, 120] on th "D & C" at bounding box center [344, 123] width 83 height 38
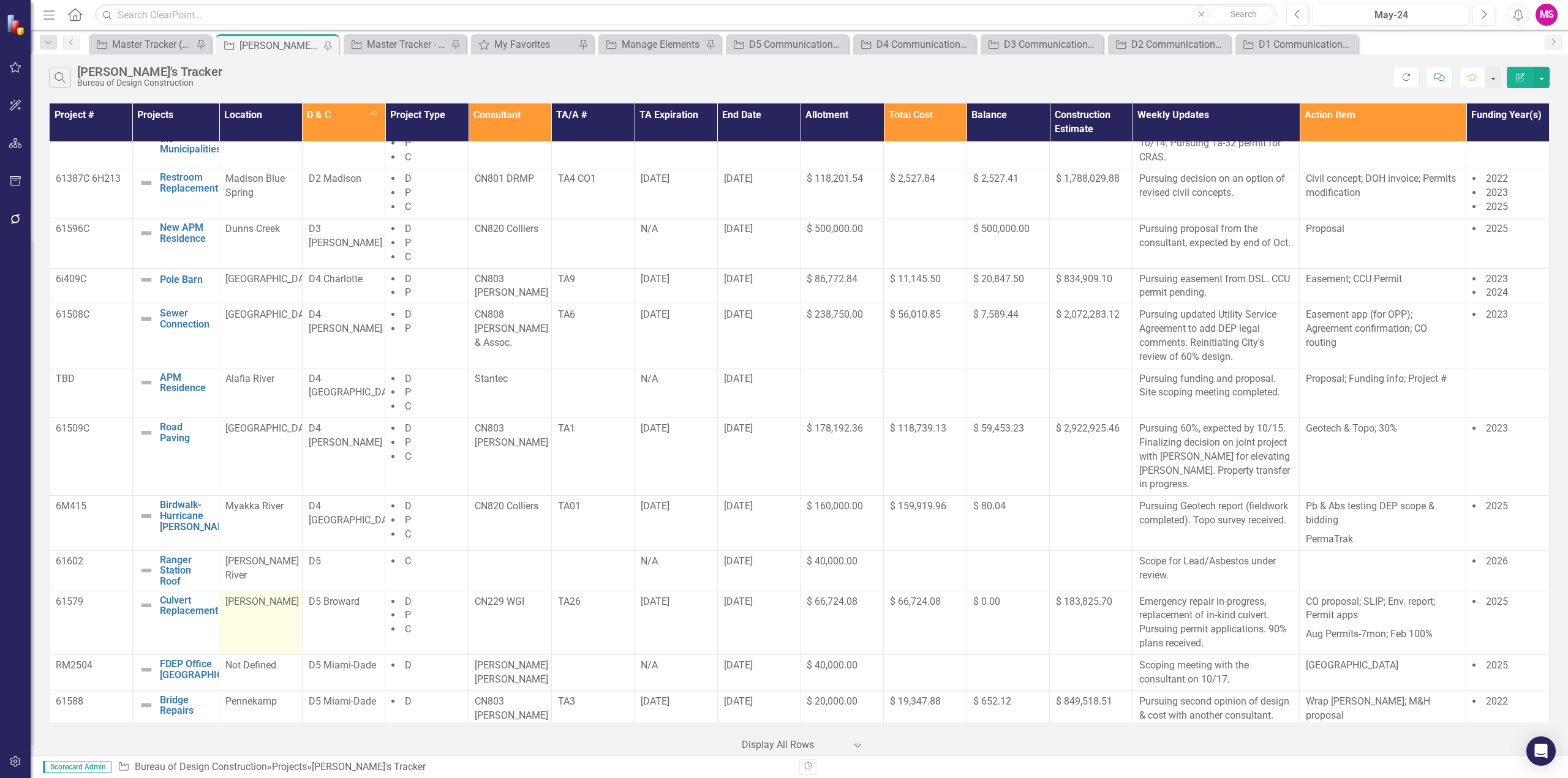
scroll to position [585, 0]
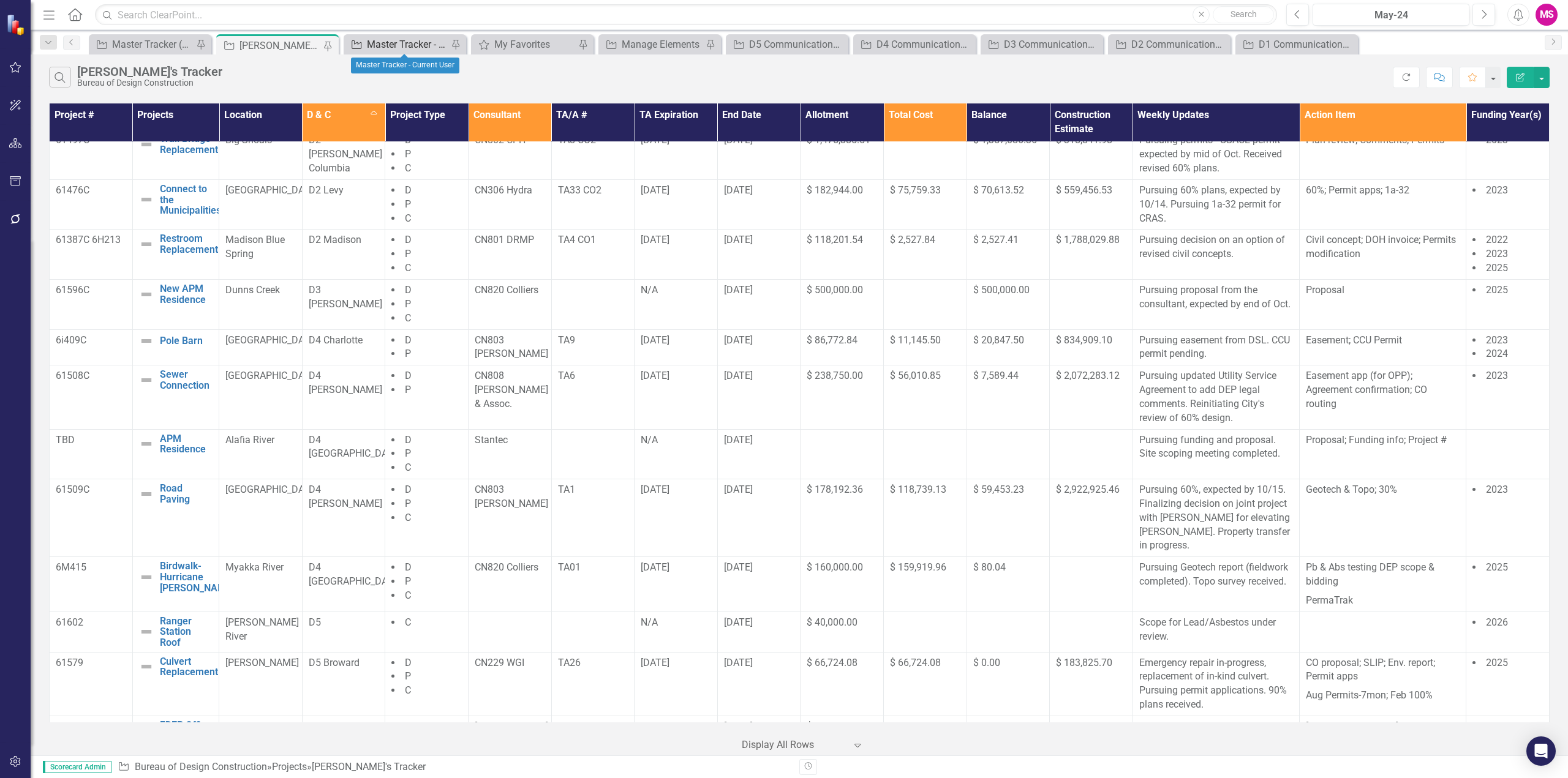
click at [387, 44] on div "Master Tracker - Current User" at bounding box center [407, 44] width 81 height 15
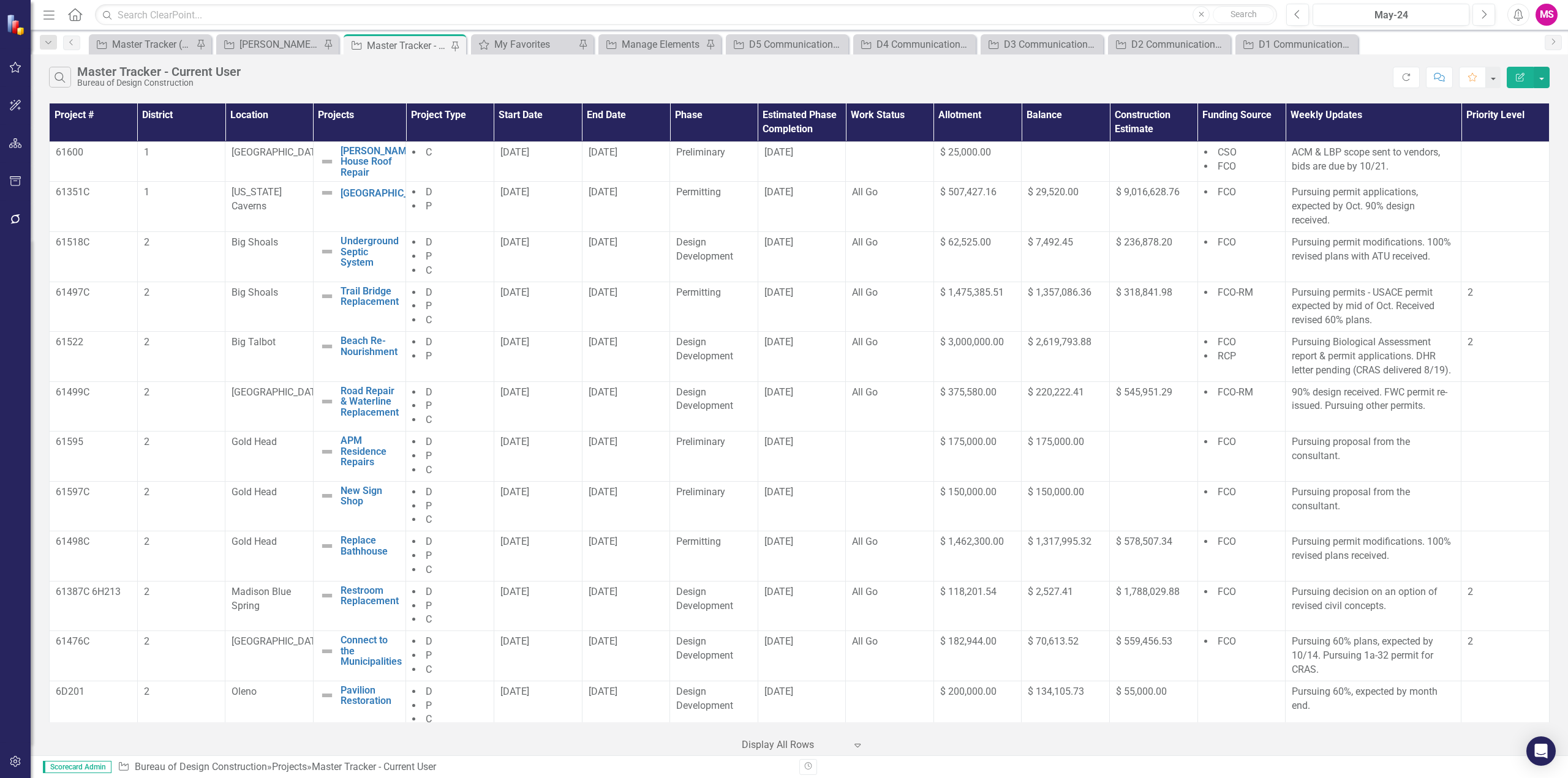
click at [1234, 119] on th "Funding Source" at bounding box center [1241, 123] width 88 height 38
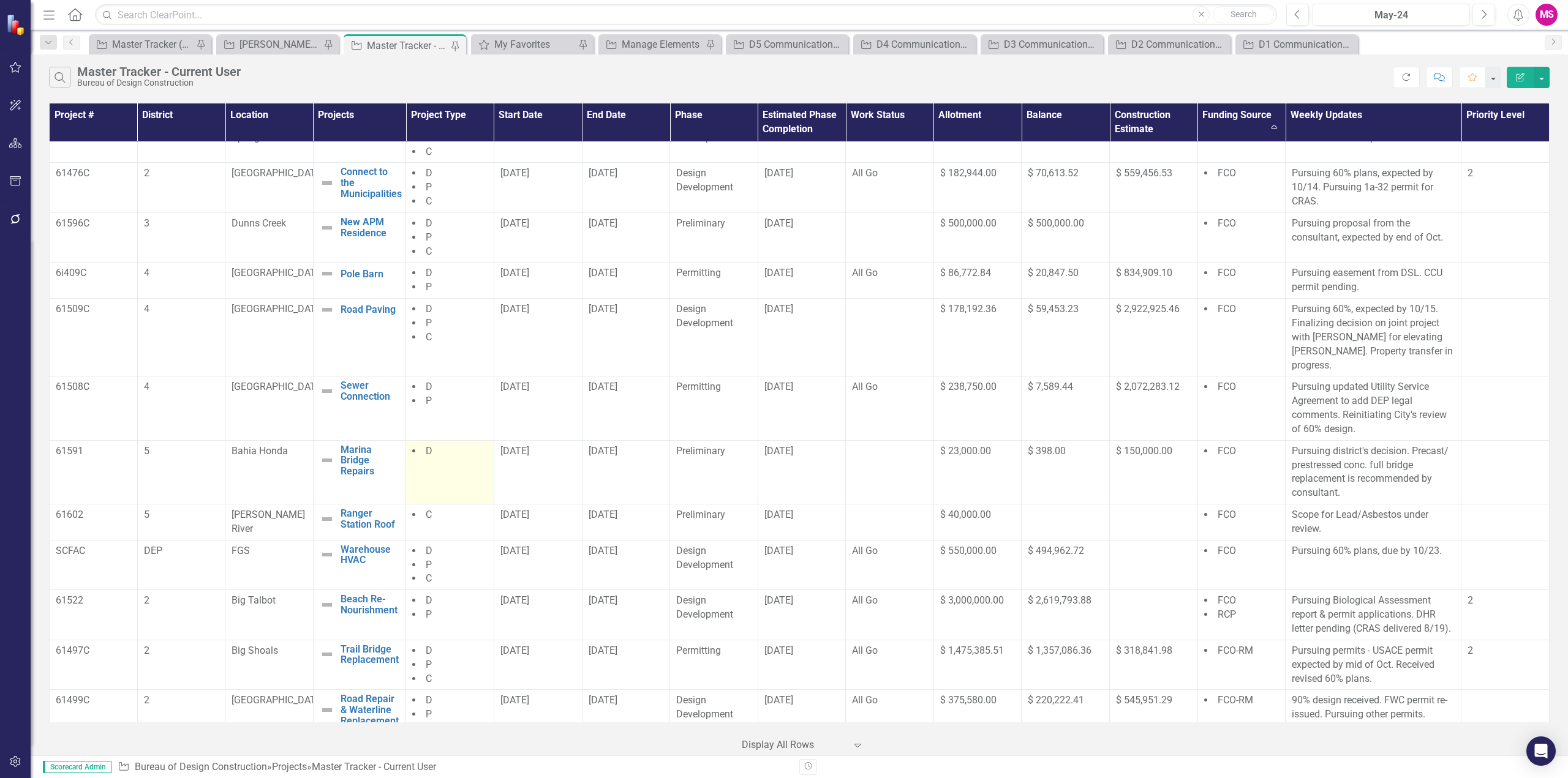
scroll to position [646, 0]
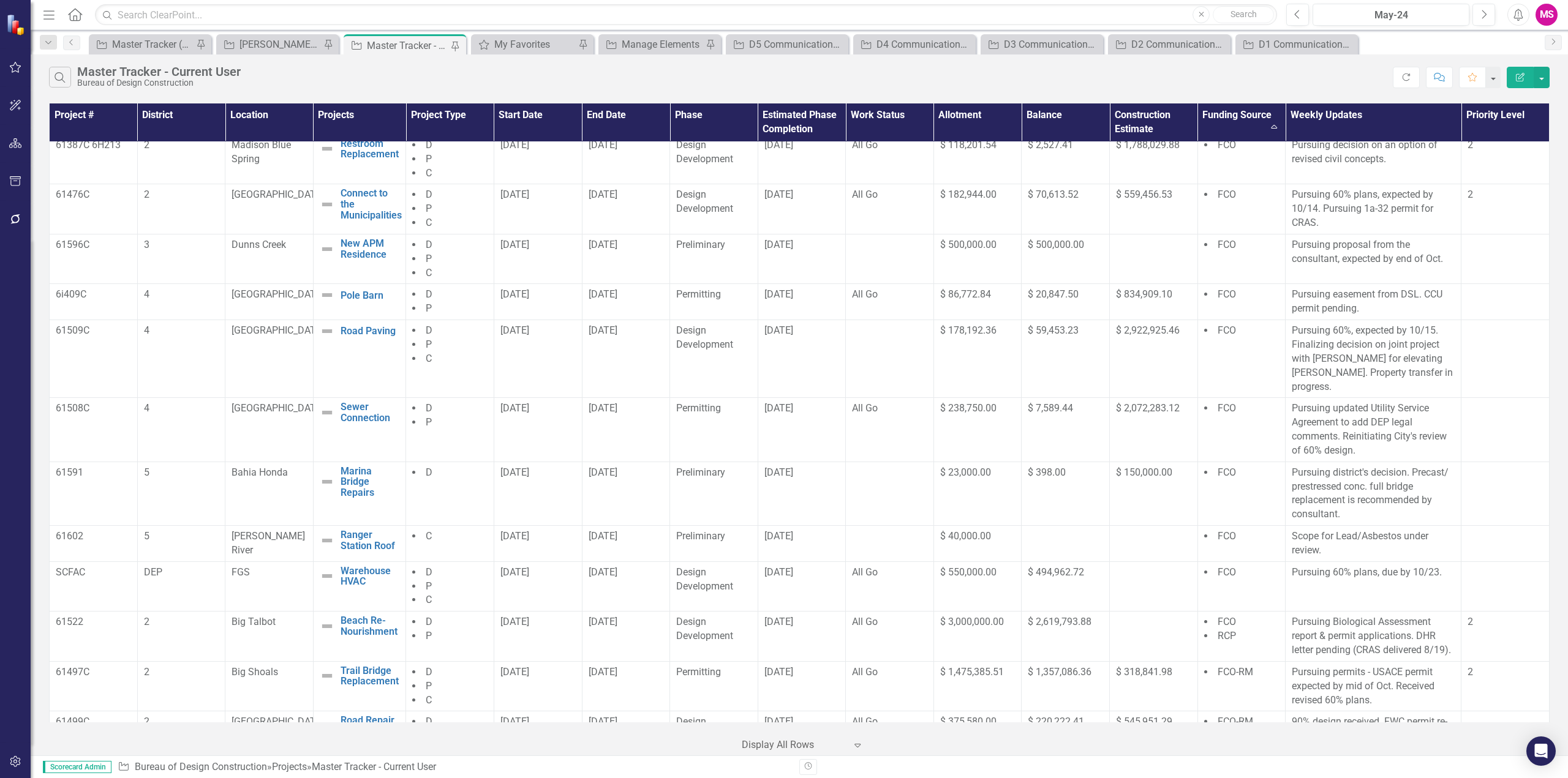
click at [413, 47] on div "Master Tracker - Current User" at bounding box center [407, 46] width 81 height 15
click at [291, 44] on div "[PERSON_NAME]'s Tracker" at bounding box center [280, 44] width 81 height 15
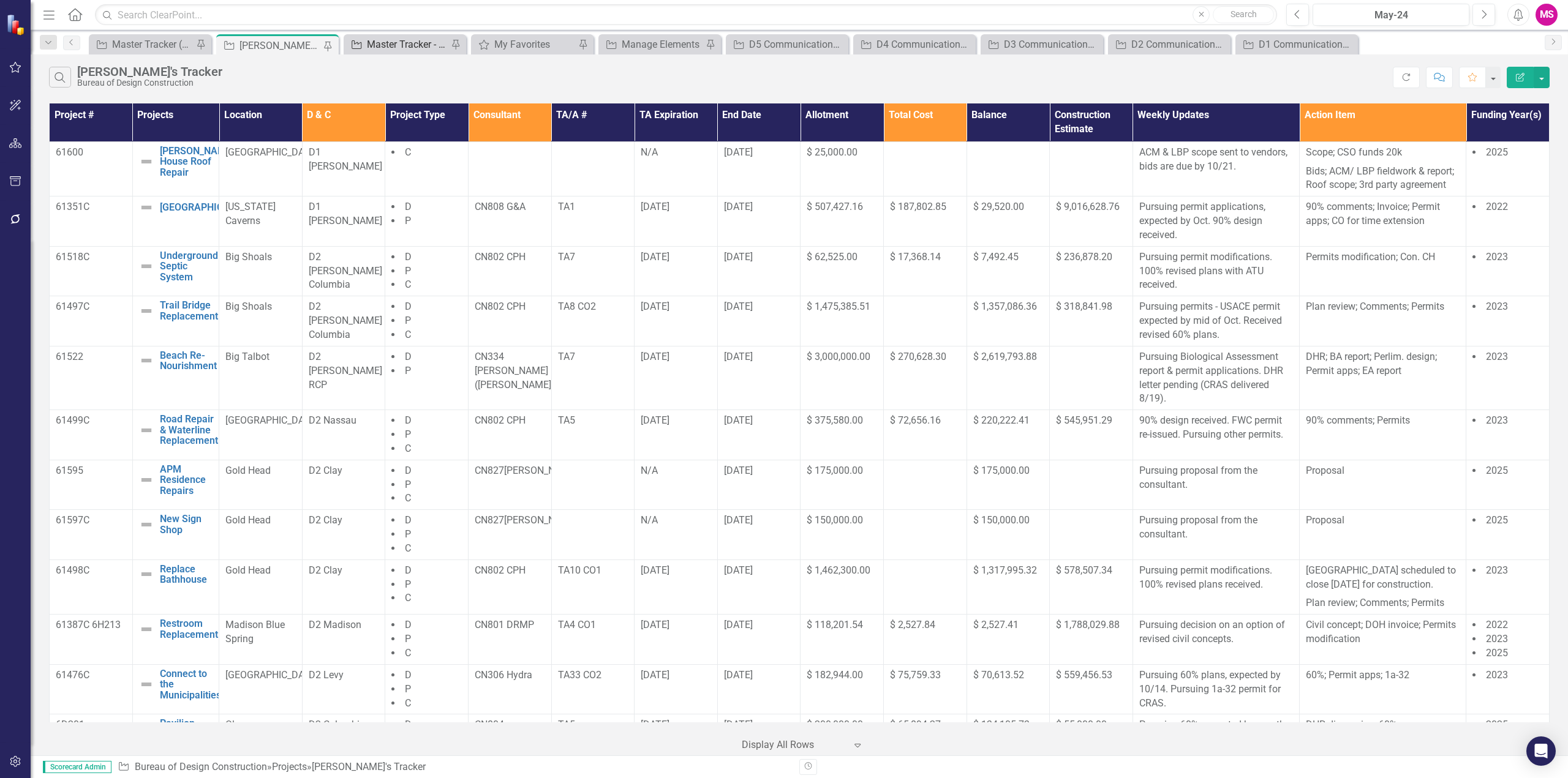
click at [396, 43] on div "Master Tracker - Current User" at bounding box center [407, 44] width 81 height 15
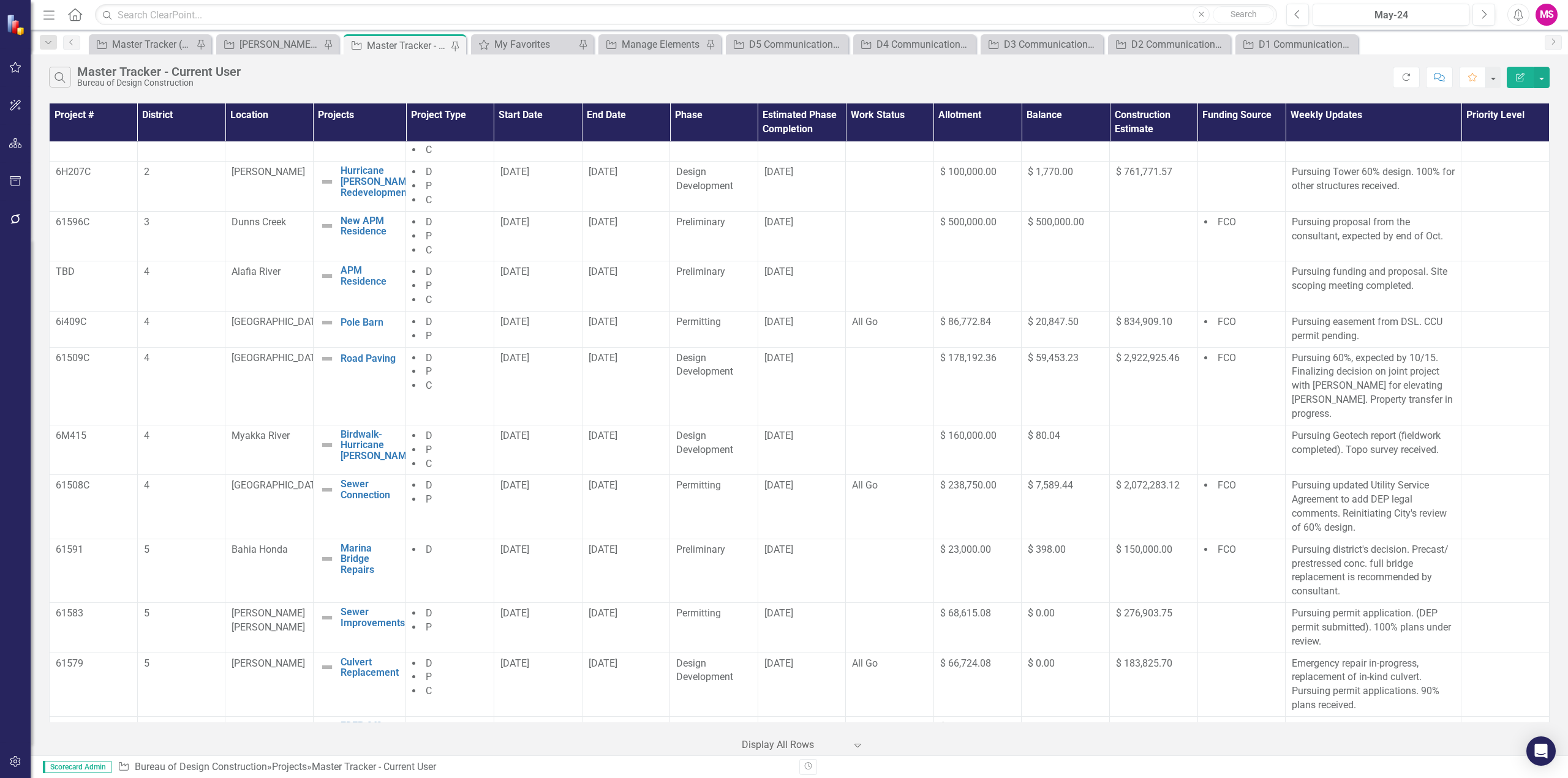
scroll to position [708, 0]
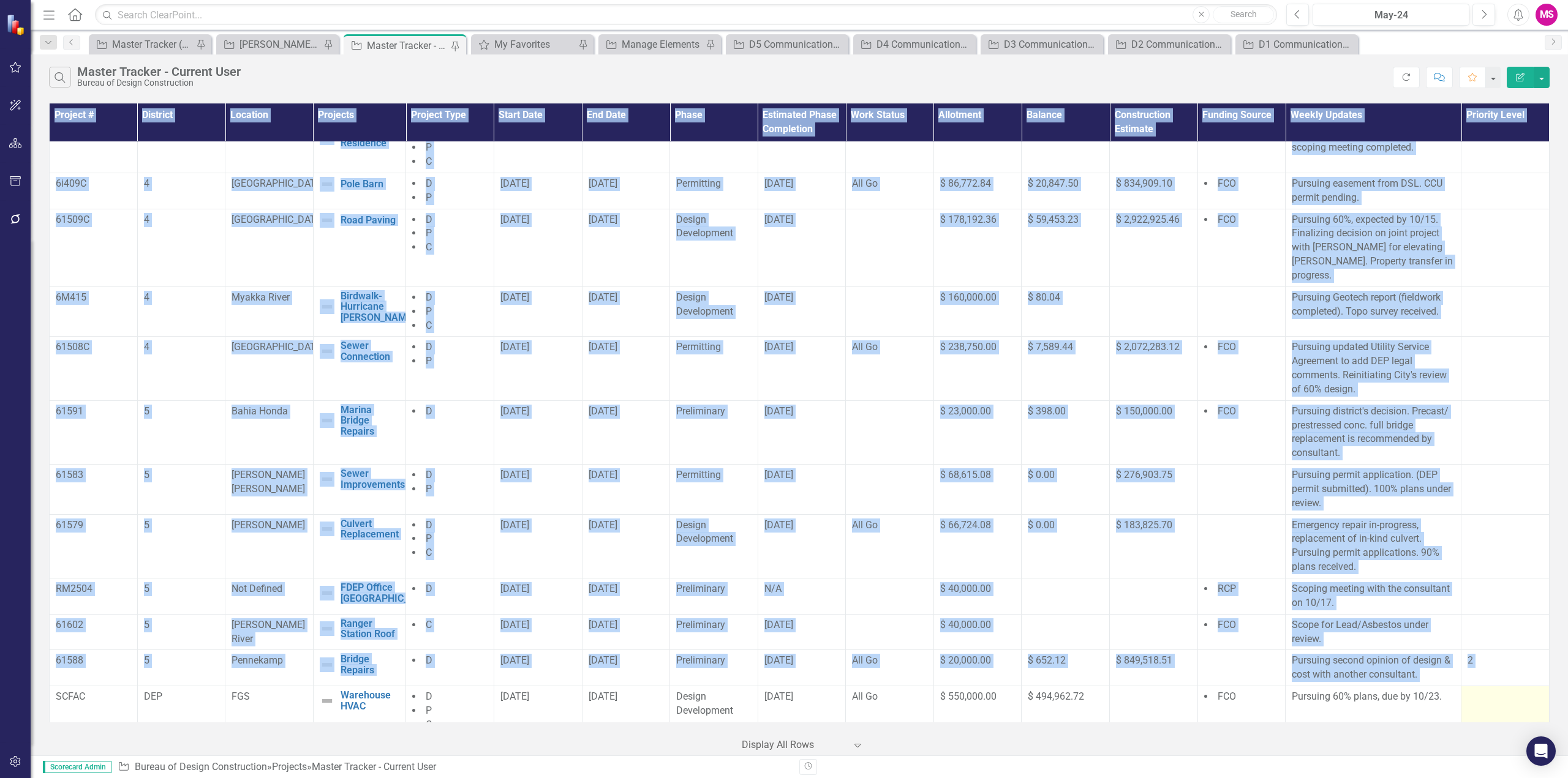
drag, startPoint x: 55, startPoint y: 693, endPoint x: 1498, endPoint y: 684, distance: 1443.0
click at [1498, 687] on tr "SCFAC DEP FGS Warehouse HVAC Edit Edit Project Link Open Element D P C 8/1/24 2…" at bounding box center [799, 712] width 1500 height 50
